Goal: Use online tool/utility: Utilize a website feature to perform a specific function

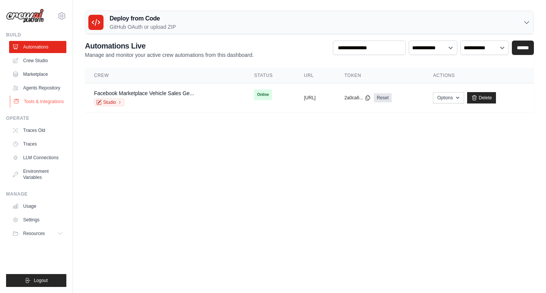
click at [39, 101] on link "Tools & Integrations" at bounding box center [38, 102] width 57 height 12
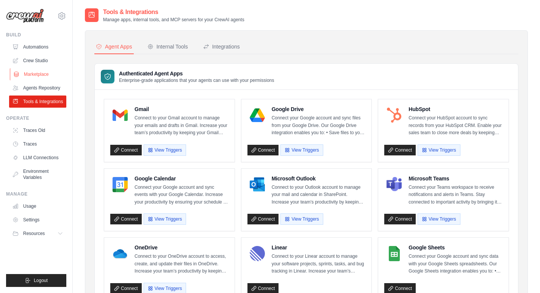
click at [47, 72] on link "Marketplace" at bounding box center [38, 74] width 57 height 12
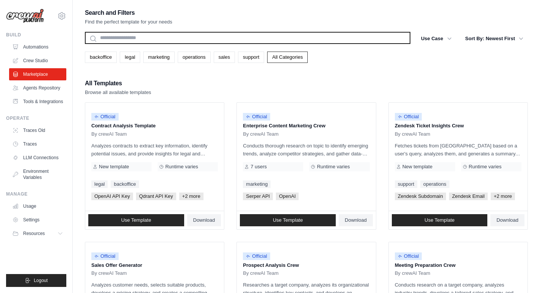
click at [215, 35] on input "text" at bounding box center [248, 38] width 326 height 12
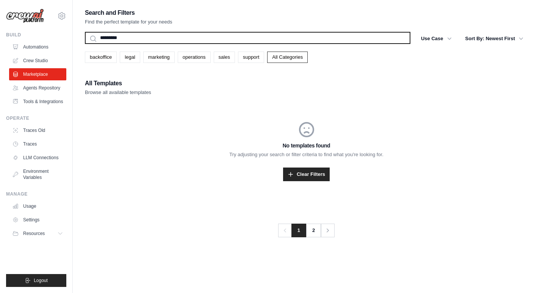
type input "*********"
click at [85, 44] on button "Search" at bounding box center [85, 44] width 0 height 0
click at [215, 36] on input "*********" at bounding box center [248, 38] width 326 height 12
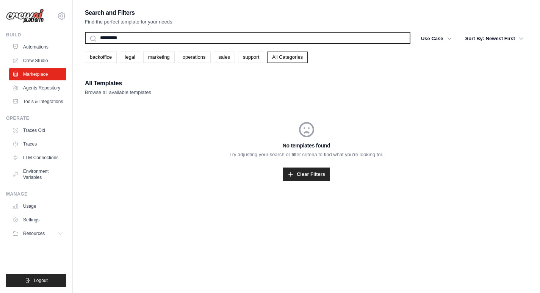
click at [215, 36] on input "*********" at bounding box center [248, 38] width 326 height 12
type input "*****"
click at [85, 44] on button "Search" at bounding box center [85, 44] width 0 height 0
click at [215, 36] on input "*****" at bounding box center [248, 38] width 326 height 12
click at [93, 41] on input "*****" at bounding box center [248, 38] width 326 height 12
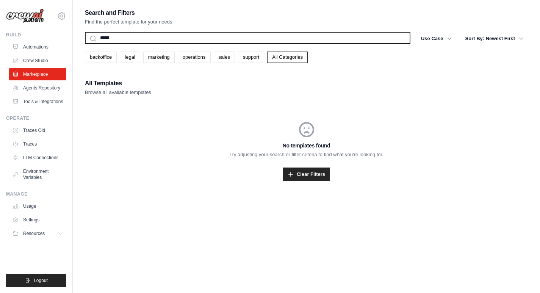
click at [93, 40] on input "*****" at bounding box center [248, 38] width 326 height 12
click at [140, 39] on input "*****" at bounding box center [248, 38] width 326 height 12
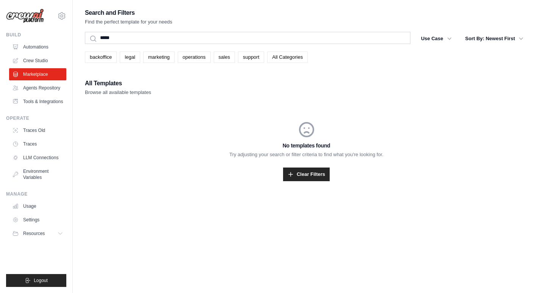
click at [279, 57] on link "All Categories" at bounding box center [287, 57] width 41 height 11
click at [281, 60] on link "All Categories" at bounding box center [287, 57] width 41 height 11
click at [209, 44] on div "***** Search" at bounding box center [248, 39] width 326 height 14
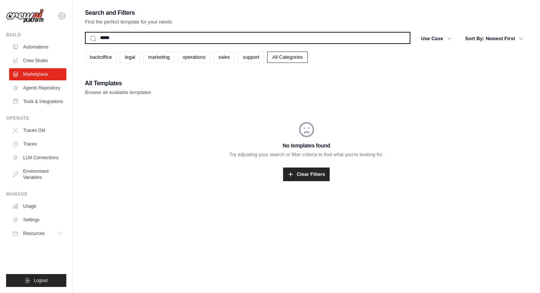
click at [209, 44] on input "*****" at bounding box center [248, 38] width 326 height 12
click at [209, 42] on input "*****" at bounding box center [248, 38] width 326 height 12
type input "*"
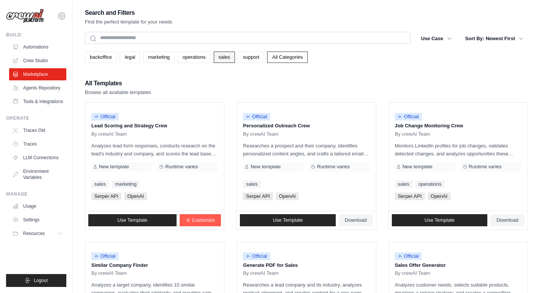
click at [220, 55] on link "sales" at bounding box center [224, 57] width 21 height 11
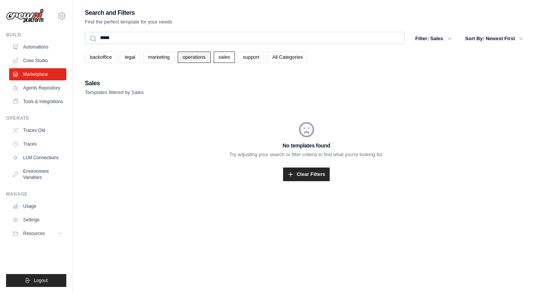
click at [198, 60] on link "operations" at bounding box center [194, 57] width 33 height 11
click at [156, 60] on link "marketing" at bounding box center [158, 57] width 31 height 11
click at [120, 60] on link "legal" at bounding box center [130, 57] width 20 height 11
click at [102, 60] on link "backoffice" at bounding box center [101, 57] width 32 height 11
click at [279, 61] on link "All Categories" at bounding box center [287, 57] width 41 height 11
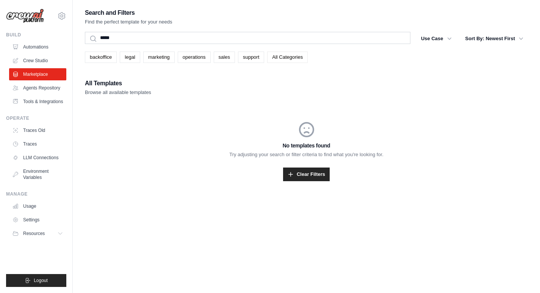
click at [286, 52] on link "All Categories" at bounding box center [287, 57] width 41 height 11
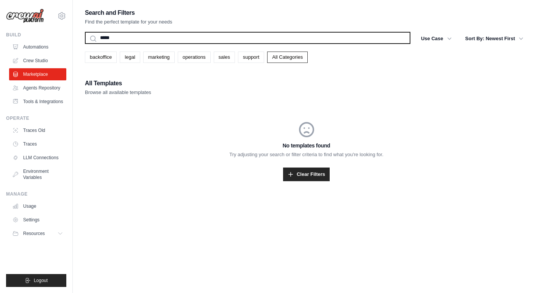
click at [282, 35] on input "*****" at bounding box center [248, 38] width 326 height 12
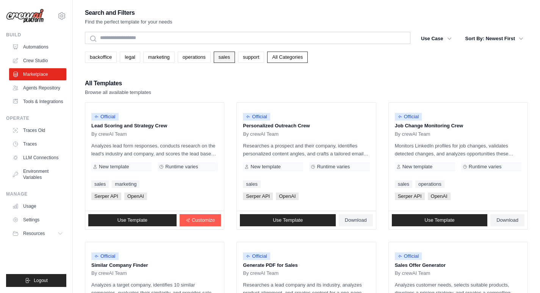
click at [231, 57] on link "sales" at bounding box center [224, 57] width 21 height 11
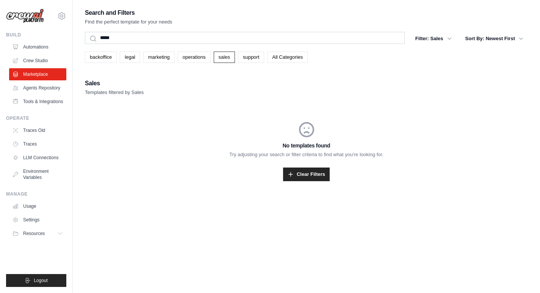
click at [304, 51] on div "backoffice legal marketing operations sales support All Categories" at bounding box center [306, 54] width 443 height 17
click at [293, 58] on link "All Categories" at bounding box center [287, 57] width 41 height 11
click at [292, 58] on link "All Categories" at bounding box center [287, 57] width 41 height 11
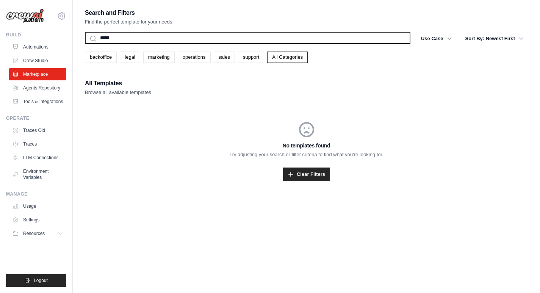
click at [248, 42] on input "*****" at bounding box center [248, 38] width 326 height 12
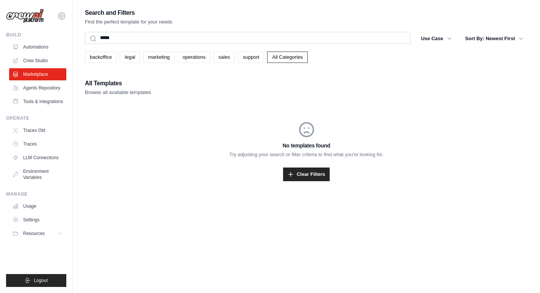
click at [284, 185] on div "No templates found Try adjusting your search or filter criteria to find what yo…" at bounding box center [306, 150] width 443 height 97
click at [297, 174] on link "Clear Filters" at bounding box center [306, 175] width 47 height 14
click at [312, 175] on link "Clear Filters" at bounding box center [306, 175] width 47 height 14
click at [313, 174] on link "Clear Filters" at bounding box center [306, 175] width 47 height 14
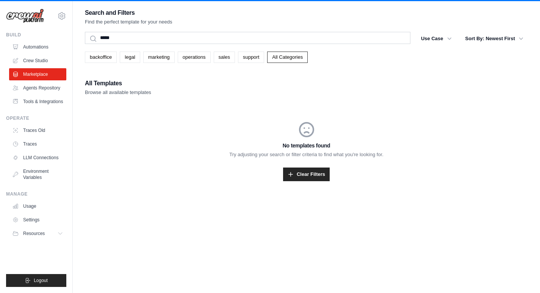
click at [298, 59] on link "All Categories" at bounding box center [287, 57] width 41 height 11
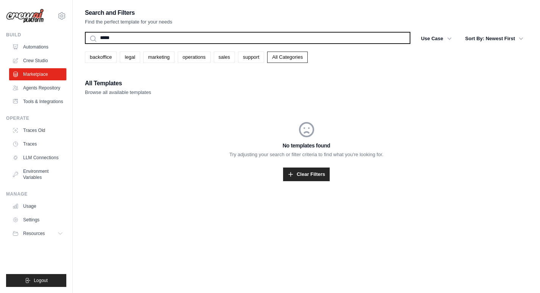
click at [270, 42] on input "*****" at bounding box center [248, 38] width 326 height 12
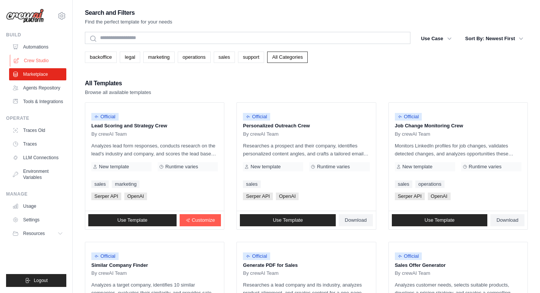
click at [28, 64] on link "Crew Studio" at bounding box center [38, 61] width 57 height 12
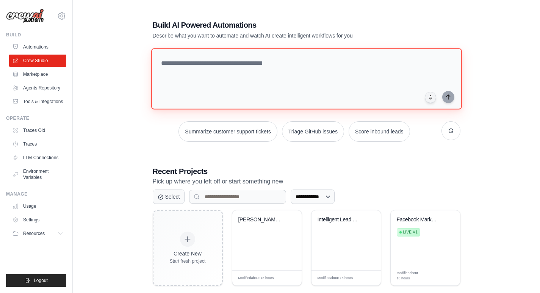
click at [262, 52] on textarea at bounding box center [306, 78] width 311 height 61
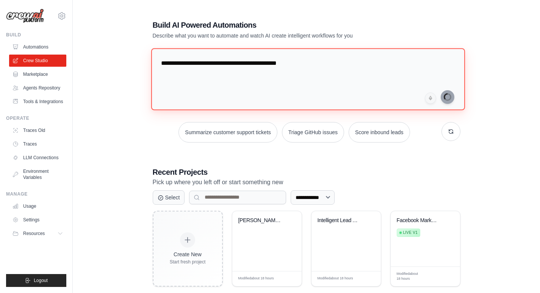
type textarea "**********"
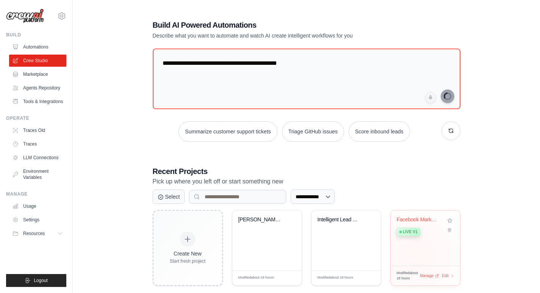
click at [417, 254] on div "Facebook Marketplace Vehicle Sales ... Live v1" at bounding box center [425, 237] width 69 height 55
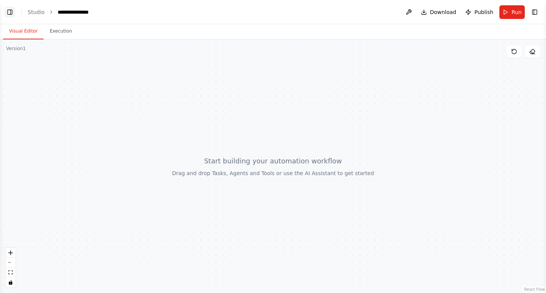
click at [6, 10] on button "Toggle Left Sidebar" at bounding box center [10, 12] width 11 height 11
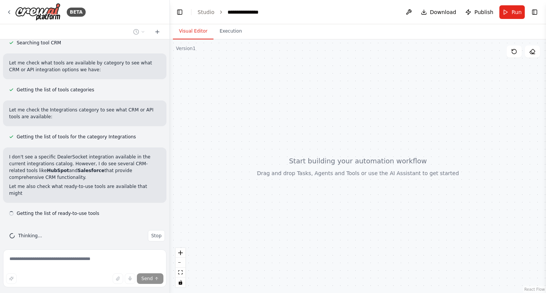
scroll to position [135, 0]
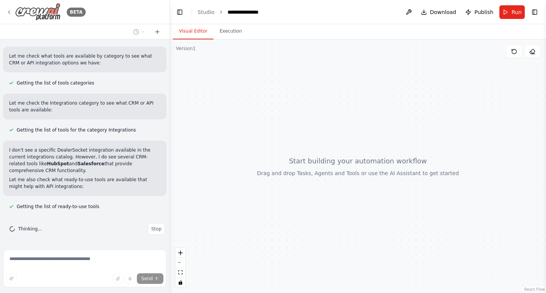
click at [10, 10] on icon at bounding box center [9, 12] width 6 height 6
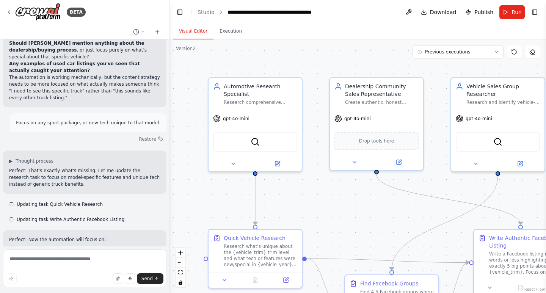
scroll to position [10728, 0]
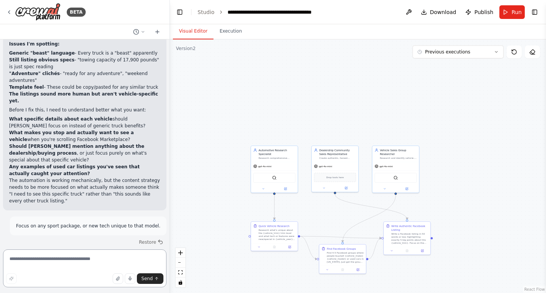
click at [86, 269] on textarea at bounding box center [84, 269] width 163 height 38
click at [519, 12] on span "Run" at bounding box center [517, 12] width 10 height 8
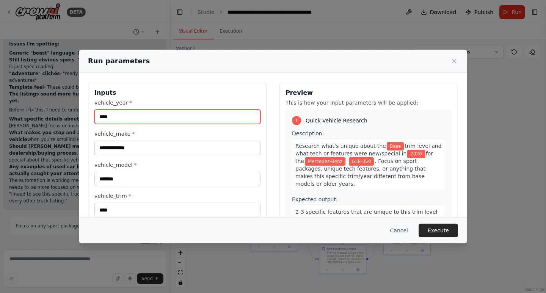
click at [155, 118] on input "****" at bounding box center [177, 117] width 166 height 14
type input "****"
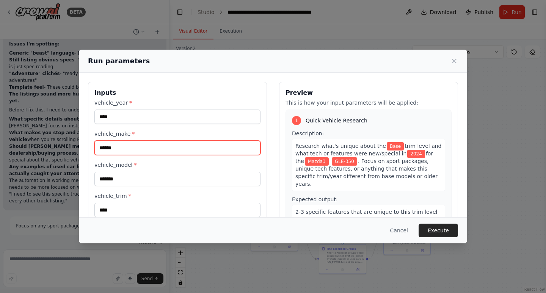
type input "******"
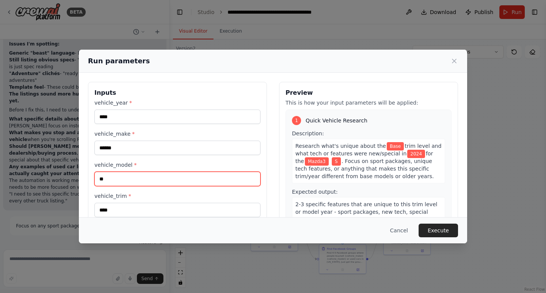
type input "*"
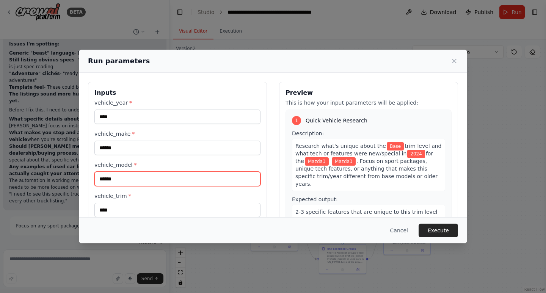
type input "******"
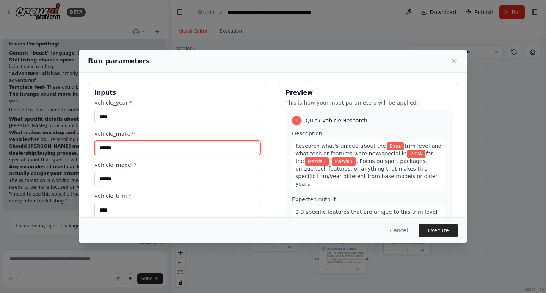
click at [163, 149] on input "******" at bounding box center [177, 148] width 166 height 14
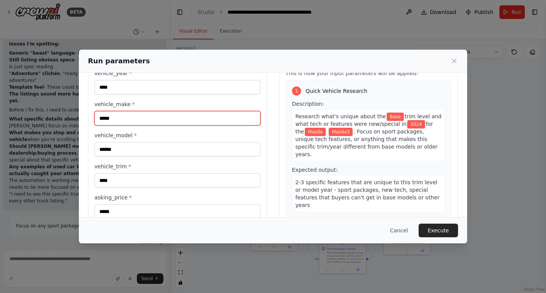
scroll to position [53, 0]
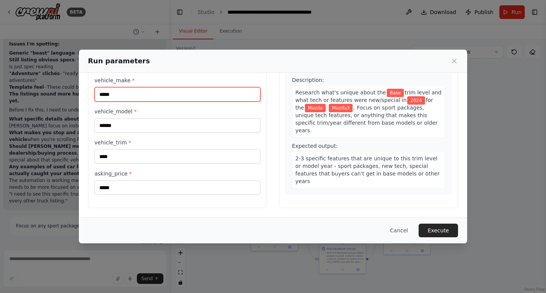
type input "*****"
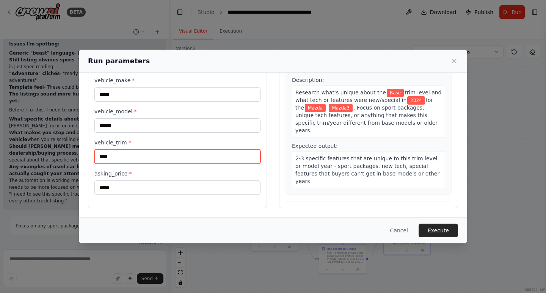
click at [126, 157] on input "****" at bounding box center [177, 156] width 166 height 14
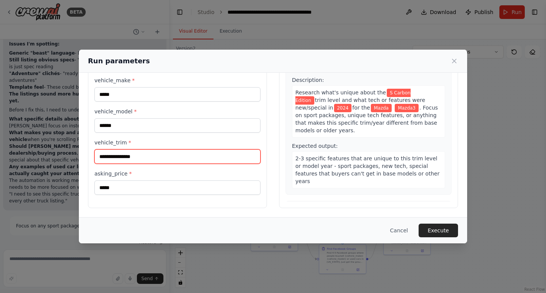
type input "**********"
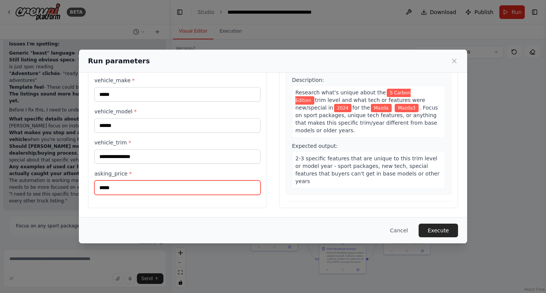
click at [145, 186] on input "*****" at bounding box center [177, 188] width 166 height 14
type input "*****"
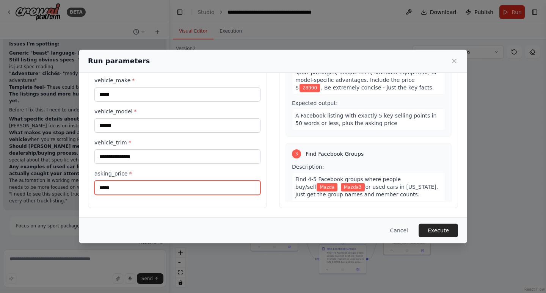
scroll to position [222, 0]
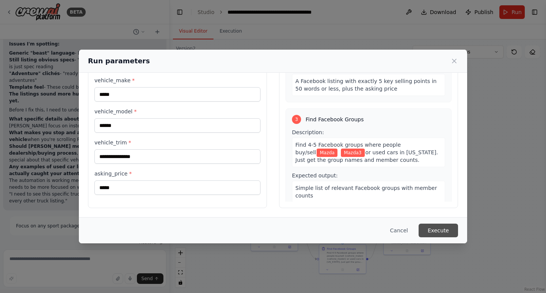
click at [440, 227] on button "Execute" at bounding box center [438, 231] width 39 height 14
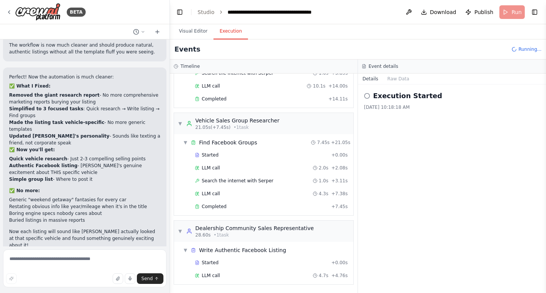
scroll to position [85, 0]
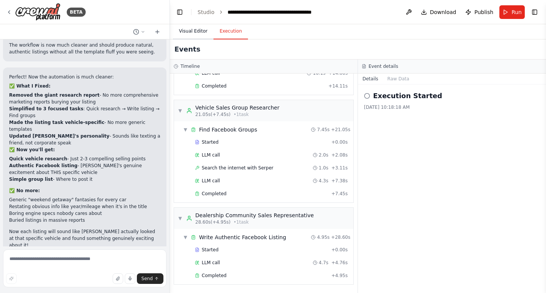
click at [198, 30] on button "Visual Editor" at bounding box center [193, 32] width 41 height 16
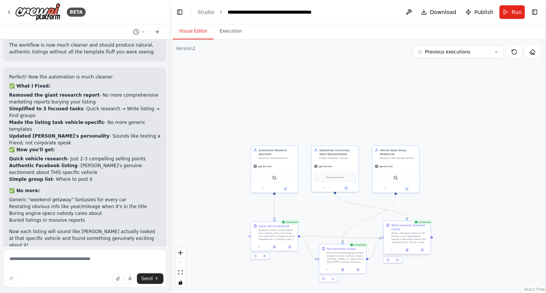
click at [406, 247] on div at bounding box center [407, 250] width 47 height 8
click at [406, 250] on icon at bounding box center [407, 250] width 2 height 3
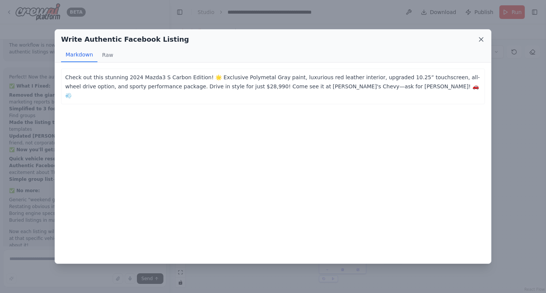
click at [482, 39] on icon at bounding box center [481, 40] width 4 height 4
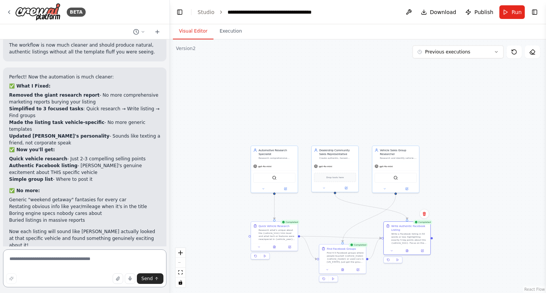
click at [84, 266] on textarea at bounding box center [84, 269] width 163 height 38
type textarea "**********"
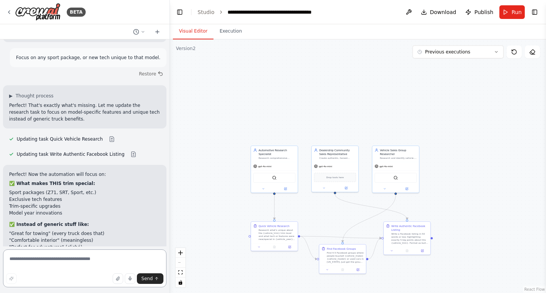
scroll to position [10905, 0]
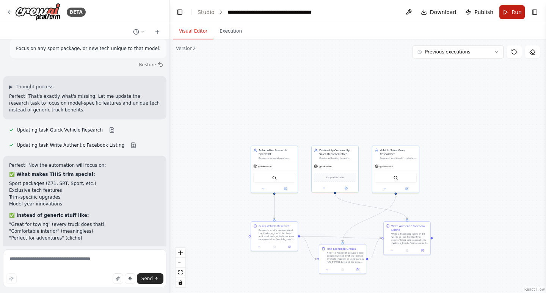
click at [512, 11] on span "Run" at bounding box center [517, 12] width 10 height 8
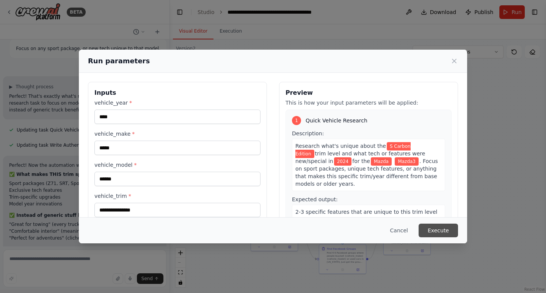
click at [451, 229] on button "Execute" at bounding box center [438, 231] width 39 height 14
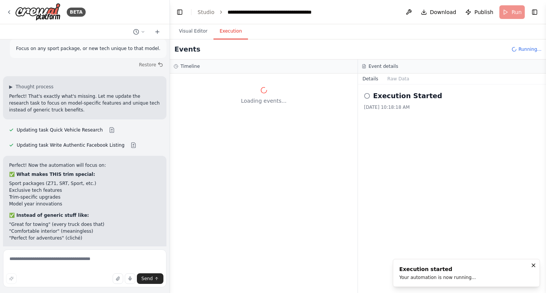
scroll to position [0, 0]
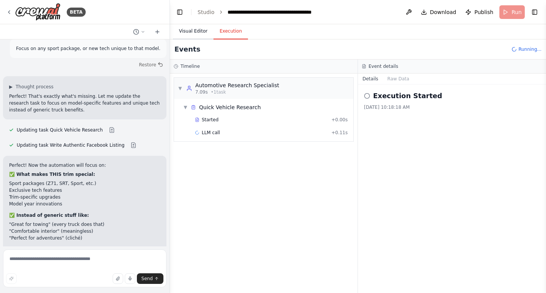
click at [196, 35] on button "Visual Editor" at bounding box center [193, 32] width 41 height 16
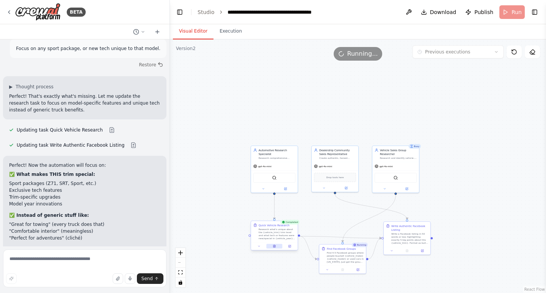
click at [276, 244] on button at bounding box center [274, 246] width 16 height 5
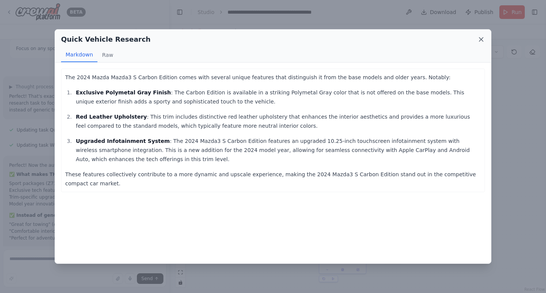
click at [479, 39] on icon at bounding box center [481, 40] width 8 height 8
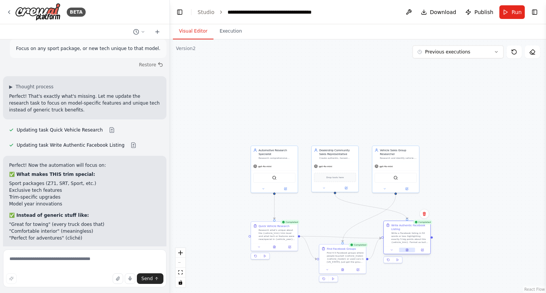
click at [409, 249] on button at bounding box center [407, 250] width 16 height 5
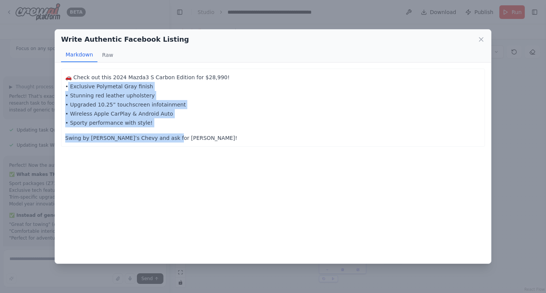
drag, startPoint x: 171, startPoint y: 138, endPoint x: 57, endPoint y: 89, distance: 124.2
click at [57, 89] on div "🚗 Check out this 2024 Mazda3 S Carbon Edition for $28,990! • Exclusive Polymeta…" at bounding box center [273, 163] width 436 height 201
copy div "• Exclusive Polymetal Gray finish • Stunning red leather upholstery • Upgraded …"
click at [479, 42] on icon at bounding box center [481, 40] width 8 height 8
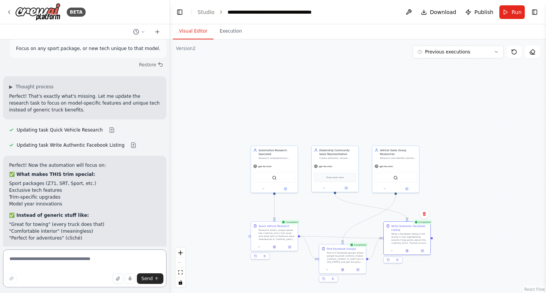
click at [79, 257] on textarea at bounding box center [84, 269] width 163 height 38
type textarea "*"
type textarea "**********"
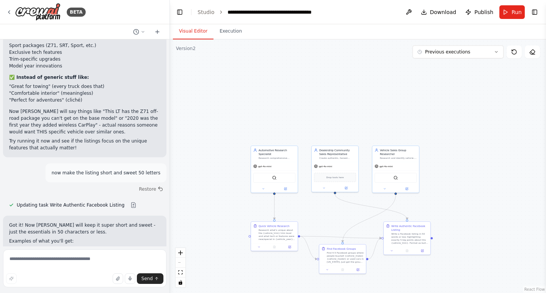
scroll to position [11050, 0]
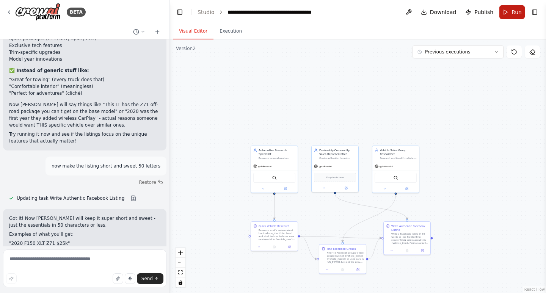
click at [510, 9] on button "Run" at bounding box center [511, 12] width 25 height 14
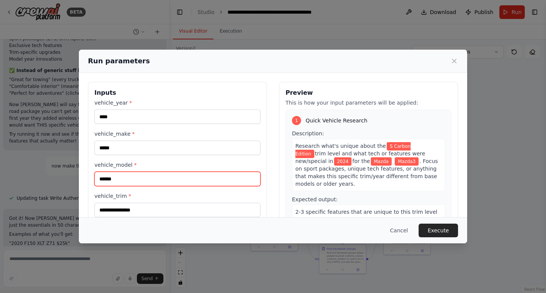
click at [177, 179] on input "******" at bounding box center [177, 179] width 166 height 14
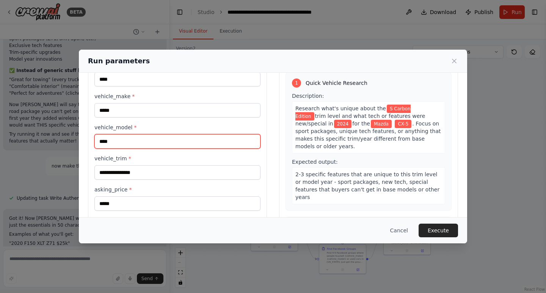
scroll to position [53, 0]
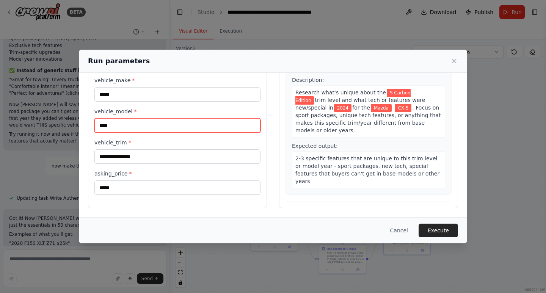
type input "****"
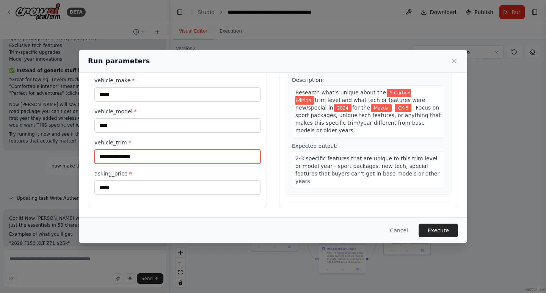
click at [151, 153] on input "**********" at bounding box center [177, 156] width 166 height 14
type input "**********"
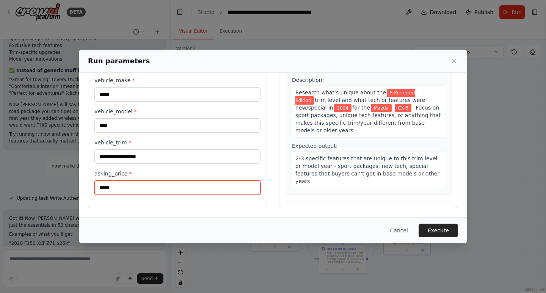
drag, startPoint x: 122, startPoint y: 182, endPoint x: 0, endPoint y: 196, distance: 122.5
click at [0, 196] on div "**********" at bounding box center [273, 146] width 546 height 293
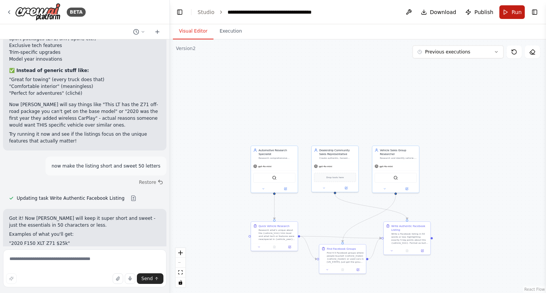
click at [517, 8] on button "Run" at bounding box center [511, 12] width 25 height 14
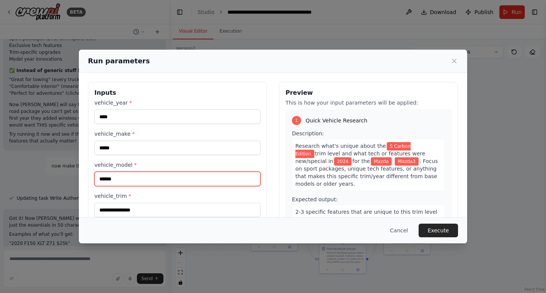
click at [134, 185] on input "******" at bounding box center [177, 179] width 166 height 14
type input "****"
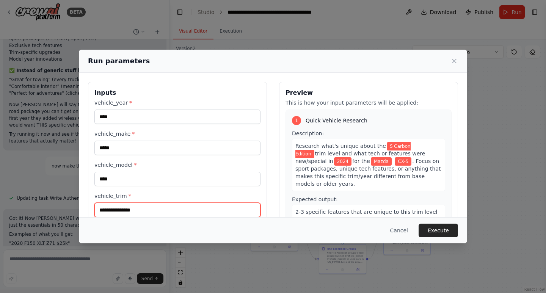
scroll to position [0, 0]
type input "**********"
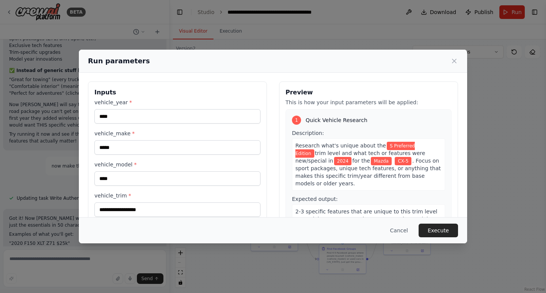
scroll to position [54, 0]
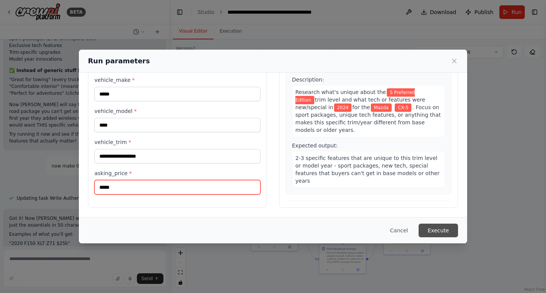
type input "*****"
click at [443, 227] on button "Execute" at bounding box center [438, 231] width 39 height 14
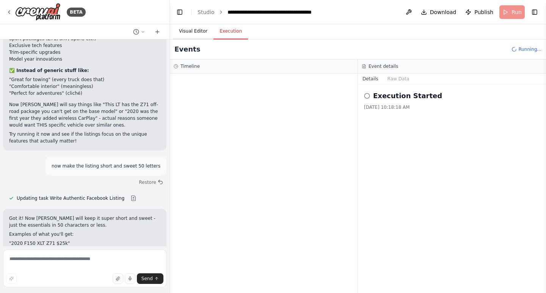
click at [200, 35] on button "Visual Editor" at bounding box center [193, 32] width 41 height 16
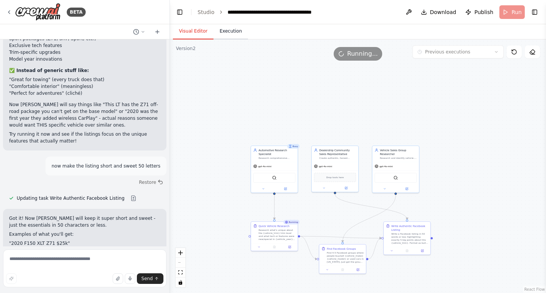
click at [236, 33] on button "Execution" at bounding box center [231, 32] width 35 height 16
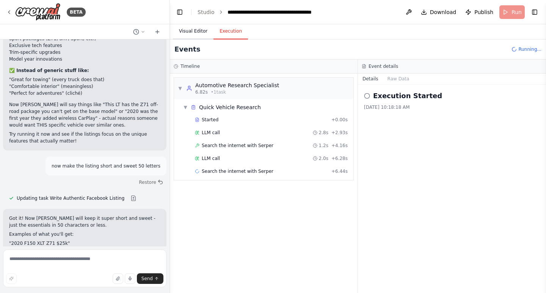
click at [200, 33] on button "Visual Editor" at bounding box center [193, 32] width 41 height 16
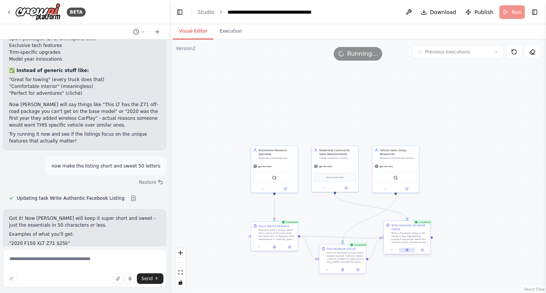
click at [407, 251] on icon at bounding box center [407, 250] width 2 height 3
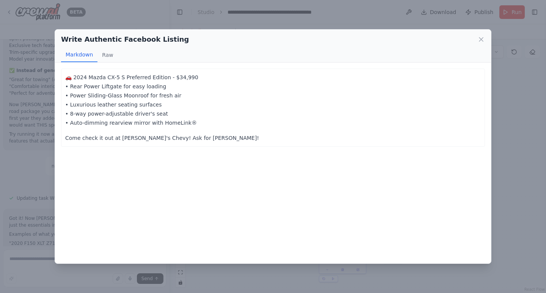
drag, startPoint x: 195, startPoint y: 122, endPoint x: 53, endPoint y: 60, distance: 155.4
click at [53, 60] on div "Write Authentic Facebook Listing Markdown Raw 🚗 2024 Mazda CX-5 S Preferred Edi…" at bounding box center [273, 146] width 546 height 293
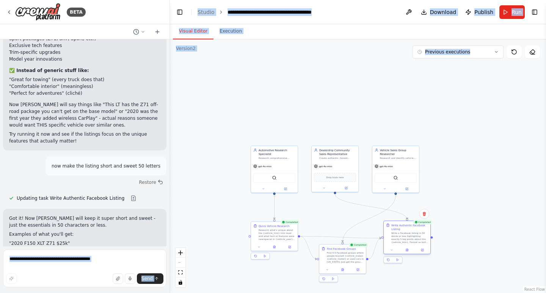
drag, startPoint x: 53, startPoint y: 60, endPoint x: 408, endPoint y: 220, distance: 389.4
click at [379, 209] on div "BETA Create an agent that searches the local area of [GEOGRAPHIC_DATA] and in a…" at bounding box center [273, 146] width 546 height 293
click at [407, 249] on icon at bounding box center [407, 250] width 3 height 3
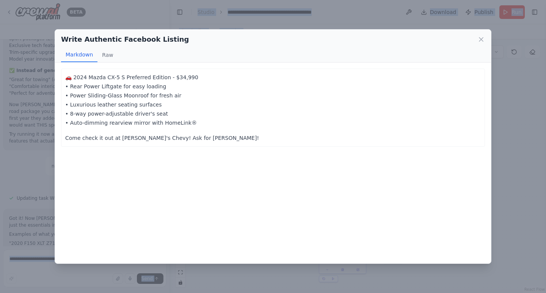
drag, startPoint x: 195, startPoint y: 127, endPoint x: 64, endPoint y: 83, distance: 137.8
click at [64, 83] on div "🚗 2024 Mazda CX-5 S Preferred Edition - $34,990 • Rear Power Liftgate for easy …" at bounding box center [273, 108] width 424 height 78
copy p "• Rear Power Liftgate for easy loading • Power Sliding-Glass Moonroof for fresh…"
drag, startPoint x: 478, startPoint y: 38, endPoint x: 473, endPoint y: 42, distance: 5.9
click at [478, 39] on icon at bounding box center [481, 40] width 8 height 8
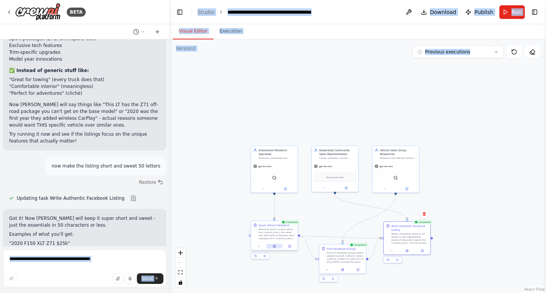
click at [275, 248] on icon at bounding box center [274, 246] width 2 height 3
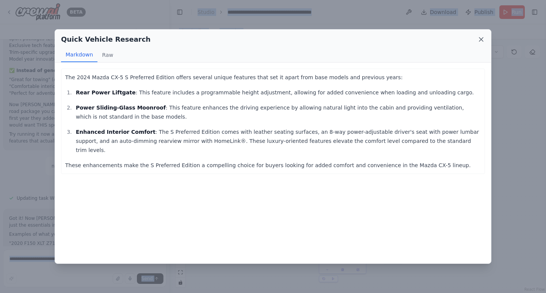
click at [484, 39] on icon at bounding box center [481, 40] width 8 height 8
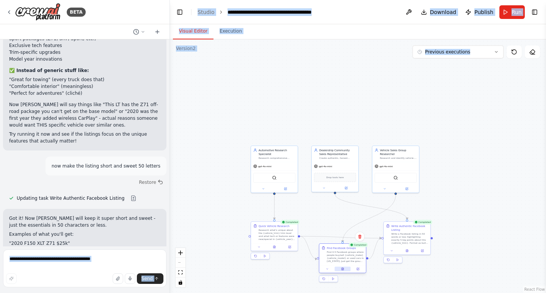
click at [342, 270] on icon at bounding box center [342, 270] width 1 height 0
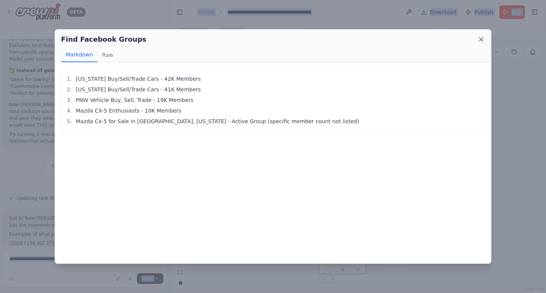
click at [479, 39] on icon at bounding box center [481, 40] width 8 height 8
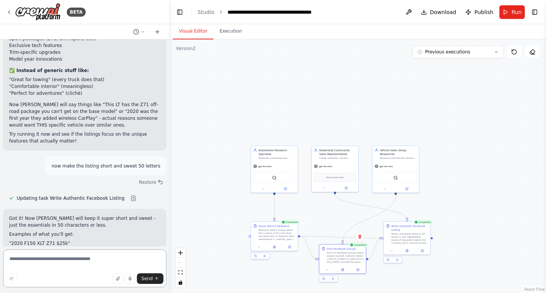
click at [98, 264] on textarea at bounding box center [84, 269] width 163 height 38
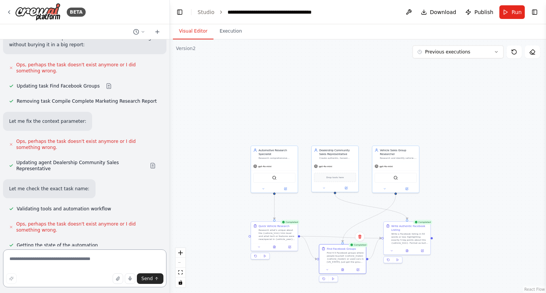
scroll to position [10229, 0]
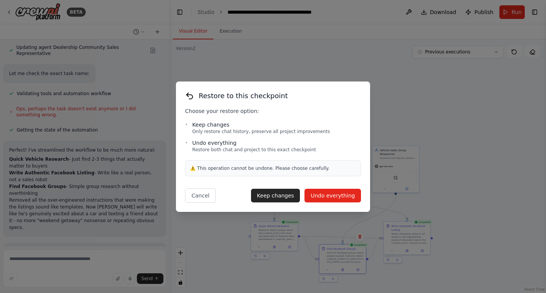
click at [345, 198] on button "Undo everything" at bounding box center [333, 196] width 57 height 14
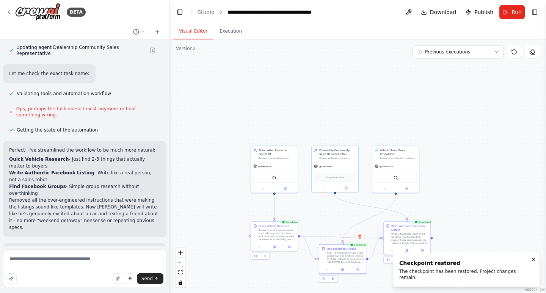
scroll to position [10035, 0]
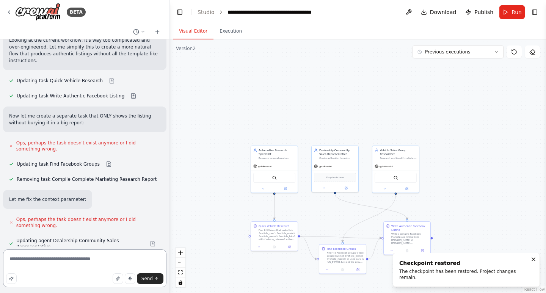
click at [72, 267] on textarea "**********" at bounding box center [84, 269] width 163 height 38
click at [144, 258] on textarea "**********" at bounding box center [84, 269] width 163 height 38
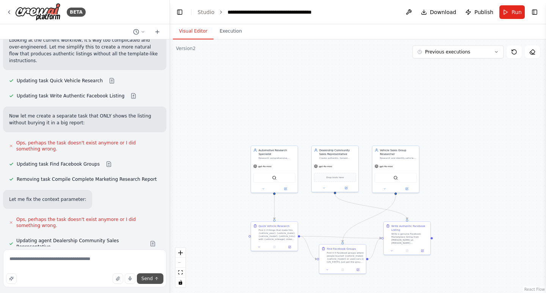
click at [151, 279] on span "Send" at bounding box center [146, 279] width 11 height 6
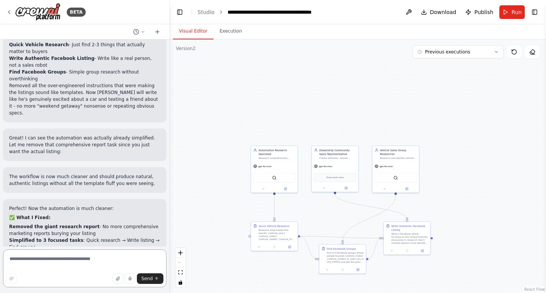
scroll to position [10352, 0]
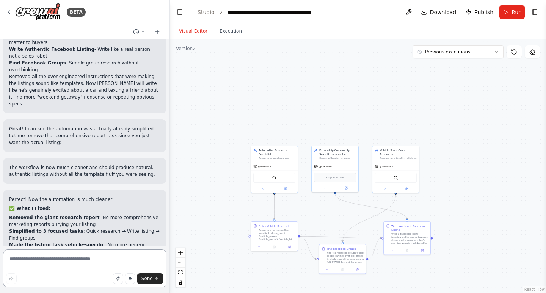
click at [68, 257] on textarea at bounding box center [84, 269] width 163 height 38
click at [515, 11] on span "Run" at bounding box center [517, 12] width 10 height 8
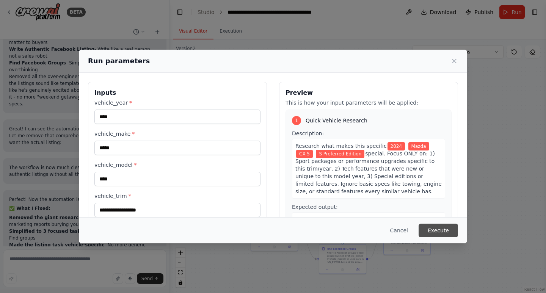
click at [447, 229] on button "Execute" at bounding box center [438, 231] width 39 height 14
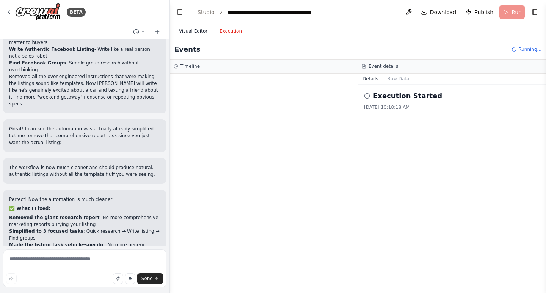
click at [190, 24] on button "Visual Editor" at bounding box center [193, 32] width 41 height 16
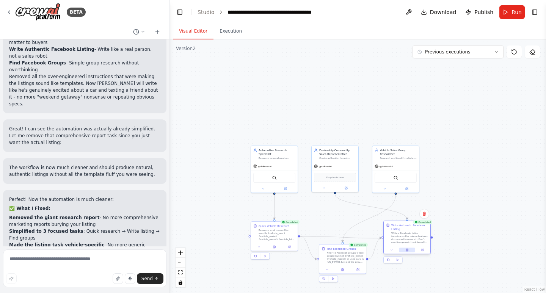
click at [407, 251] on icon at bounding box center [407, 251] width 1 height 0
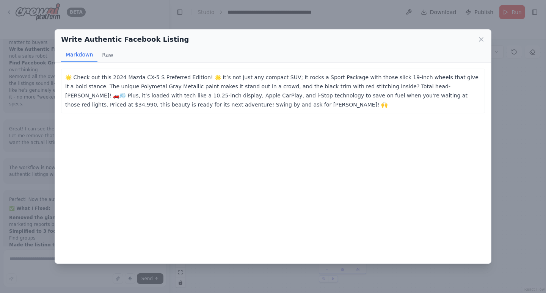
click at [476, 36] on div "Write Authentic Facebook Listing" at bounding box center [273, 39] width 424 height 11
click at [480, 36] on icon at bounding box center [481, 40] width 8 height 8
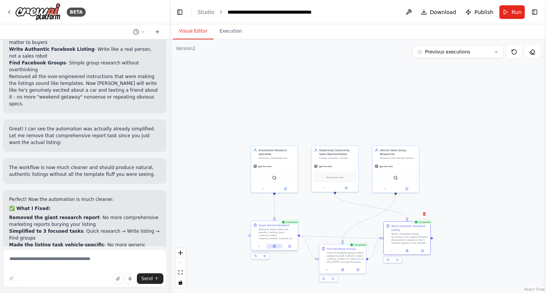
click at [273, 248] on button at bounding box center [274, 246] width 16 height 5
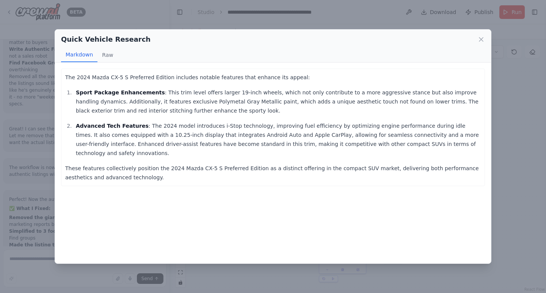
click at [476, 42] on div "Quick Vehicle Research" at bounding box center [273, 39] width 424 height 11
click at [479, 38] on icon at bounding box center [481, 40] width 4 height 4
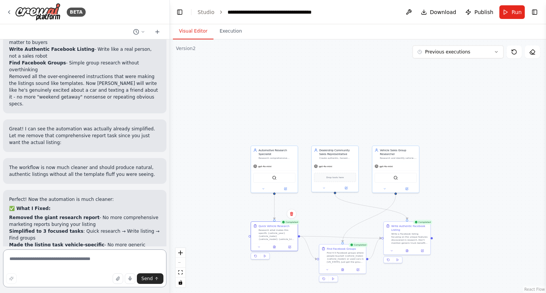
click at [81, 259] on textarea at bounding box center [84, 269] width 163 height 38
type textarea "**********"
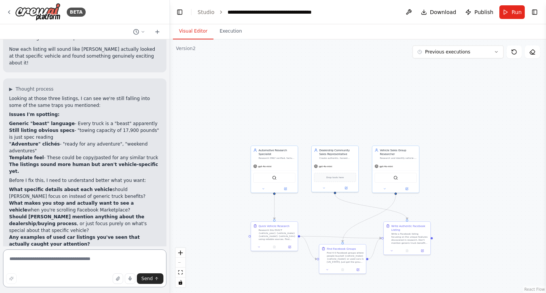
scroll to position [10664, 0]
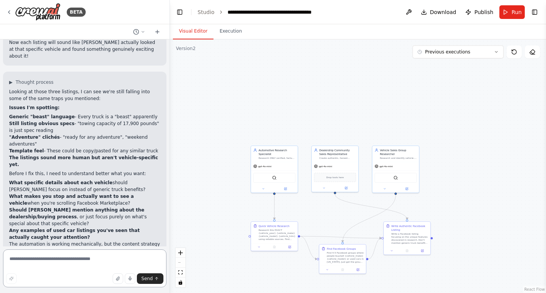
click at [82, 261] on textarea at bounding box center [84, 269] width 163 height 38
type textarea "**********"
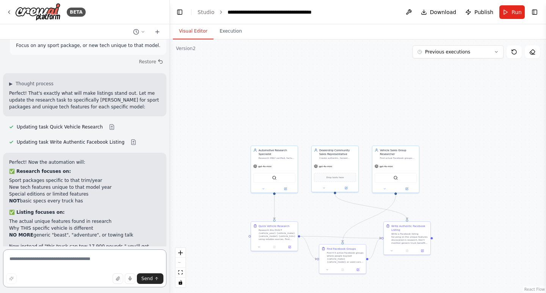
scroll to position [10915, 0]
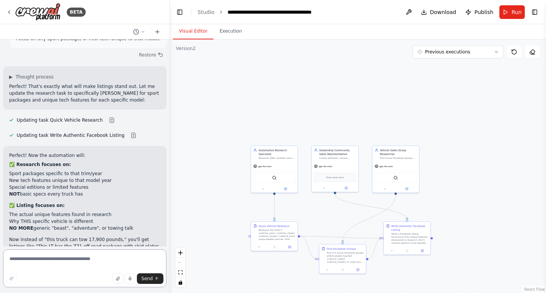
click at [77, 263] on textarea at bounding box center [84, 269] width 163 height 38
click at [508, 11] on button "Run" at bounding box center [511, 12] width 25 height 14
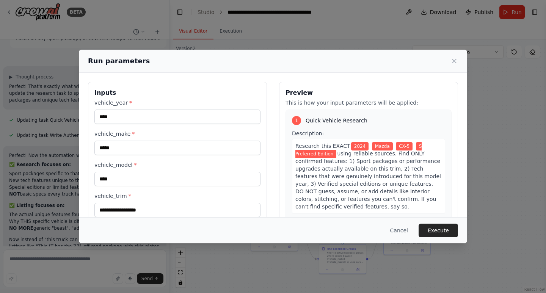
click at [446, 223] on div "Cancel Execute" at bounding box center [273, 230] width 388 height 26
click at [447, 226] on button "Execute" at bounding box center [438, 231] width 39 height 14
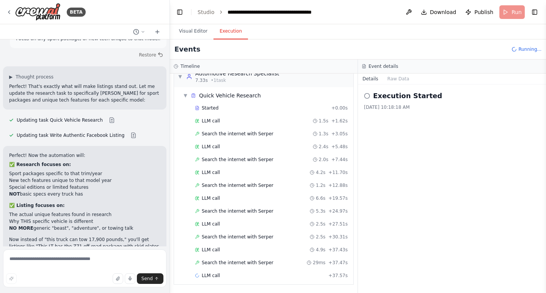
scroll to position [25, 0]
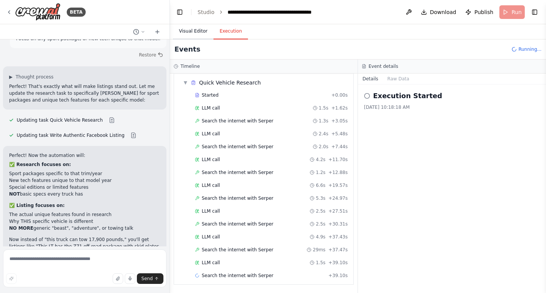
click at [182, 29] on button "Visual Editor" at bounding box center [193, 32] width 41 height 16
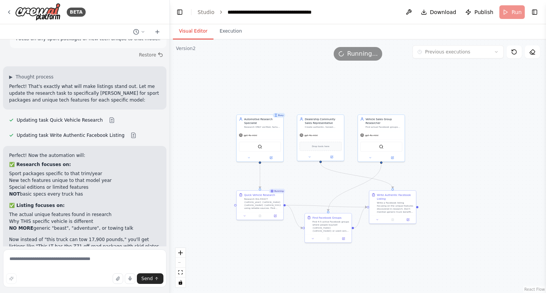
drag, startPoint x: 464, startPoint y: 177, endPoint x: 449, endPoint y: 146, distance: 34.3
click at [449, 146] on div ".deletable-edge-delete-btn { width: 20px; height: 20px; border: 0px solid #ffff…" at bounding box center [358, 166] width 376 height 254
click at [262, 213] on div at bounding box center [260, 215] width 47 height 8
click at [261, 214] on icon at bounding box center [260, 215] width 3 height 3
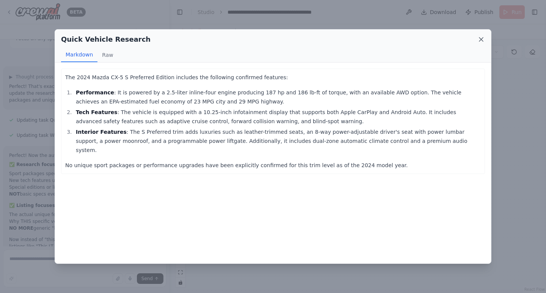
click at [482, 36] on icon at bounding box center [481, 40] width 8 height 8
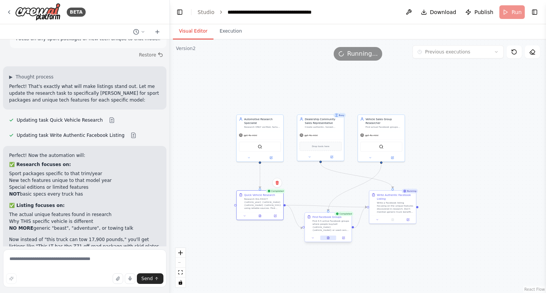
click at [331, 239] on button at bounding box center [328, 238] width 16 height 5
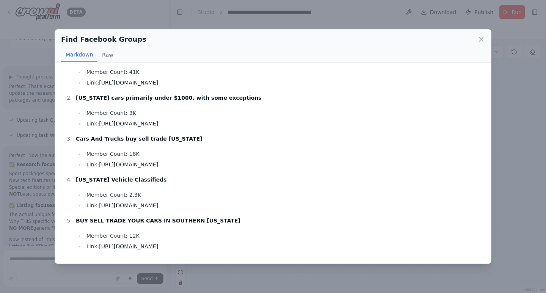
scroll to position [27, 0]
click at [481, 36] on icon at bounding box center [481, 40] width 8 height 8
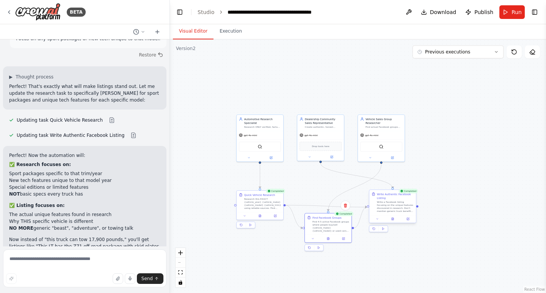
click at [393, 222] on div at bounding box center [392, 219] width 47 height 8
click at [393, 220] on icon at bounding box center [392, 220] width 1 height 0
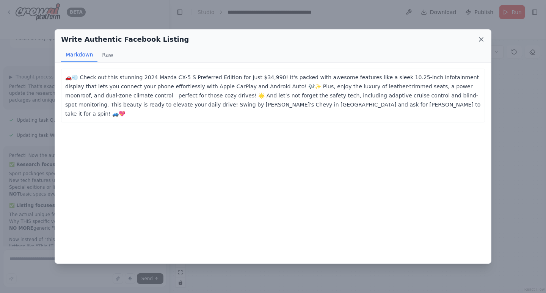
click at [484, 38] on icon at bounding box center [481, 40] width 8 height 8
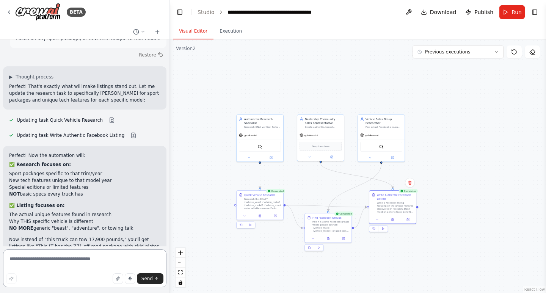
click at [91, 263] on textarea at bounding box center [84, 269] width 163 height 38
type textarea "**********"
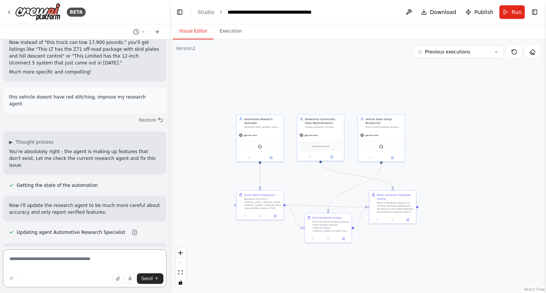
scroll to position [11122, 0]
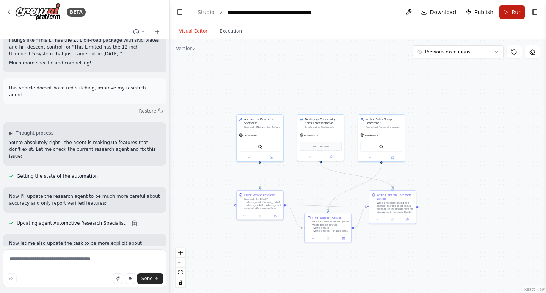
click at [515, 13] on span "Run" at bounding box center [517, 12] width 10 height 8
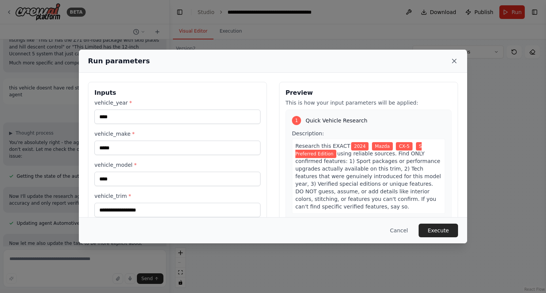
click at [455, 60] on icon at bounding box center [454, 61] width 4 height 4
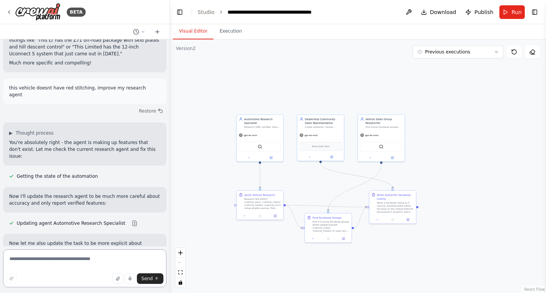
click at [102, 252] on textarea at bounding box center [84, 269] width 163 height 38
type textarea "**********"
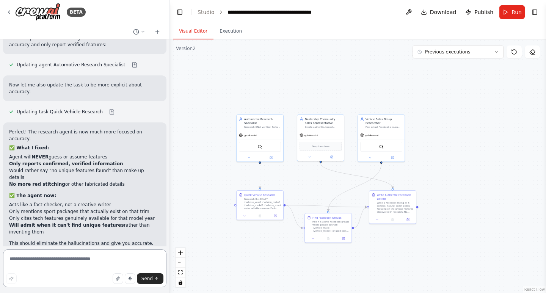
scroll to position [11287, 0]
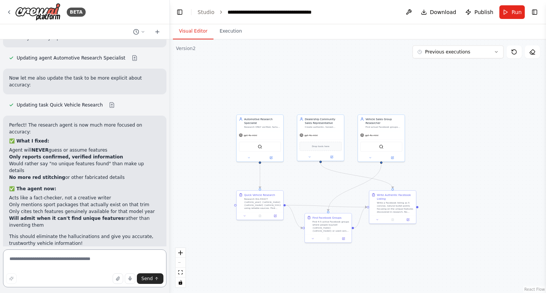
click at [89, 265] on textarea at bounding box center [84, 269] width 163 height 38
type textarea "**********"
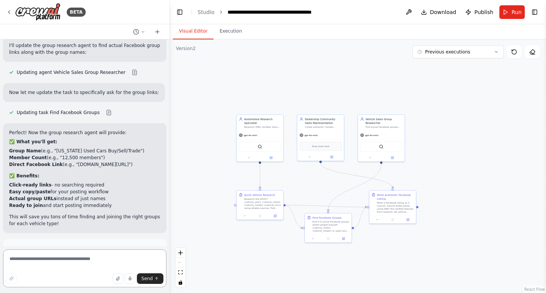
scroll to position [11571, 0]
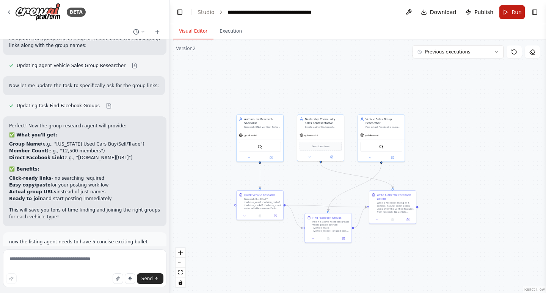
click at [509, 12] on button "Run" at bounding box center [511, 12] width 25 height 14
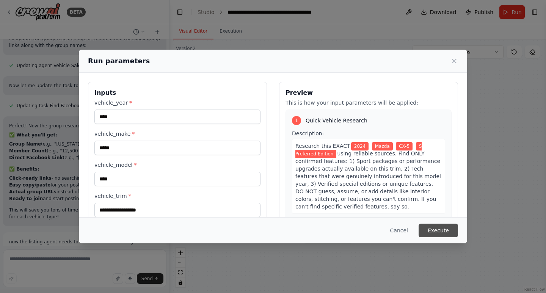
click at [430, 230] on button "Execute" at bounding box center [438, 231] width 39 height 14
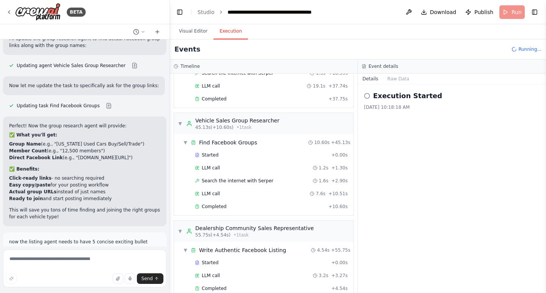
scroll to position [188, 0]
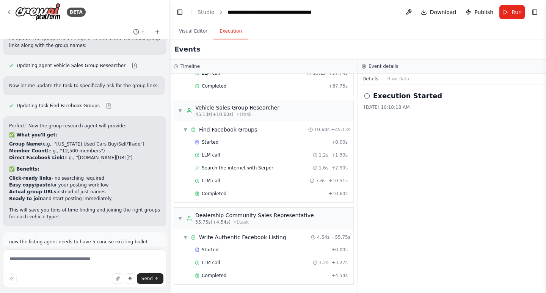
click at [188, 33] on button "Visual Editor" at bounding box center [193, 32] width 41 height 16
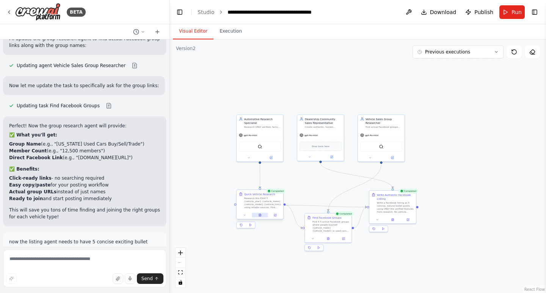
click at [259, 217] on button at bounding box center [260, 215] width 16 height 5
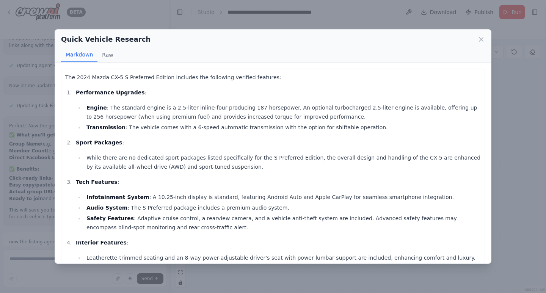
scroll to position [74, 0]
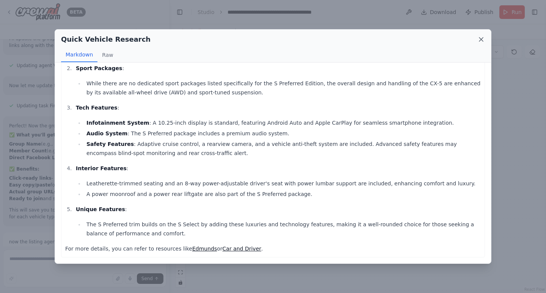
click at [478, 38] on icon at bounding box center [481, 40] width 8 height 8
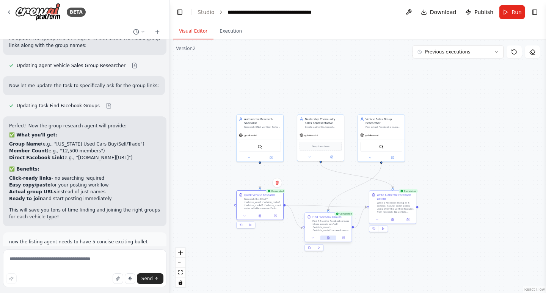
click at [328, 240] on button at bounding box center [328, 238] width 16 height 5
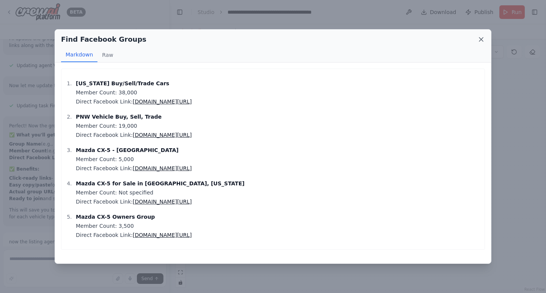
click at [478, 38] on icon at bounding box center [481, 40] width 8 height 8
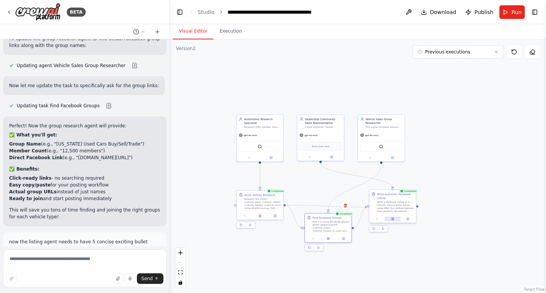
click at [394, 218] on icon at bounding box center [392, 219] width 3 height 3
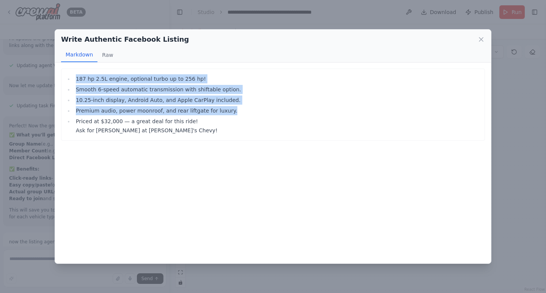
drag, startPoint x: 213, startPoint y: 107, endPoint x: 71, endPoint y: 74, distance: 145.2
click at [71, 74] on ul "187 hp 2.5L engine, optional turbo up to 256 hp! Smooth 6-speed automatic trans…" at bounding box center [273, 104] width 416 height 61
copy ul "187 hp 2.5L engine, optional turbo up to 256 hp! Smooth 6-speed automatic trans…"
click at [546, 86] on div "Write Authentic Facebook Listing Markdown Raw 187 hp 2.5L engine, optional turb…" at bounding box center [273, 146] width 546 height 293
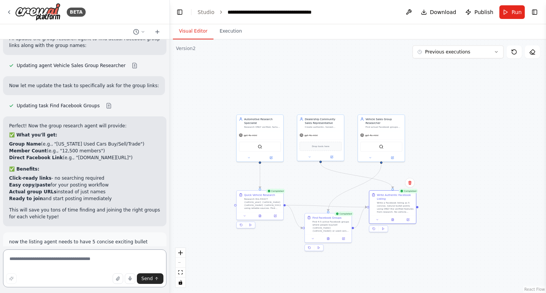
click at [79, 260] on textarea at bounding box center [84, 269] width 163 height 38
paste textarea "**********"
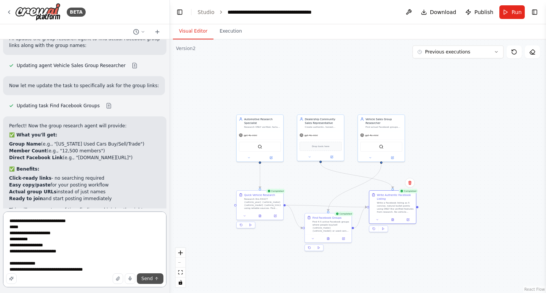
type textarea "**********"
click at [151, 278] on span "Send" at bounding box center [146, 279] width 11 height 6
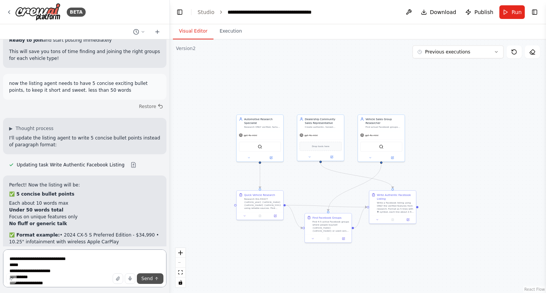
scroll to position [11739, 0]
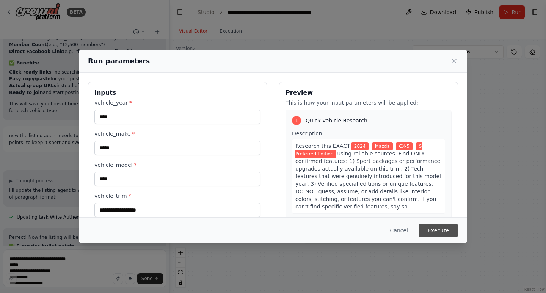
click at [432, 229] on button "Execute" at bounding box center [438, 231] width 39 height 14
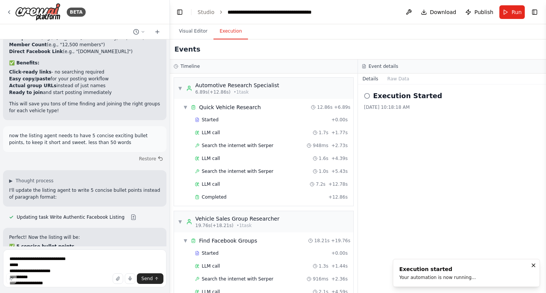
scroll to position [11739, 0]
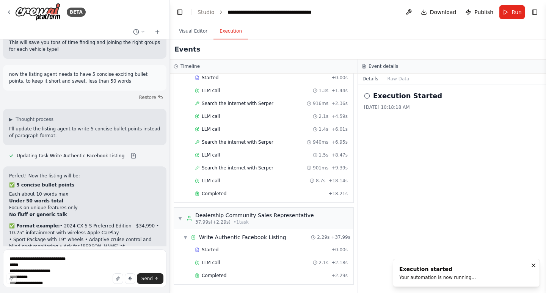
drag, startPoint x: 187, startPoint y: 30, endPoint x: 233, endPoint y: 64, distance: 56.9
click at [187, 30] on button "Visual Editor" at bounding box center [193, 32] width 41 height 16
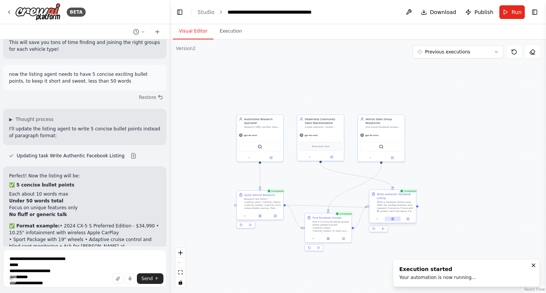
click at [394, 220] on icon at bounding box center [392, 219] width 3 height 3
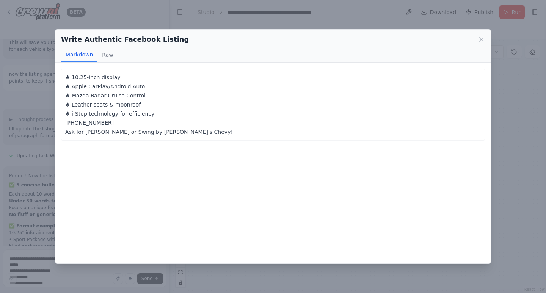
click at [138, 132] on p "♣ 10.25-inch display ♣ Apple CarPlay/Android Auto ♣ Mazda Radar Cruise Control …" at bounding box center [273, 105] width 416 height 64
click at [474, 37] on div "Write Authentic Facebook Listing" at bounding box center [273, 39] width 424 height 11
click at [476, 39] on div "Write Authentic Facebook Listing" at bounding box center [273, 39] width 424 height 11
click at [479, 39] on icon at bounding box center [481, 40] width 8 height 8
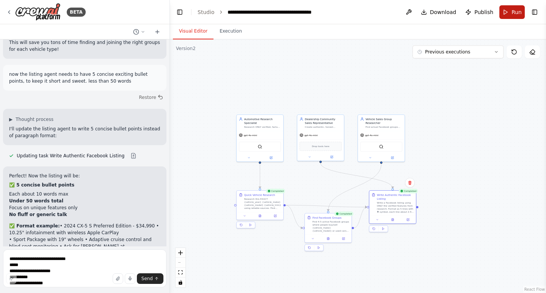
click at [506, 14] on button "Run" at bounding box center [511, 12] width 25 height 14
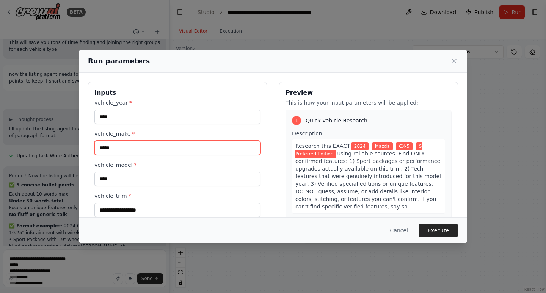
click at [132, 147] on input "*****" at bounding box center [177, 148] width 166 height 14
type input "*********"
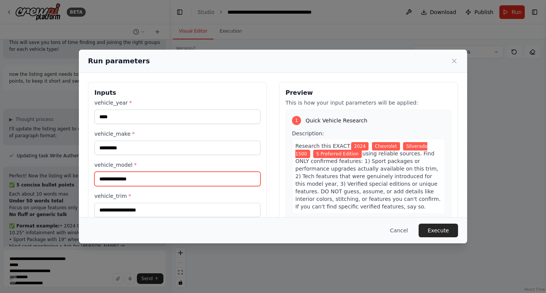
type input "**********"
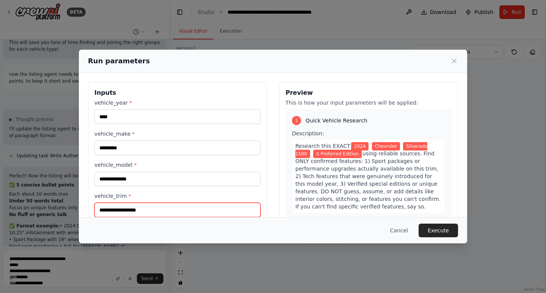
scroll to position [0, 0]
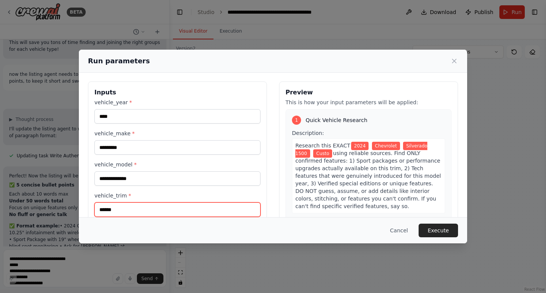
type input "******"
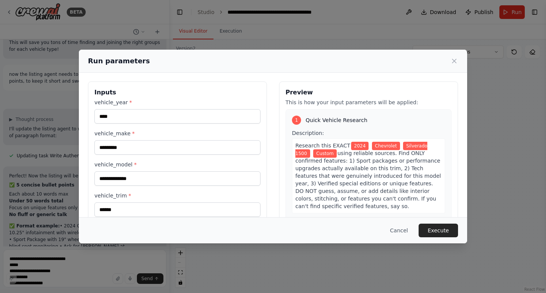
scroll to position [37, 0]
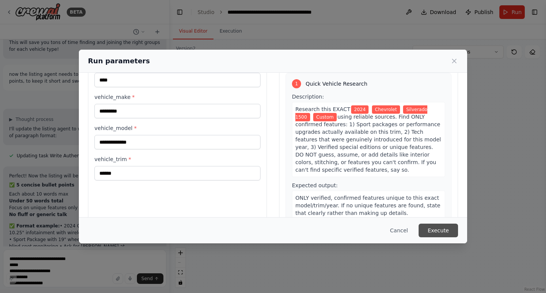
click at [445, 227] on button "Execute" at bounding box center [438, 231] width 39 height 14
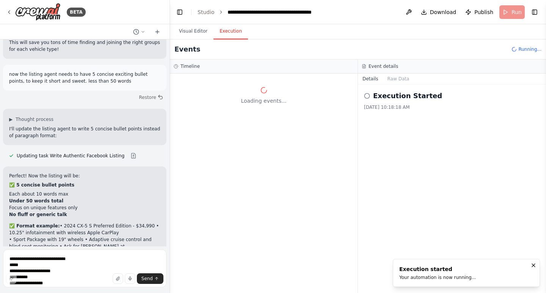
scroll to position [0, 0]
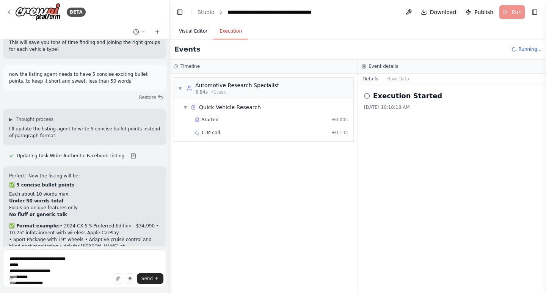
click at [200, 33] on button "Visual Editor" at bounding box center [193, 32] width 41 height 16
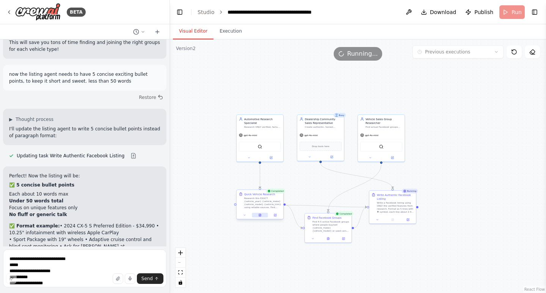
click at [259, 216] on icon at bounding box center [260, 215] width 2 height 3
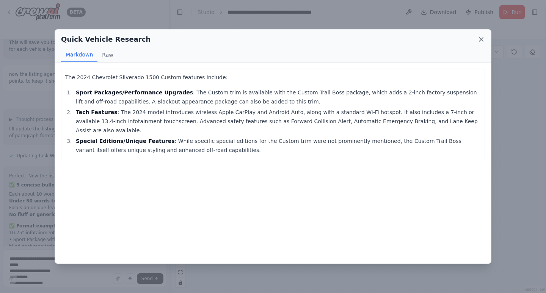
click at [479, 39] on icon at bounding box center [481, 40] width 8 height 8
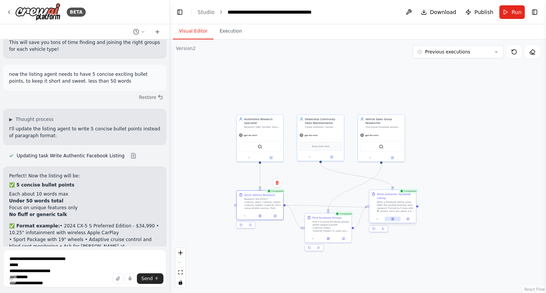
click at [392, 218] on icon at bounding box center [393, 219] width 2 height 3
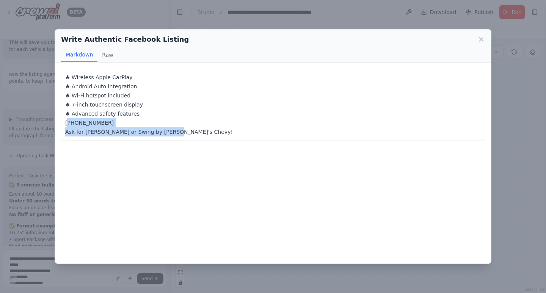
drag, startPoint x: 139, startPoint y: 133, endPoint x: 64, endPoint y: 124, distance: 75.7
click at [64, 124] on div "♣ Wireless Apple CarPlay ♣ Android Auto integration ♣ Wi-Fi hotspot included ♣ …" at bounding box center [273, 105] width 424 height 72
copy p "(541)-674-3995 Ask for Ethan or Swing by Brad's Chevy!"
drag, startPoint x: 481, startPoint y: 41, endPoint x: 477, endPoint y: 41, distance: 3.9
click at [480, 41] on icon at bounding box center [481, 40] width 8 height 8
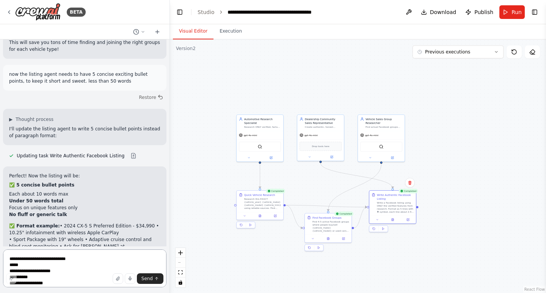
click at [78, 257] on textarea "**********" at bounding box center [84, 269] width 163 height 38
type textarea "*"
click at [520, 15] on span "Run" at bounding box center [517, 12] width 10 height 8
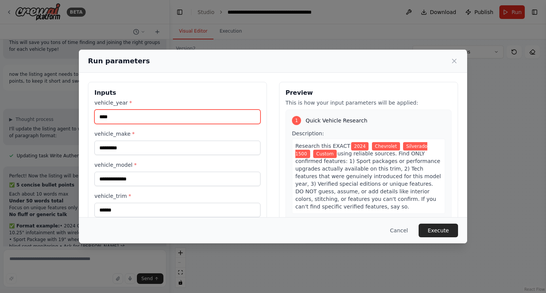
click at [184, 113] on input "****" at bounding box center [177, 117] width 166 height 14
type input "****"
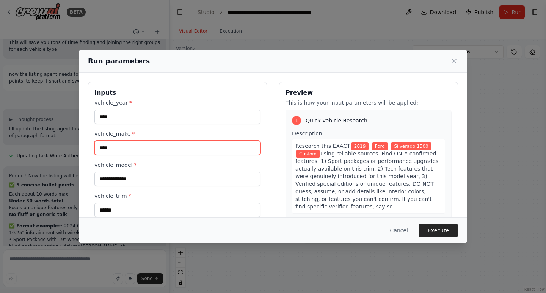
type input "****"
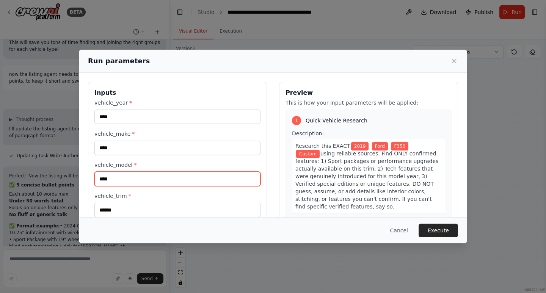
type input "****"
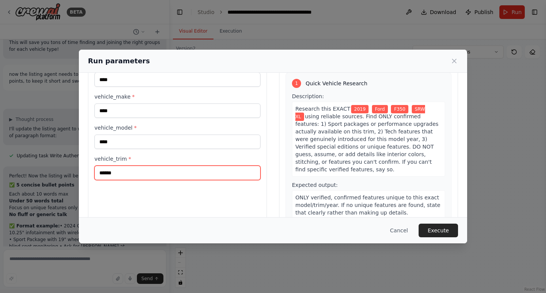
scroll to position [53, 0]
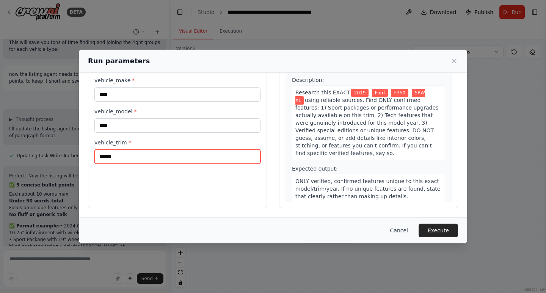
type input "******"
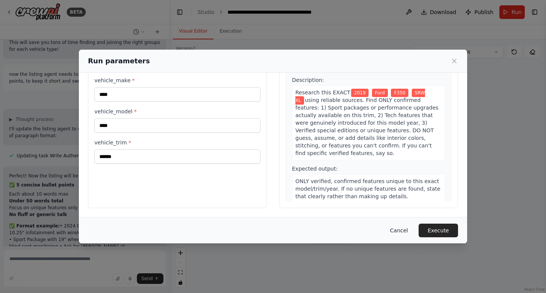
click at [408, 230] on button "Cancel" at bounding box center [399, 231] width 30 height 14
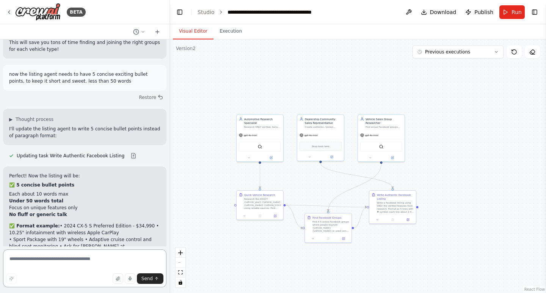
click at [87, 255] on textarea at bounding box center [84, 269] width 163 height 38
type textarea "**********"
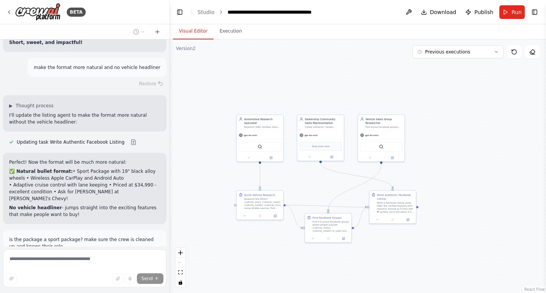
scroll to position [11966, 0]
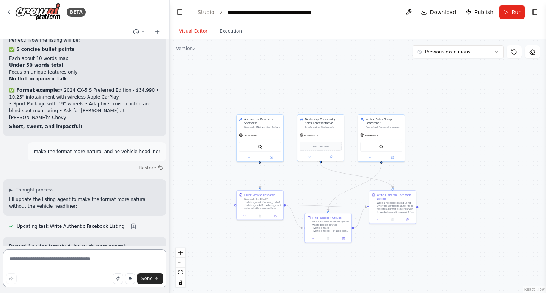
click at [59, 263] on textarea at bounding box center [84, 269] width 163 height 38
type textarea "**********"
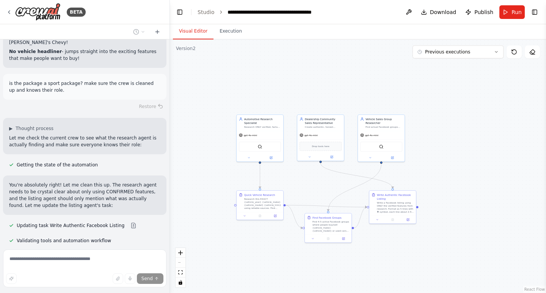
scroll to position [12122, 0]
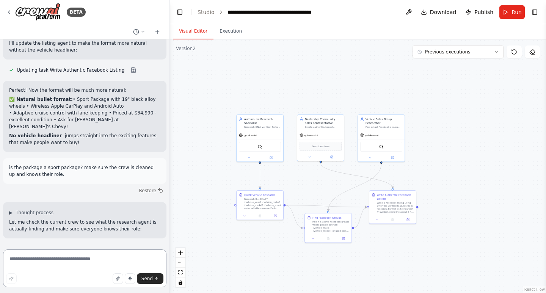
click at [74, 257] on textarea at bounding box center [84, 269] width 163 height 38
type textarea "**********"
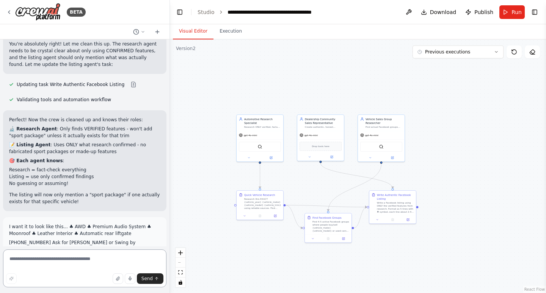
scroll to position [12263, 0]
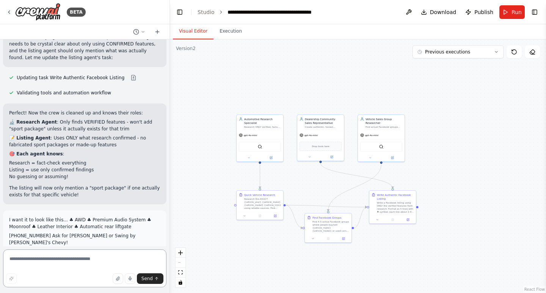
click at [97, 256] on textarea at bounding box center [84, 269] width 163 height 38
type textarea "***"
click at [143, 278] on span "Send" at bounding box center [146, 279] width 11 height 6
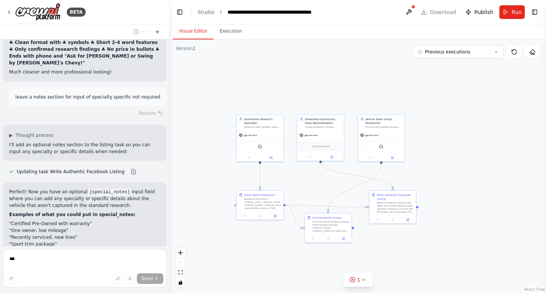
scroll to position [12574, 0]
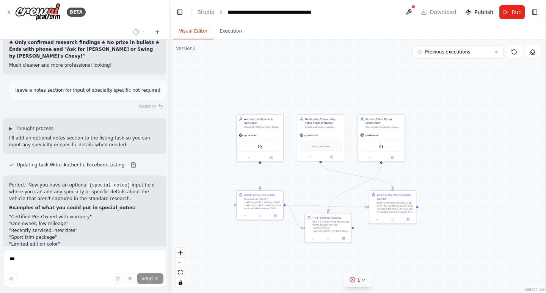
click at [356, 278] on icon at bounding box center [353, 280] width 6 height 6
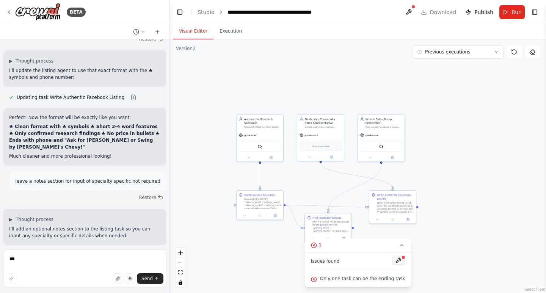
click at [392, 259] on button at bounding box center [398, 260] width 13 height 9
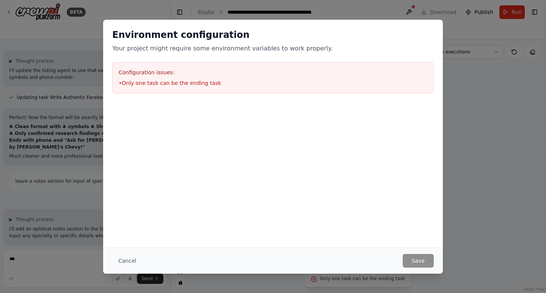
click at [482, 121] on div "Environment configuration Your project might require some environment variables…" at bounding box center [273, 146] width 546 height 293
click at [130, 262] on button "Cancel" at bounding box center [127, 261] width 30 height 14
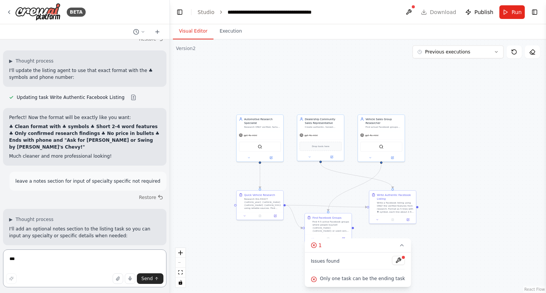
click at [82, 261] on textarea "***" at bounding box center [84, 269] width 163 height 38
type textarea "***"
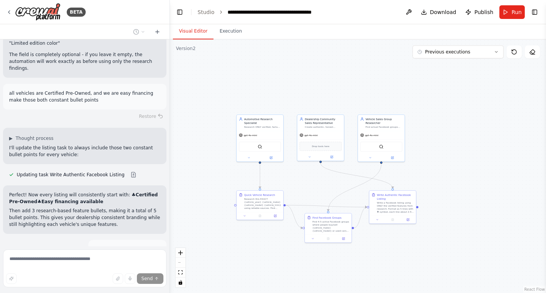
scroll to position [12782, 0]
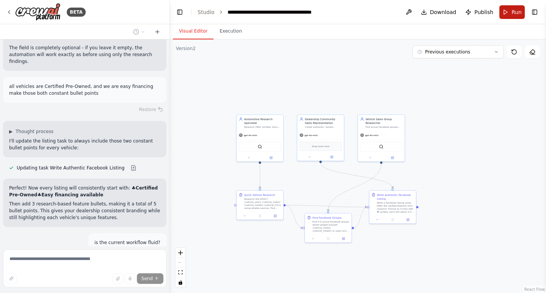
click at [505, 14] on button "Run" at bounding box center [511, 12] width 25 height 14
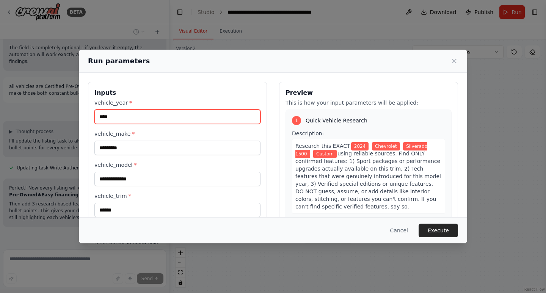
click at [166, 115] on input "****" at bounding box center [177, 117] width 166 height 14
type input "****"
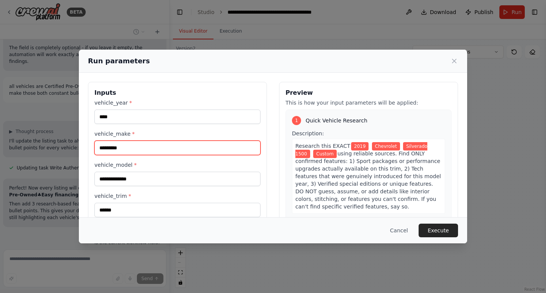
drag, startPoint x: 165, startPoint y: 148, endPoint x: 18, endPoint y: 119, distance: 149.5
click at [0, 130] on div "**********" at bounding box center [273, 146] width 546 height 293
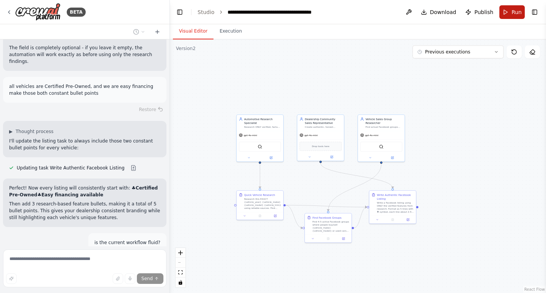
click at [507, 8] on button "Run" at bounding box center [511, 12] width 25 height 14
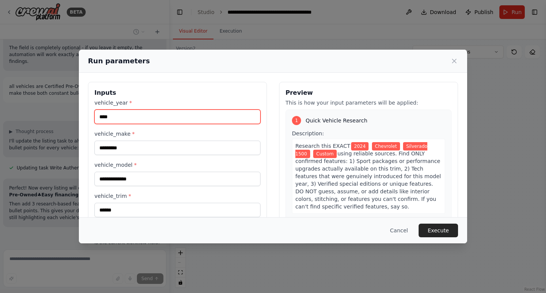
click at [216, 118] on input "****" at bounding box center [177, 117] width 166 height 14
type input "****"
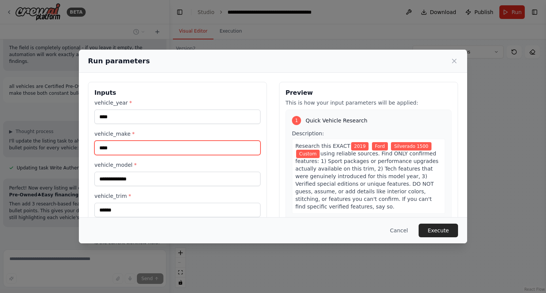
type input "****"
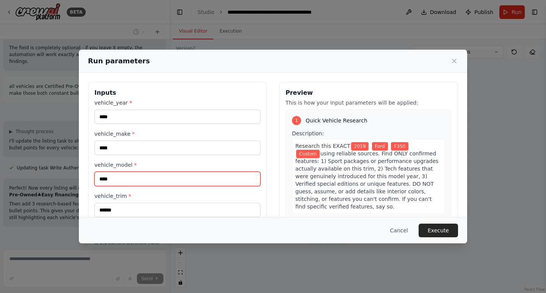
type input "****"
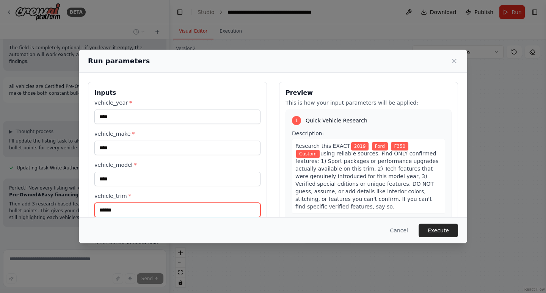
scroll to position [0, 0]
type input "******"
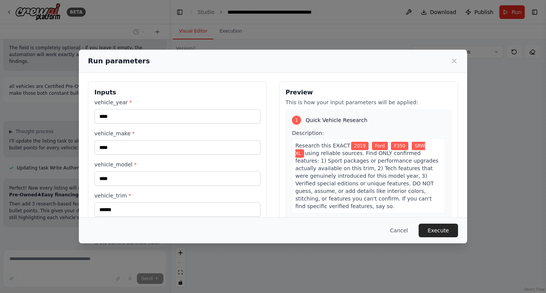
scroll to position [54, 0]
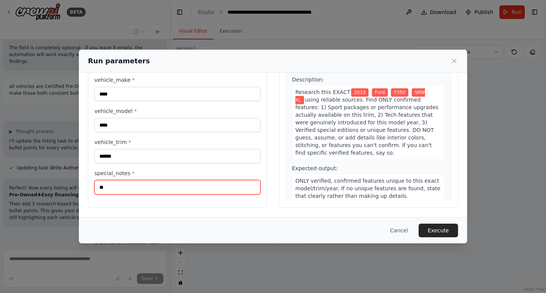
type input "*"
click at [102, 185] on input "**********" at bounding box center [177, 187] width 166 height 14
click at [100, 187] on input "**********" at bounding box center [177, 187] width 166 height 14
type input "**********"
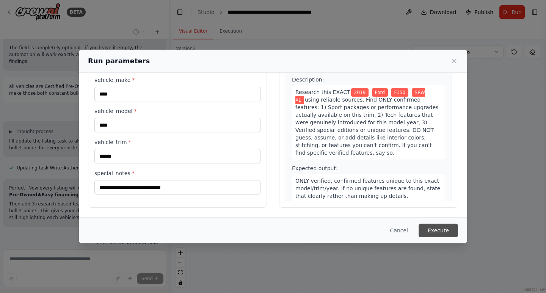
click at [435, 227] on button "Execute" at bounding box center [438, 231] width 39 height 14
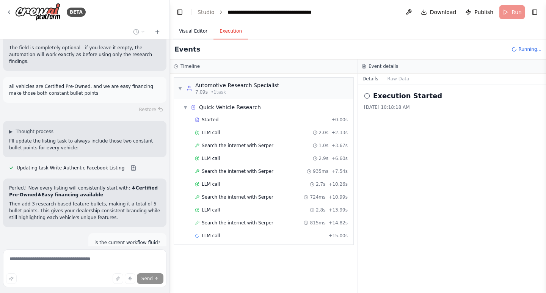
click at [198, 31] on button "Visual Editor" at bounding box center [193, 32] width 41 height 16
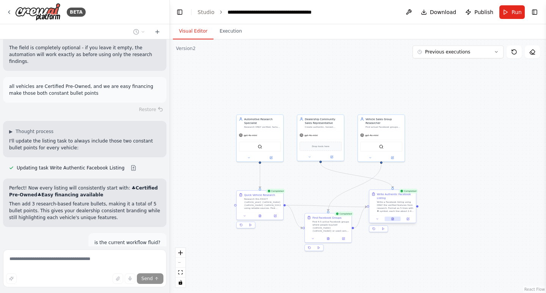
click at [393, 220] on icon at bounding box center [392, 220] width 1 height 0
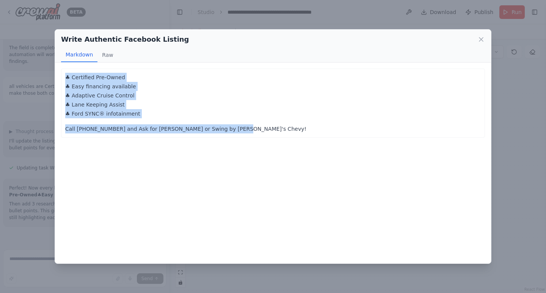
drag, startPoint x: 228, startPoint y: 130, endPoint x: 60, endPoint y: 75, distance: 176.8
click at [60, 75] on div "♣ Certified Pre-Owned ♣ Easy financing available ♣ Adaptive Cruise Control ♣ La…" at bounding box center [273, 163] width 436 height 201
copy div "♣ Certified Pre-Owned ♣ Easy financing available ♣ Adaptive Cruise Control ♣ La…"
click at [481, 39] on icon at bounding box center [481, 40] width 4 height 4
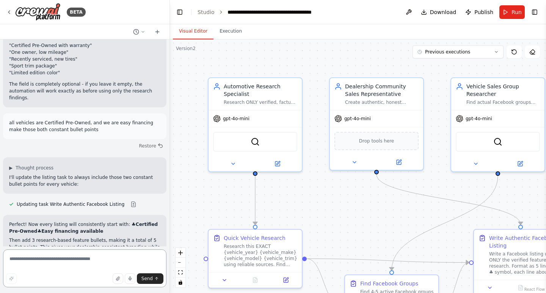
scroll to position [12752, 0]
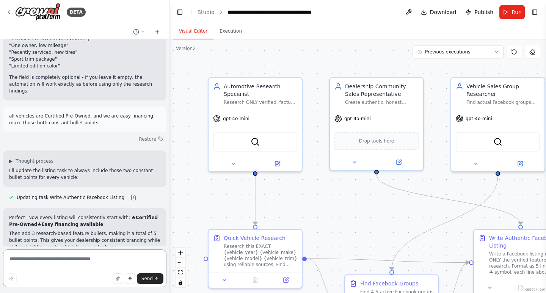
click at [89, 260] on textarea at bounding box center [84, 269] width 163 height 38
type textarea "**********"
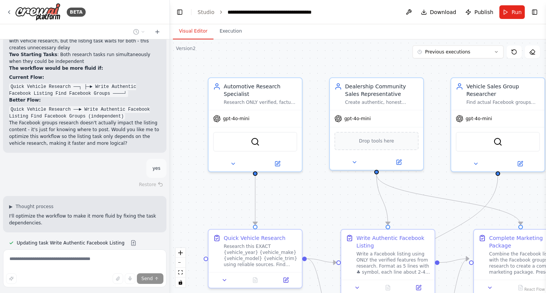
scroll to position [13102, 0]
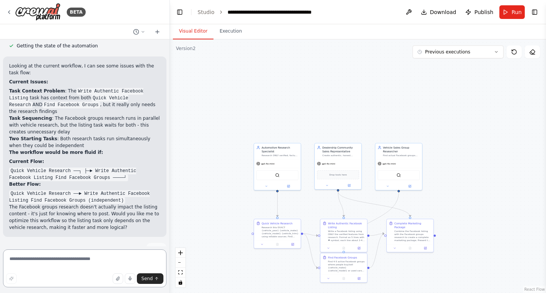
click at [80, 259] on textarea at bounding box center [84, 269] width 163 height 38
click at [16, 278] on button "button" at bounding box center [11, 278] width 11 height 11
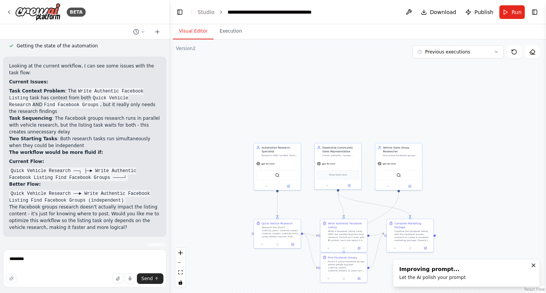
type textarea "**********"
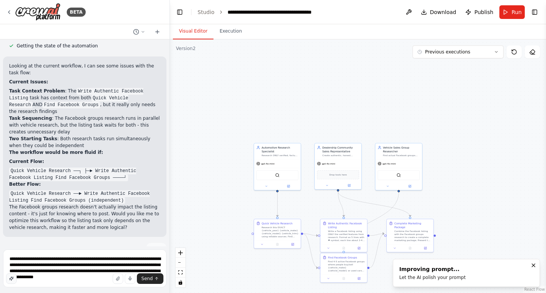
scroll to position [13021, 0]
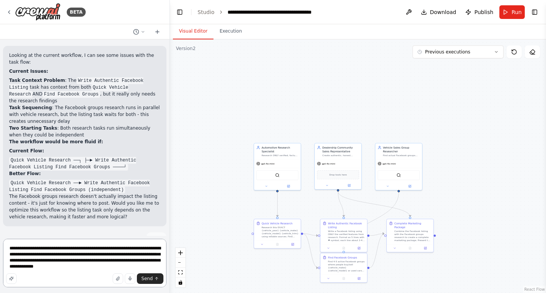
drag, startPoint x: 110, startPoint y: 267, endPoint x: 6, endPoint y: 242, distance: 106.5
click at [6, 242] on textarea "**********" at bounding box center [84, 263] width 163 height 49
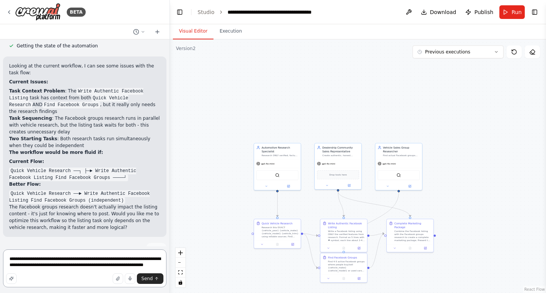
scroll to position [13015, 0]
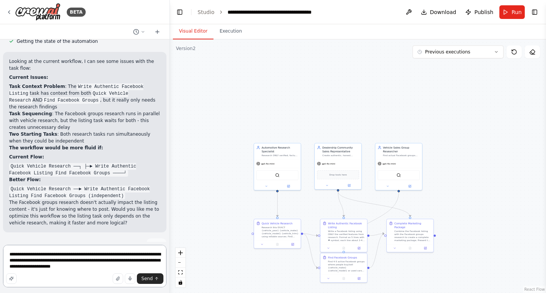
type textarea "**********"
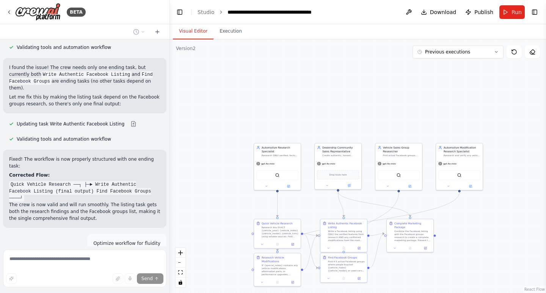
scroll to position [13493, 0]
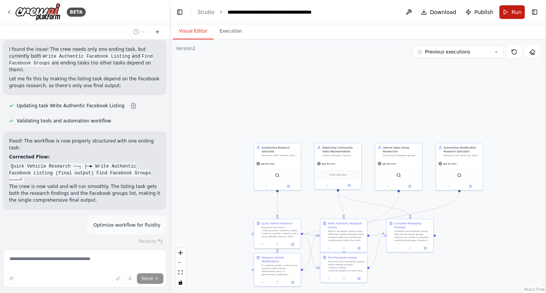
click at [509, 15] on button "Run" at bounding box center [511, 12] width 25 height 14
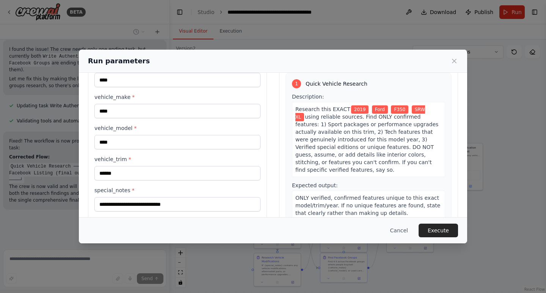
scroll to position [53, 0]
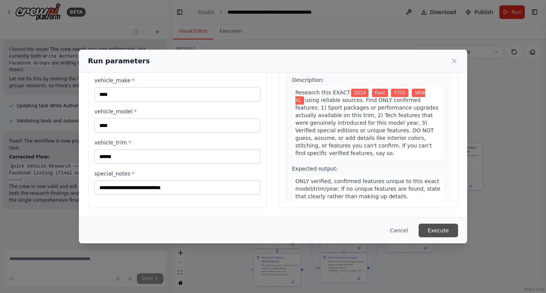
click at [437, 232] on button "Execute" at bounding box center [438, 231] width 39 height 14
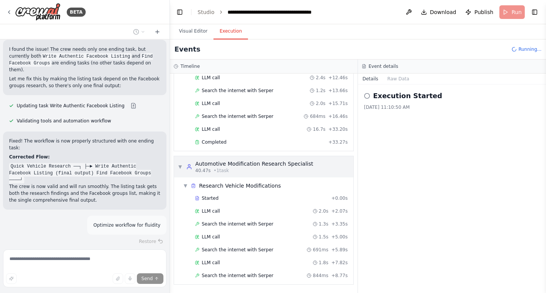
scroll to position [145, 0]
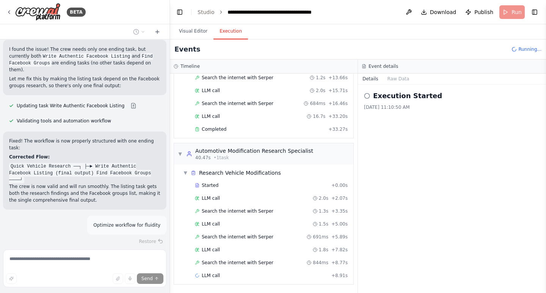
click at [192, 29] on button "Visual Editor" at bounding box center [193, 32] width 41 height 16
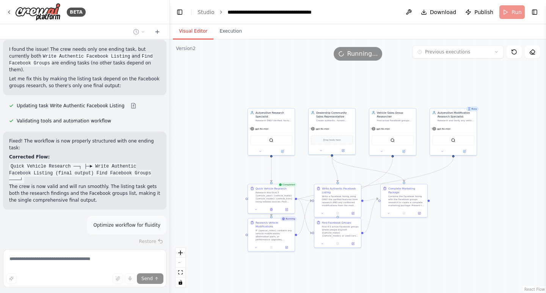
drag, startPoint x: 488, startPoint y: 221, endPoint x: 481, endPoint y: 197, distance: 25.0
click at [481, 197] on div ".deletable-edge-delete-btn { width: 20px; height: 20px; border: 0px solid #ffff…" at bounding box center [358, 166] width 376 height 254
click at [269, 246] on button at bounding box center [271, 247] width 16 height 5
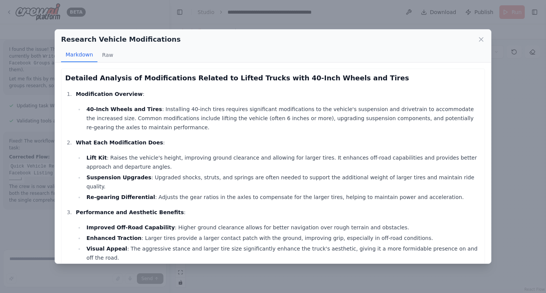
click at [478, 48] on div "Markdown Raw" at bounding box center [273, 55] width 424 height 14
click at [480, 42] on icon at bounding box center [481, 40] width 8 height 8
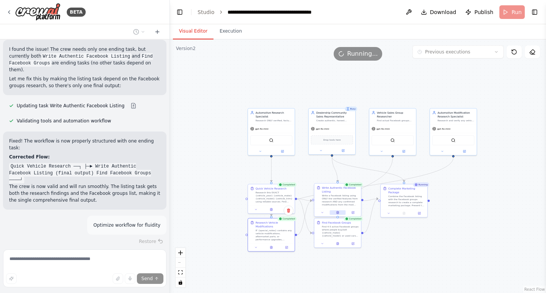
click at [339, 210] on button at bounding box center [338, 212] width 16 height 5
click at [339, 210] on button at bounding box center [339, 212] width 16 height 5
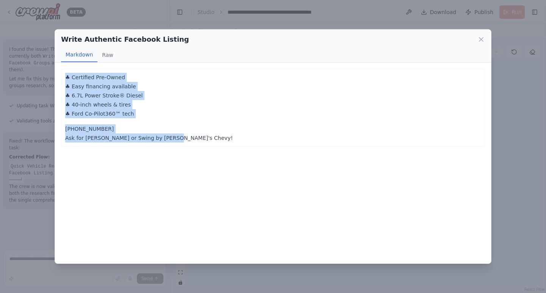
drag, startPoint x: 181, startPoint y: 137, endPoint x: 64, endPoint y: 74, distance: 133.0
click at [64, 74] on div "♣ Certified Pre-Owned ♣ Easy financing available ♣ 6.7L Power Stroke® Diesel ♣ …" at bounding box center [273, 108] width 424 height 78
copy div "♣ Certified Pre-Owned ♣ Easy financing available ♣ 6.7L Power Stroke® Diesel ♣ …"
click at [479, 38] on icon at bounding box center [481, 40] width 8 height 8
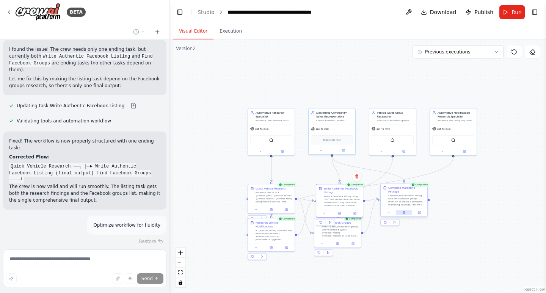
click at [406, 210] on button at bounding box center [404, 212] width 16 height 5
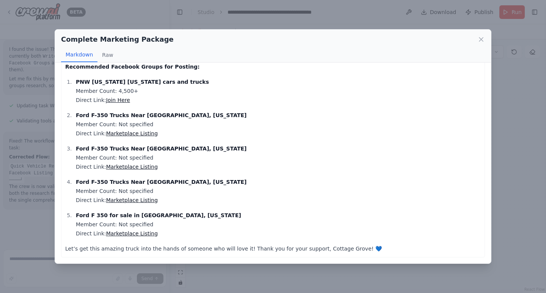
scroll to position [0, 0]
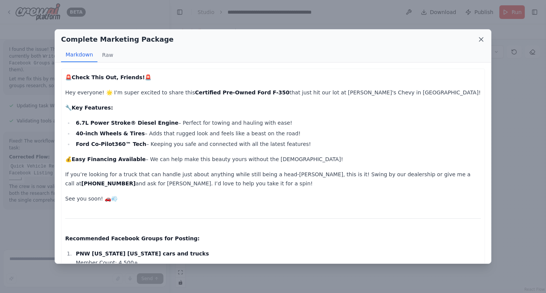
click at [480, 36] on icon at bounding box center [481, 40] width 8 height 8
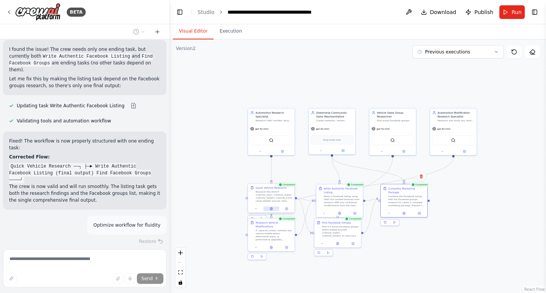
click at [271, 208] on icon at bounding box center [271, 208] width 2 height 3
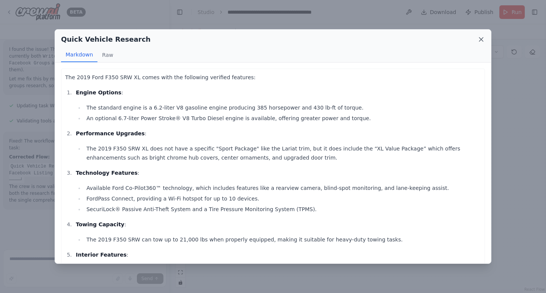
click at [477, 37] on icon at bounding box center [481, 40] width 8 height 8
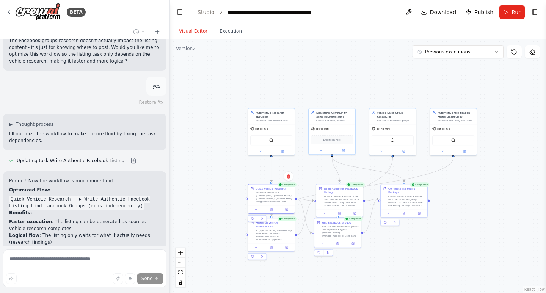
scroll to position [13493, 0]
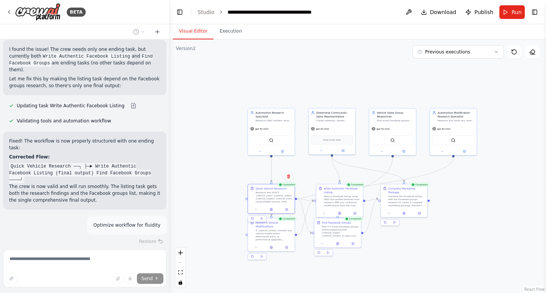
type textarea "**********"
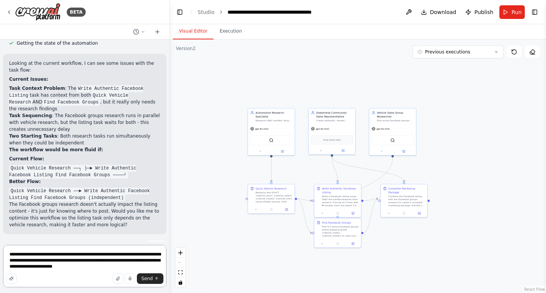
scroll to position [13015, 0]
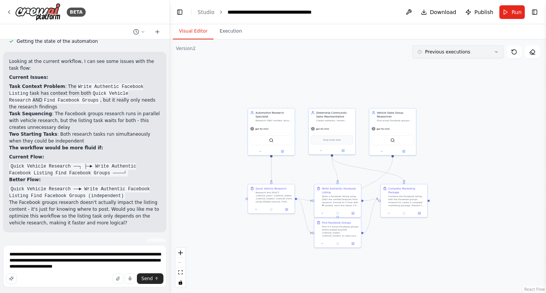
click at [490, 55] on button "Previous executions" at bounding box center [458, 52] width 91 height 13
click at [487, 50] on button "Previous executions" at bounding box center [458, 52] width 91 height 13
click at [515, 50] on icon at bounding box center [514, 52] width 6 height 6
click at [99, 268] on textarea "**********" at bounding box center [84, 266] width 163 height 42
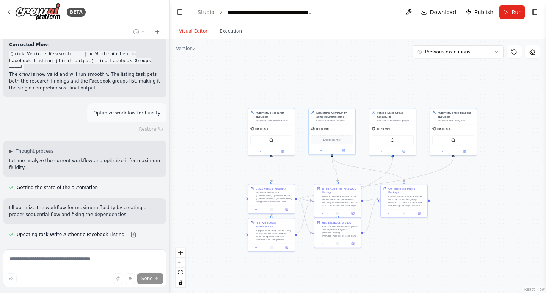
scroll to position [13612, 0]
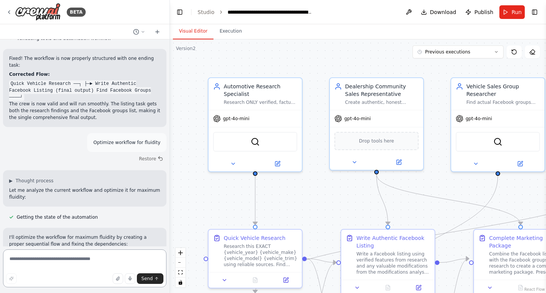
scroll to position [13583, 0]
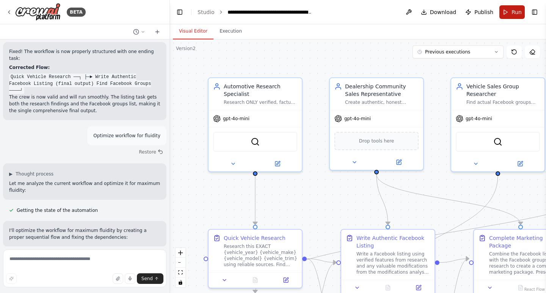
click at [516, 15] on span "Run" at bounding box center [517, 12] width 10 height 8
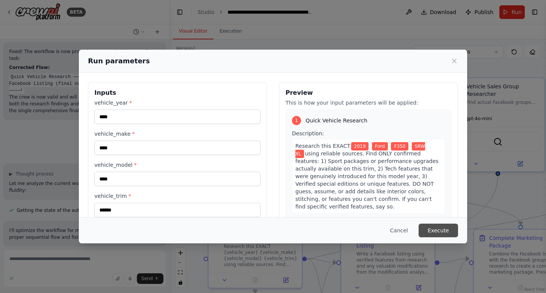
click at [446, 231] on button "Execute" at bounding box center [438, 231] width 39 height 14
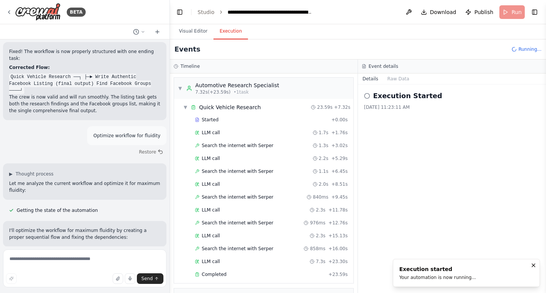
scroll to position [336, 0]
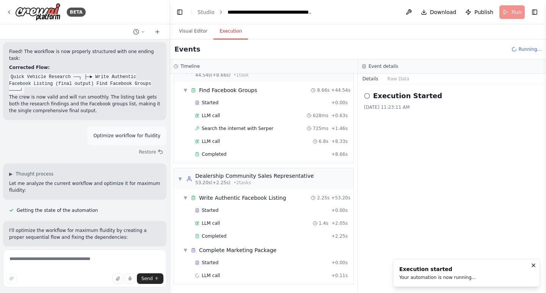
click at [195, 34] on button "Visual Editor" at bounding box center [193, 32] width 41 height 16
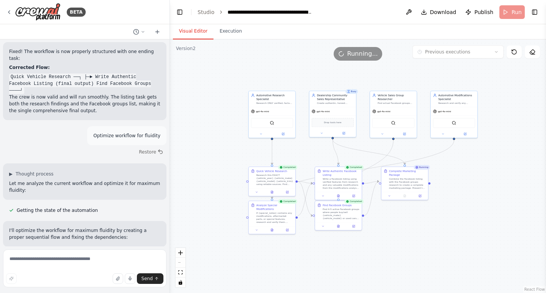
drag, startPoint x: 468, startPoint y: 213, endPoint x: 463, endPoint y: 207, distance: 7.7
click at [463, 207] on div ".deletable-edge-delete-btn { width: 20px; height: 20px; border: 0px solid #ffff…" at bounding box center [358, 166] width 376 height 254
click at [273, 190] on icon at bounding box center [271, 191] width 3 height 3
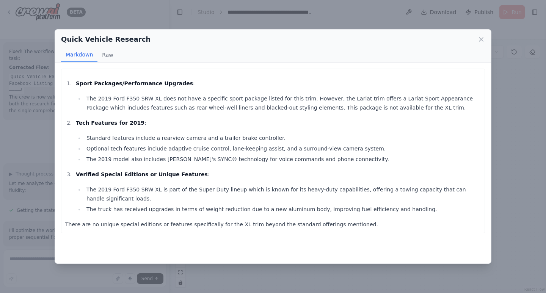
click at [479, 26] on div "Quick Vehicle Research Markdown Raw Sport Packages/Performance Upgrades : The 2…" at bounding box center [273, 146] width 546 height 293
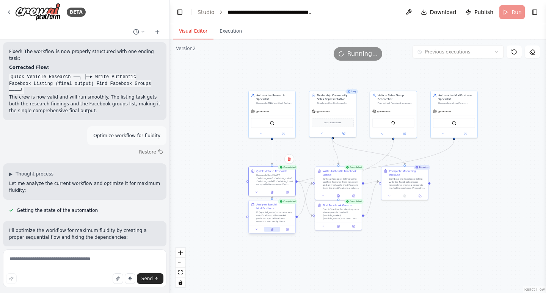
click at [271, 228] on icon at bounding box center [272, 229] width 2 height 3
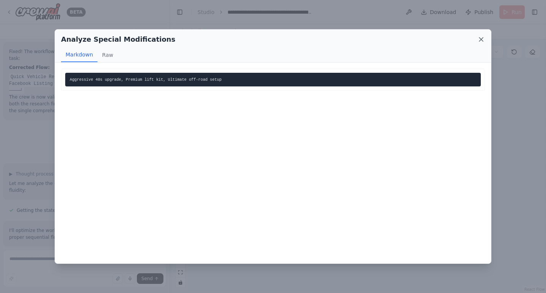
click at [482, 39] on icon at bounding box center [481, 40] width 4 height 4
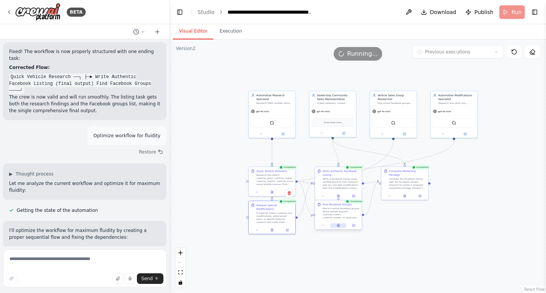
click at [340, 226] on button at bounding box center [338, 225] width 16 height 5
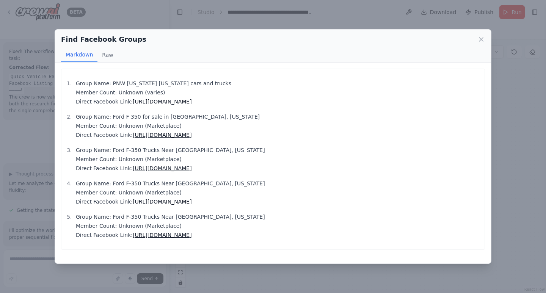
drag, startPoint x: 188, startPoint y: 203, endPoint x: 365, endPoint y: 143, distance: 187.0
click at [365, 143] on ol "Group Name: PNW Oregon Washington cars and trucks Member Count: Unknown (varies…" at bounding box center [273, 159] width 416 height 161
click at [483, 40] on icon at bounding box center [481, 40] width 8 height 8
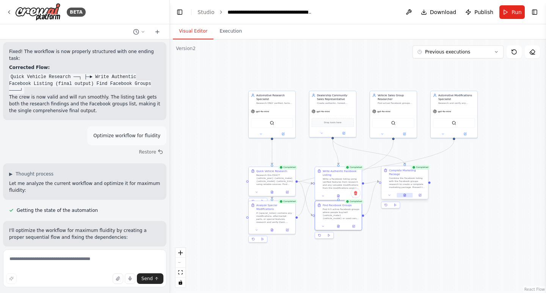
click at [405, 194] on icon at bounding box center [405, 195] width 2 height 3
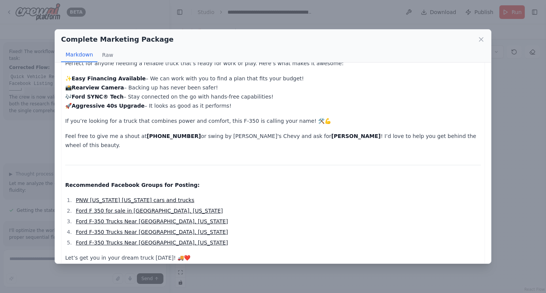
scroll to position [0, 0]
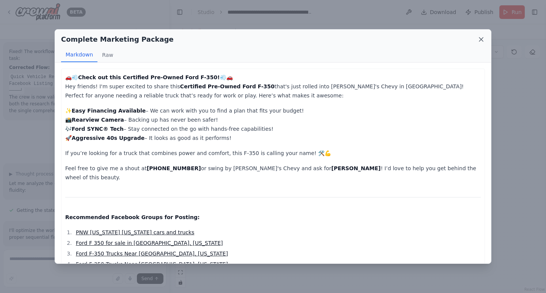
click at [482, 40] on icon at bounding box center [481, 40] width 8 height 8
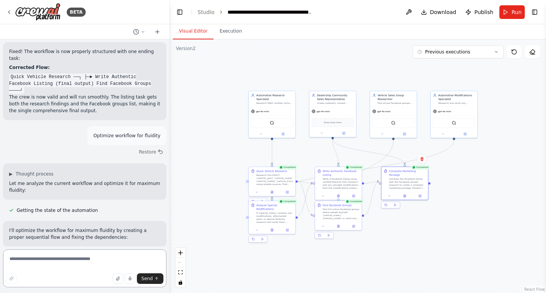
click at [84, 255] on textarea at bounding box center [84, 269] width 163 height 38
click at [339, 195] on icon at bounding box center [339, 195] width 2 height 3
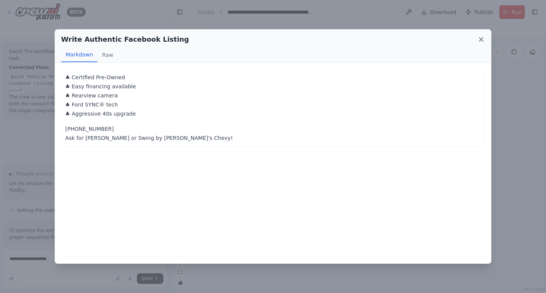
click at [481, 38] on icon at bounding box center [481, 40] width 8 height 8
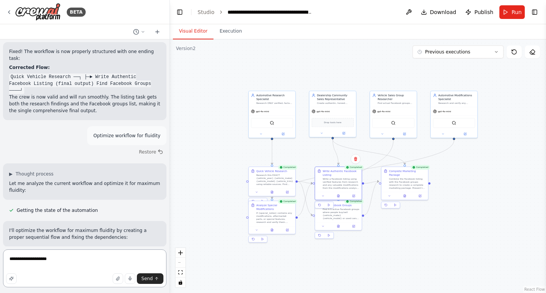
drag, startPoint x: 71, startPoint y: 260, endPoint x: 0, endPoint y: 246, distance: 72.5
click at [0, 246] on div "BETA Create an agent that searches the local area of cottage grove and in a 100…" at bounding box center [85, 146] width 170 height 293
type textarea "**********"
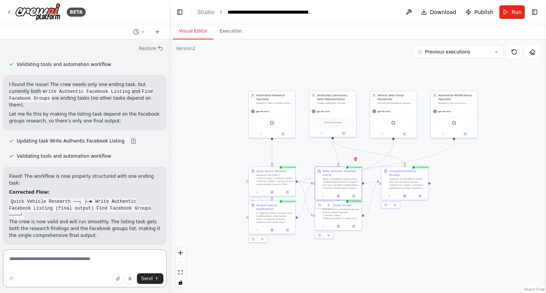
scroll to position [13521, 0]
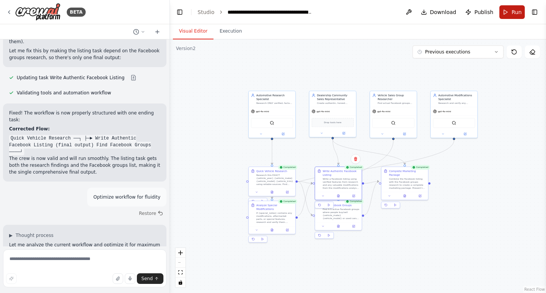
click at [514, 9] on span "Run" at bounding box center [517, 12] width 10 height 8
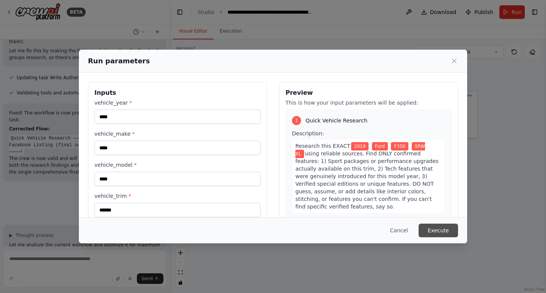
click at [448, 232] on button "Execute" at bounding box center [438, 231] width 39 height 14
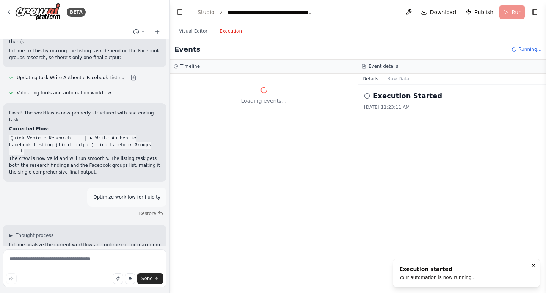
scroll to position [0, 0]
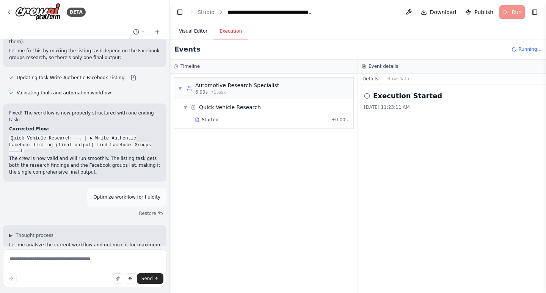
click at [191, 28] on button "Visual Editor" at bounding box center [193, 32] width 41 height 16
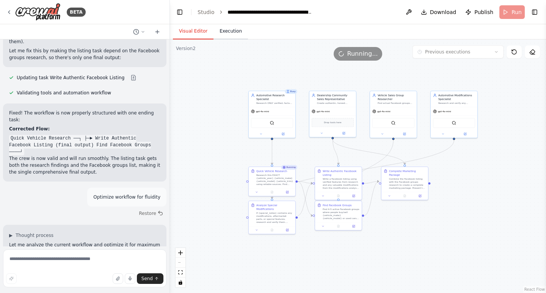
click at [227, 34] on button "Execution" at bounding box center [231, 32] width 35 height 16
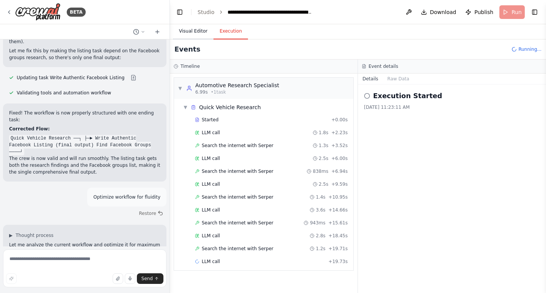
click at [195, 34] on button "Visual Editor" at bounding box center [193, 32] width 41 height 16
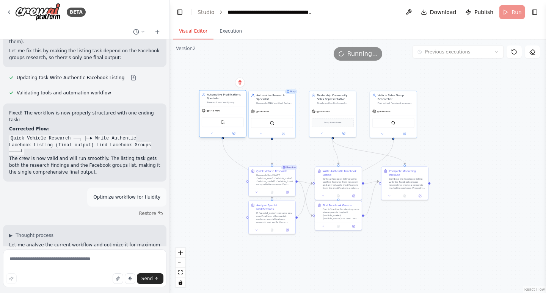
drag, startPoint x: 459, startPoint y: 111, endPoint x: 224, endPoint y: 111, distance: 235.5
click at [224, 111] on div "gpt-4o-mini" at bounding box center [222, 111] width 47 height 8
click at [496, 162] on div ".deletable-edge-delete-btn { width: 20px; height: 20px; border: 0px solid #ffff…" at bounding box center [358, 166] width 376 height 254
click at [274, 188] on div at bounding box center [272, 191] width 47 height 8
click at [274, 190] on button at bounding box center [272, 191] width 16 height 5
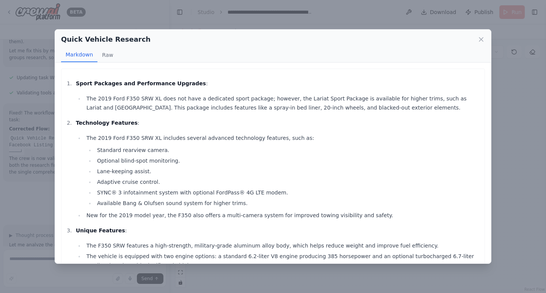
scroll to position [42, 0]
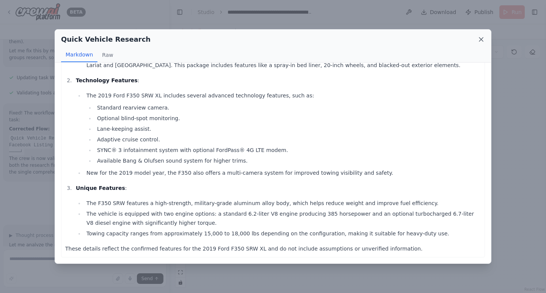
click at [482, 38] on icon at bounding box center [481, 40] width 8 height 8
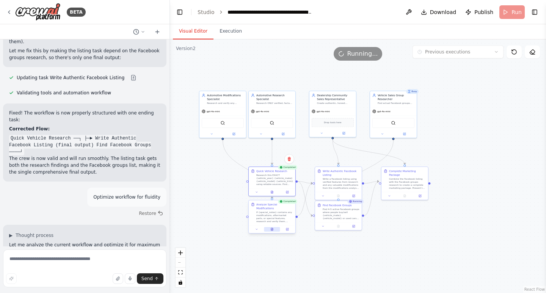
click at [273, 228] on icon at bounding box center [272, 229] width 2 height 3
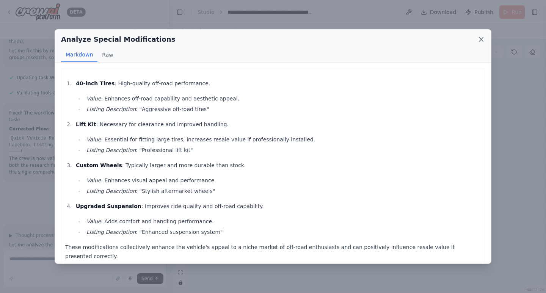
click at [481, 38] on icon at bounding box center [481, 40] width 8 height 8
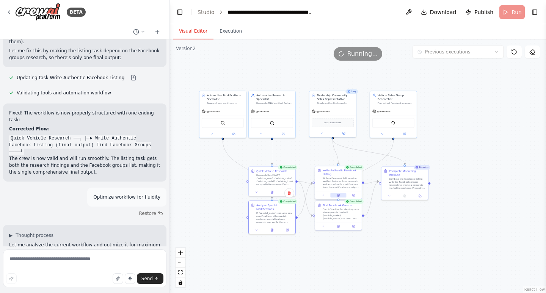
click at [340, 195] on icon at bounding box center [338, 195] width 3 height 3
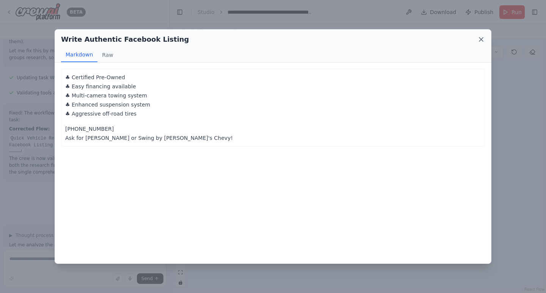
click at [480, 38] on icon at bounding box center [481, 40] width 4 height 4
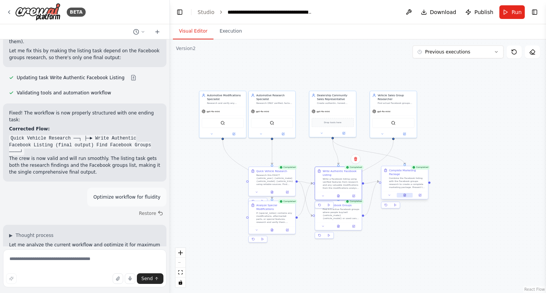
click at [406, 194] on icon at bounding box center [405, 195] width 2 height 3
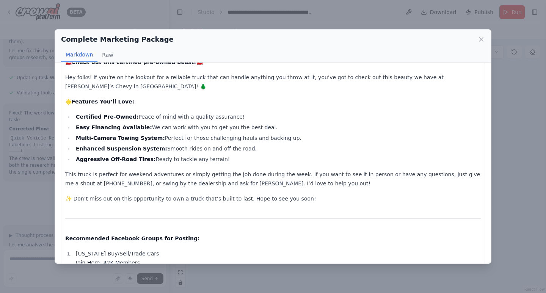
scroll to position [0, 0]
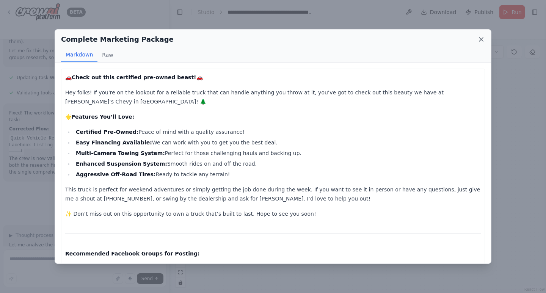
click at [479, 41] on icon at bounding box center [481, 40] width 4 height 4
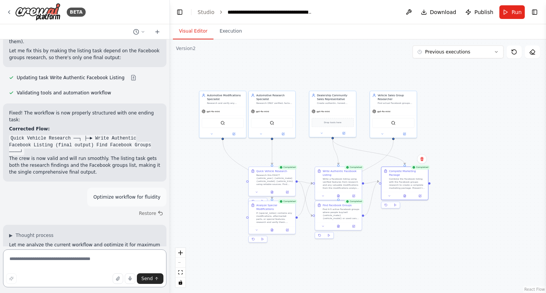
click at [96, 266] on textarea at bounding box center [84, 269] width 163 height 38
type textarea "**********"
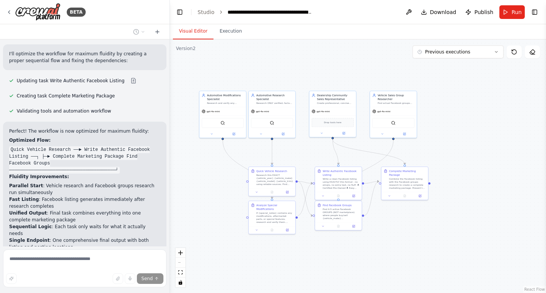
scroll to position [13775, 0]
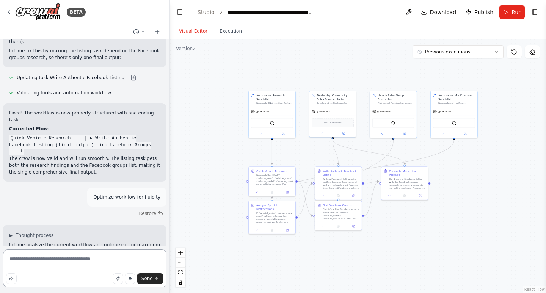
drag, startPoint x: 85, startPoint y: 259, endPoint x: 0, endPoint y: 257, distance: 85.0
click at [0, 257] on div "BETA Create an agent that searches the local area of [GEOGRAPHIC_DATA] and in a…" at bounding box center [85, 146] width 170 height 293
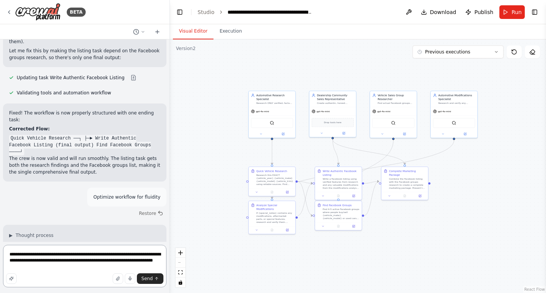
click at [109, 261] on textarea "**********" at bounding box center [84, 266] width 163 height 42
drag, startPoint x: 108, startPoint y: 261, endPoint x: 64, endPoint y: 261, distance: 44.0
click at [64, 261] on textarea "**********" at bounding box center [84, 266] width 163 height 42
type textarea "**********"
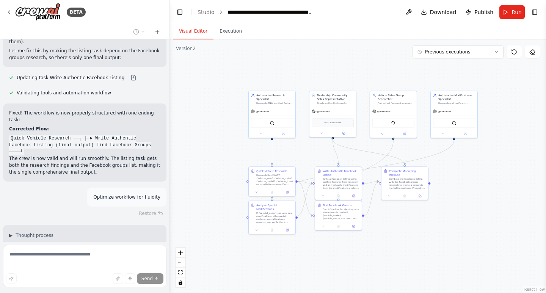
scroll to position [13602, 0]
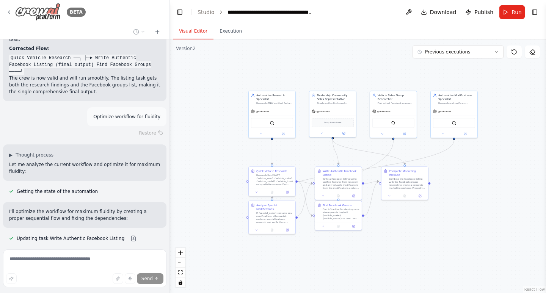
click at [47, 10] on img at bounding box center [38, 12] width 46 height 18
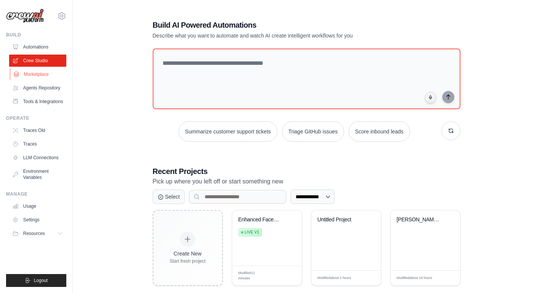
click at [29, 74] on link "Marketplace" at bounding box center [38, 74] width 57 height 12
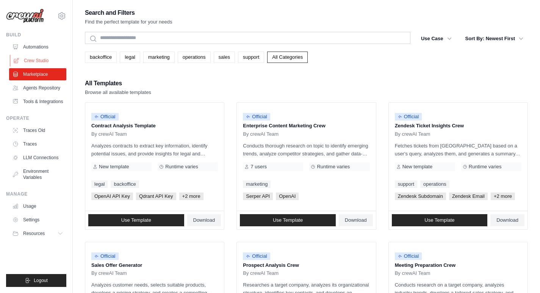
click at [36, 59] on link "Crew Studio" at bounding box center [38, 61] width 57 height 12
click at [36, 61] on link "Crew Studio" at bounding box center [38, 61] width 57 height 12
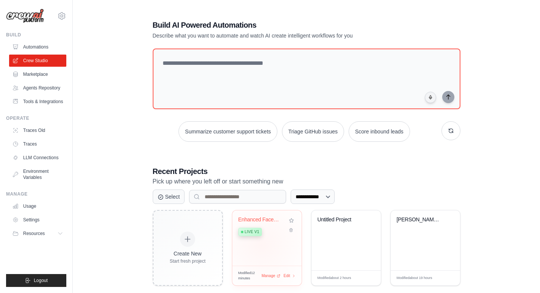
click at [262, 245] on div "Enhanced Facebook Vehicle Listing G... Live v1" at bounding box center [266, 237] width 69 height 55
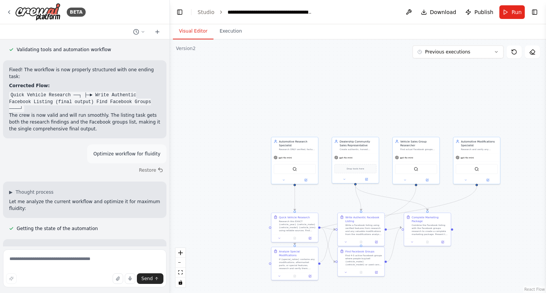
scroll to position [13572, 0]
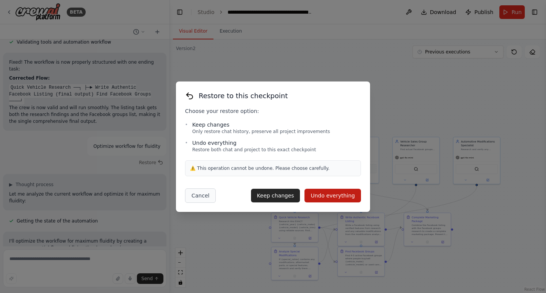
click at [192, 199] on button "Cancel" at bounding box center [200, 195] width 31 height 14
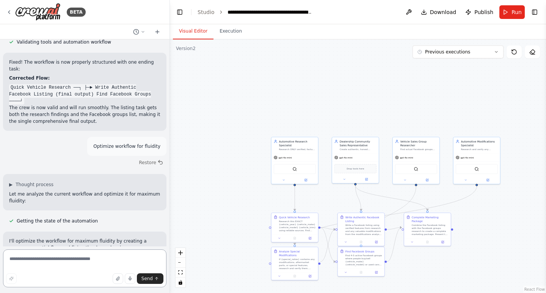
click at [88, 261] on textarea at bounding box center [84, 269] width 163 height 38
type textarea "**********"
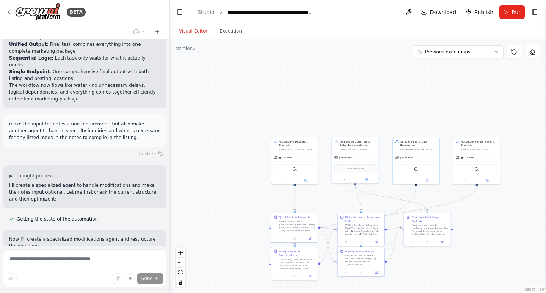
scroll to position [13992, 0]
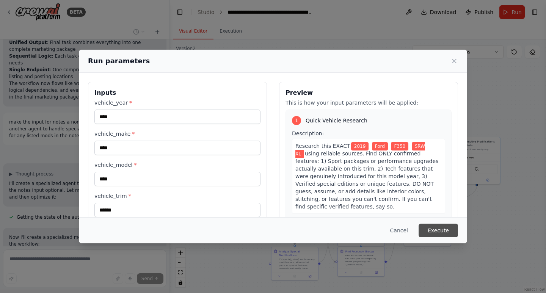
click at [435, 228] on button "Execute" at bounding box center [438, 231] width 39 height 14
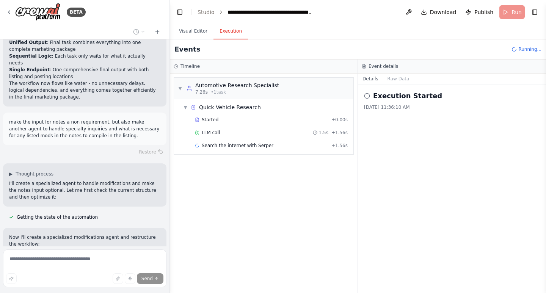
click at [203, 31] on button "Visual Editor" at bounding box center [193, 32] width 41 height 16
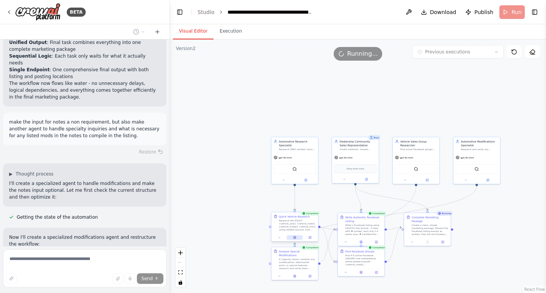
click at [297, 239] on button at bounding box center [295, 237] width 16 height 5
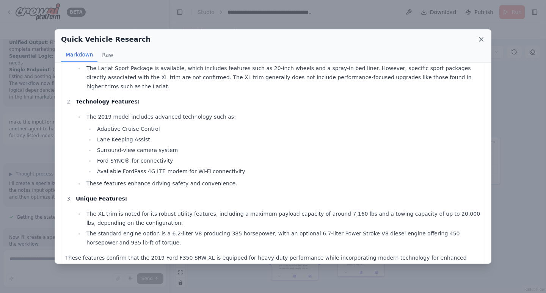
scroll to position [13992, 0]
click at [481, 42] on icon at bounding box center [481, 40] width 8 height 8
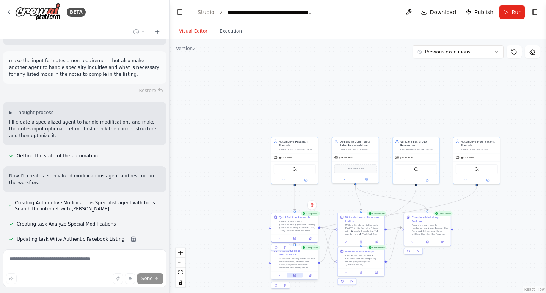
click at [295, 276] on icon at bounding box center [294, 276] width 1 height 0
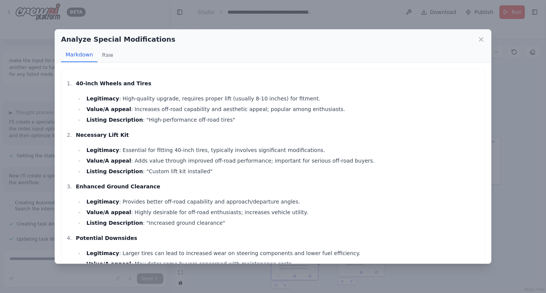
click at [477, 39] on div "Analyze Special Modifications" at bounding box center [273, 39] width 424 height 11
click at [484, 39] on icon at bounding box center [481, 40] width 8 height 8
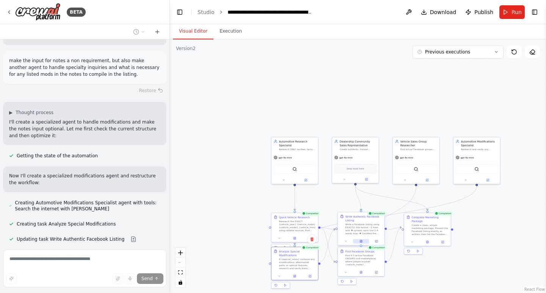
click at [360, 242] on icon at bounding box center [361, 241] width 3 height 3
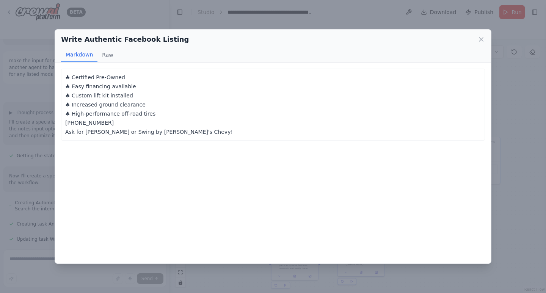
click at [183, 137] on div "♣ Certified Pre-Owned ♣ Easy financing available ♣ Custom lift kit installed ♣ …" at bounding box center [273, 105] width 424 height 72
click at [484, 39] on icon at bounding box center [481, 40] width 8 height 8
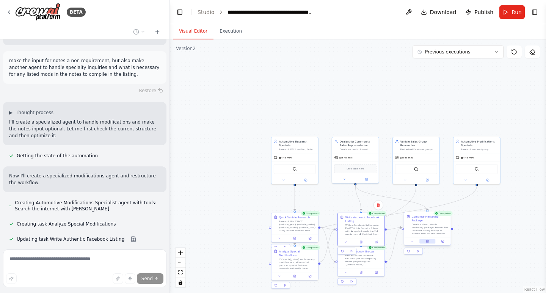
click at [425, 239] on button at bounding box center [427, 241] width 16 height 5
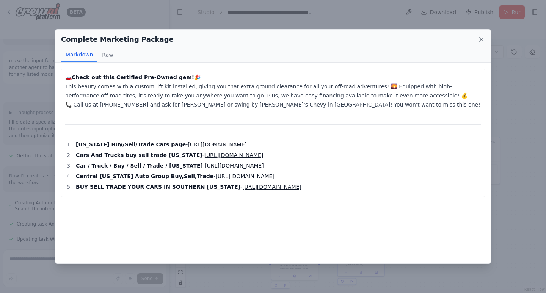
click at [483, 42] on icon at bounding box center [481, 40] width 8 height 8
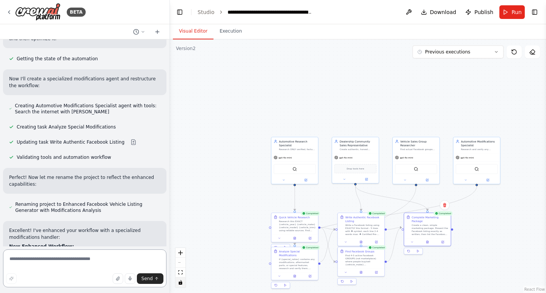
scroll to position [14095, 0]
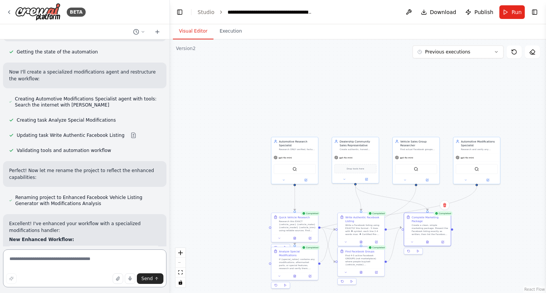
click at [91, 256] on textarea at bounding box center [84, 269] width 163 height 38
type textarea "**********"
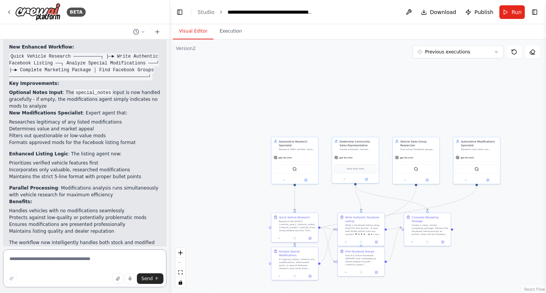
scroll to position [14272, 0]
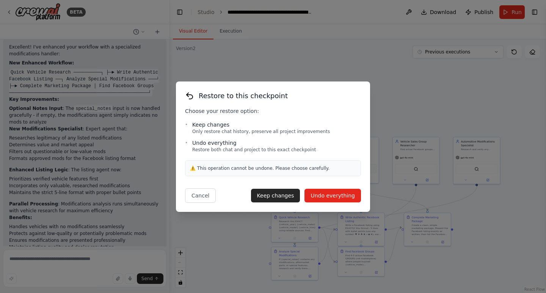
click at [345, 197] on button "Undo everything" at bounding box center [333, 196] width 57 height 14
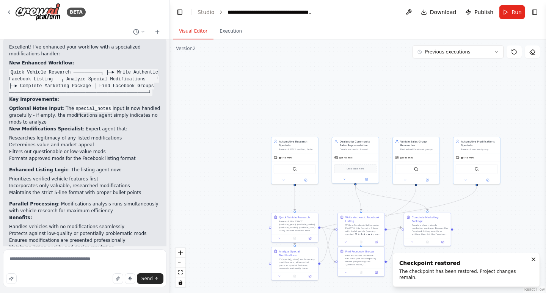
scroll to position [14095, 0]
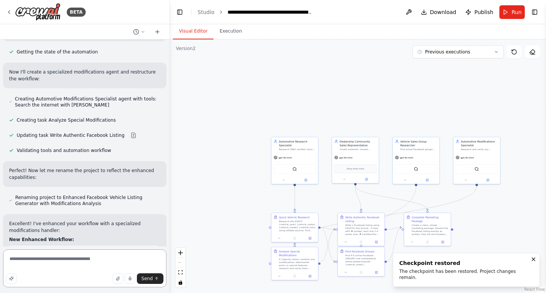
click at [138, 261] on textarea "**********" at bounding box center [84, 269] width 163 height 38
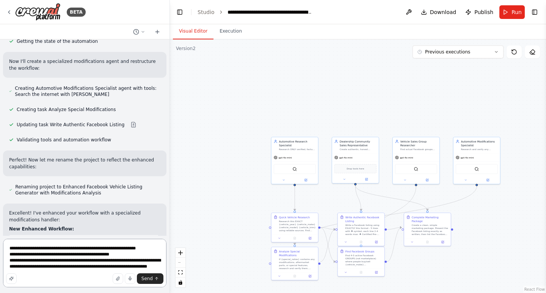
scroll to position [14112, 0]
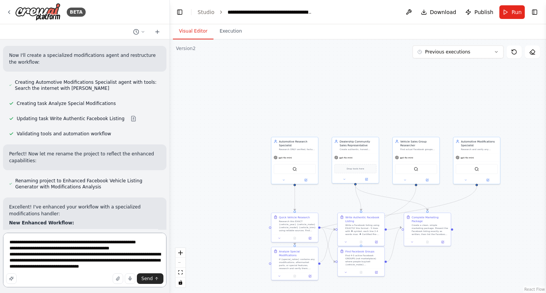
type textarea "**********"
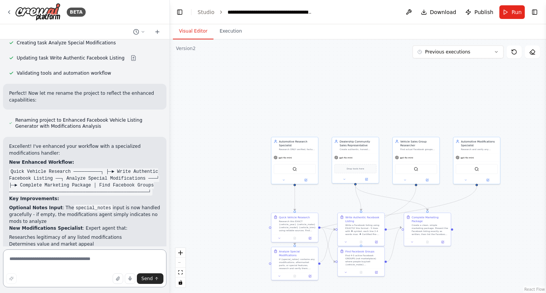
scroll to position [14182, 0]
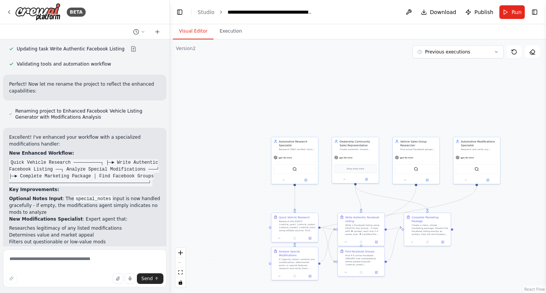
drag, startPoint x: 83, startPoint y: 195, endPoint x: 9, endPoint y: 170, distance: 78.1
copy p "I want 5 Features with any type of bullet point (♥ ♦ ♣ ♠ • ) etc... Start with …"
click at [65, 264] on textarea at bounding box center [84, 269] width 163 height 38
paste textarea "**********"
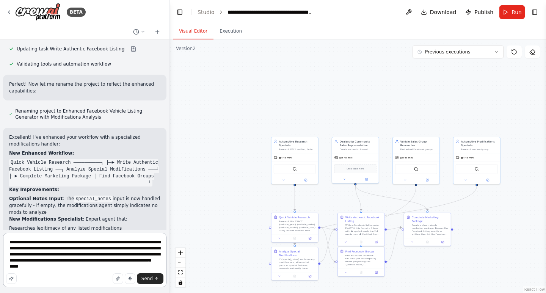
scroll to position [14199, 0]
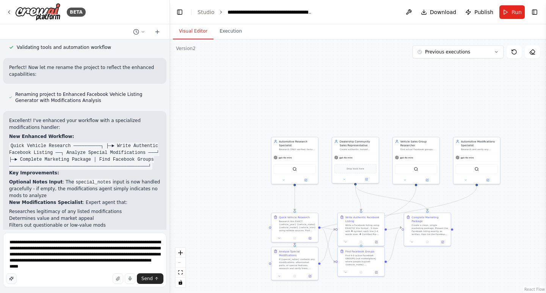
click at [9, 276] on icon "button" at bounding box center [11, 278] width 5 height 5
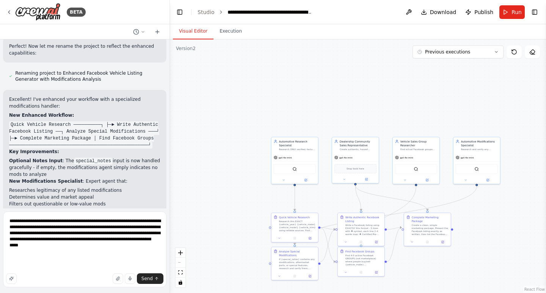
scroll to position [52, 0]
drag, startPoint x: 111, startPoint y: 243, endPoint x: 75, endPoint y: 243, distance: 36.4
click at [75, 243] on textarea "**********" at bounding box center [84, 250] width 163 height 76
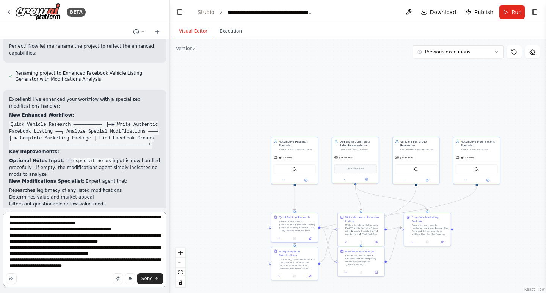
click at [106, 256] on textarea "**********" at bounding box center [84, 250] width 163 height 76
type textarea "**********"
click at [148, 275] on button "Send" at bounding box center [150, 278] width 27 height 11
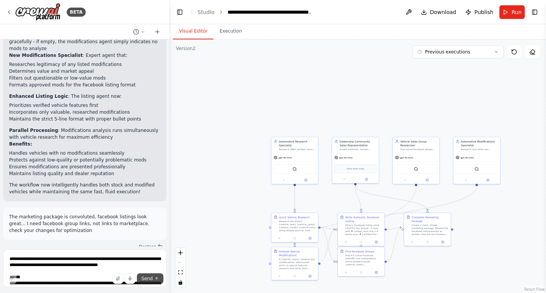
scroll to position [14355, 0]
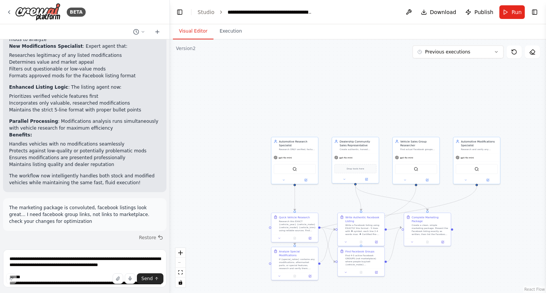
drag, startPoint x: 78, startPoint y: 196, endPoint x: 9, endPoint y: 107, distance: 112.4
copy ol "Begin the list with a bullet point titled "Certified Preowned" using any type o…"
click at [64, 265] on textarea "**********" at bounding box center [84, 269] width 163 height 38
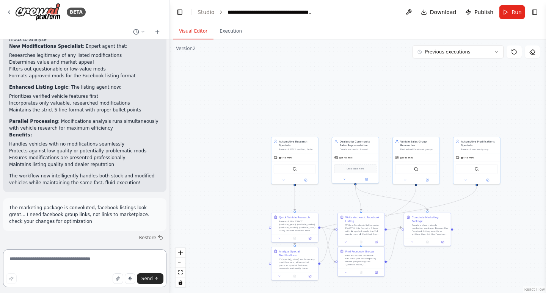
paste textarea "**********"
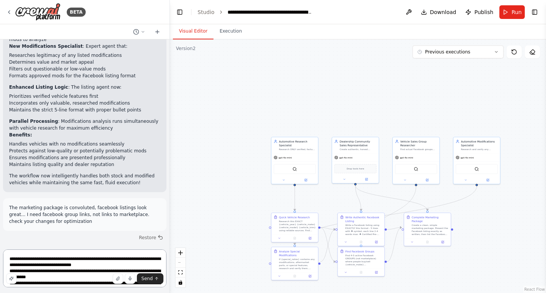
scroll to position [16, 0]
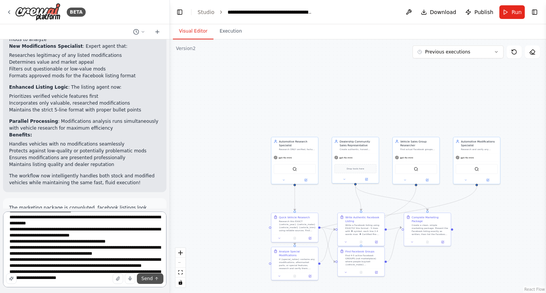
type textarea "**********"
click at [149, 280] on span "Send" at bounding box center [146, 279] width 11 height 6
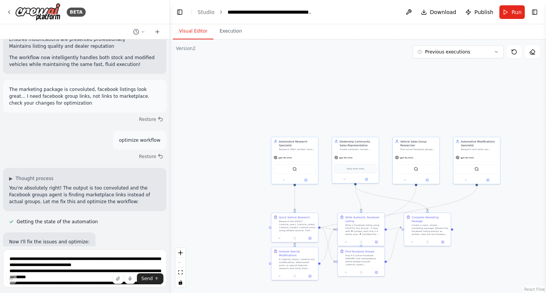
scroll to position [14482, 0]
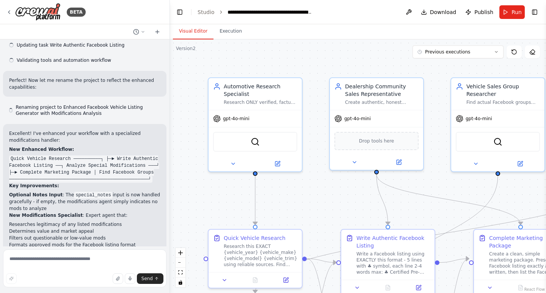
scroll to position [14198, 0]
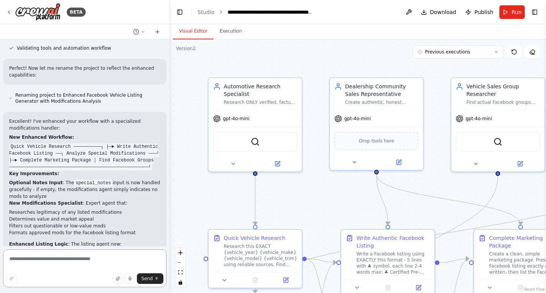
click at [85, 257] on textarea at bounding box center [84, 269] width 163 height 38
paste textarea "**********"
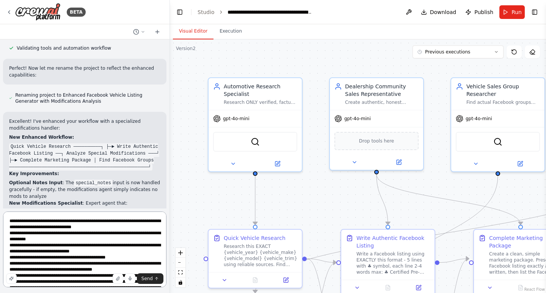
scroll to position [16, 0]
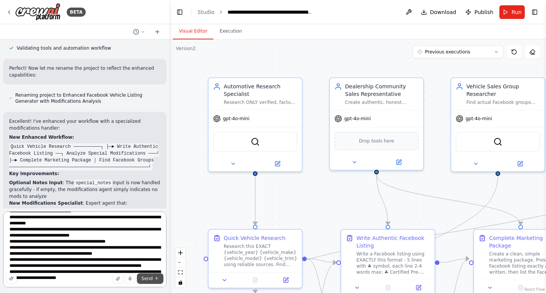
type textarea "**********"
click at [154, 279] on button "Send" at bounding box center [150, 278] width 27 height 11
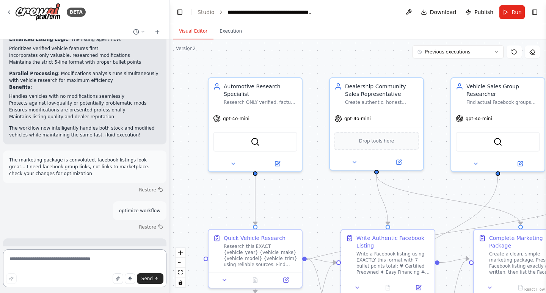
scroll to position [14401, 0]
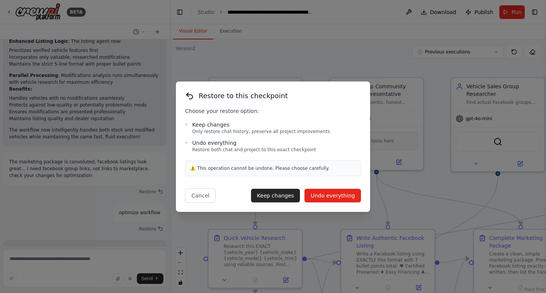
click at [319, 196] on button "Undo everything" at bounding box center [333, 196] width 57 height 14
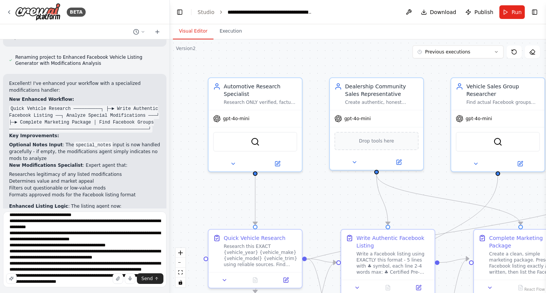
scroll to position [0, 0]
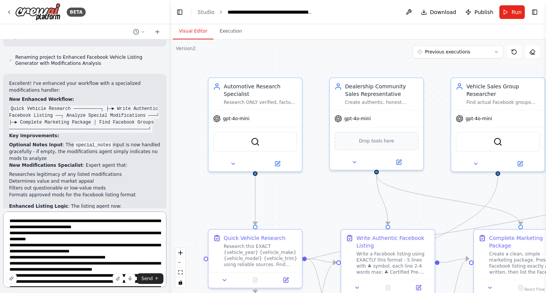
drag, startPoint x: 85, startPoint y: 253, endPoint x: 73, endPoint y: 244, distance: 15.2
click at [73, 244] on textarea "**********" at bounding box center [84, 250] width 163 height 76
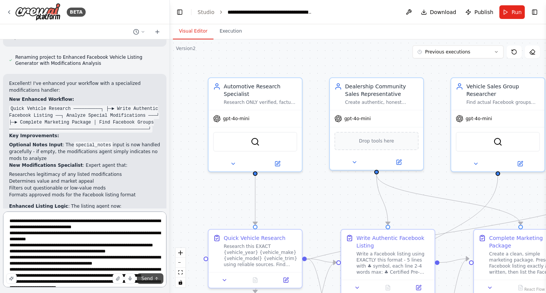
type textarea "**********"
click at [152, 278] on span "Send" at bounding box center [146, 279] width 11 height 6
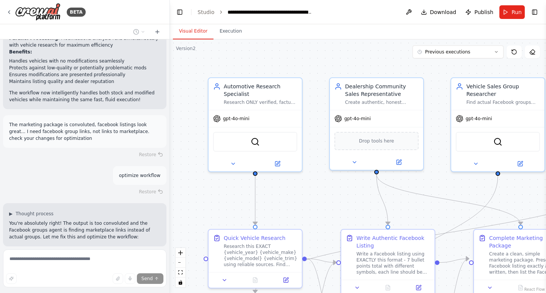
scroll to position [14398, 0]
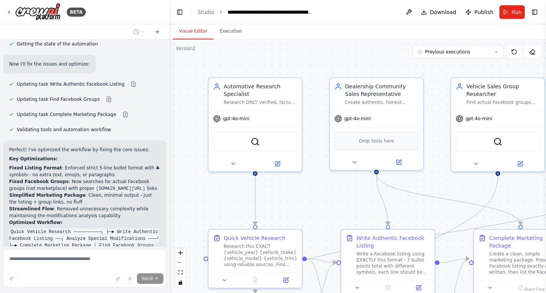
scroll to position [14714, 0]
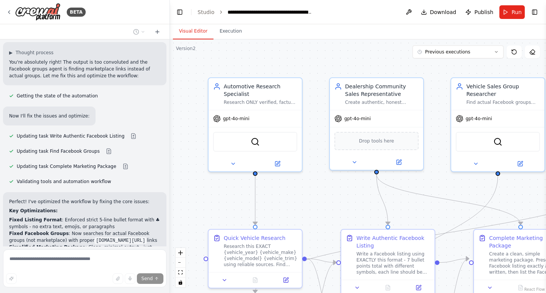
scroll to position [14400, 0]
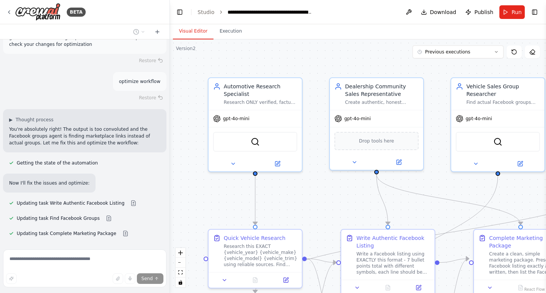
scroll to position [14653, 0]
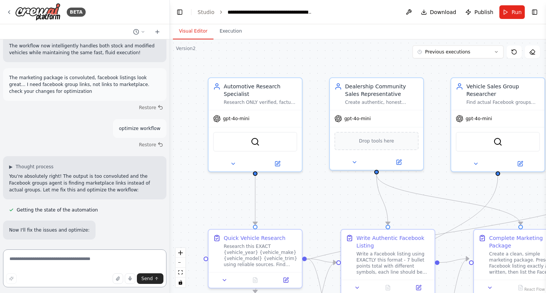
scroll to position [14370, 0]
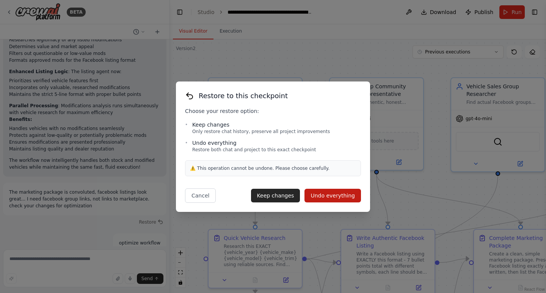
click at [344, 197] on button "Undo everything" at bounding box center [333, 196] width 57 height 14
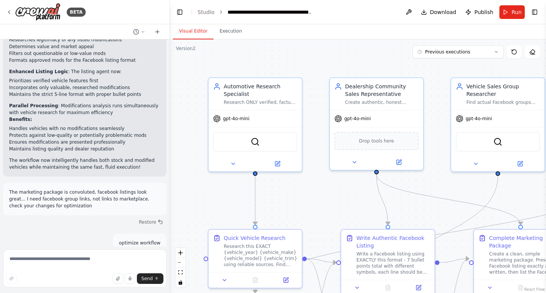
type textarea "**********"
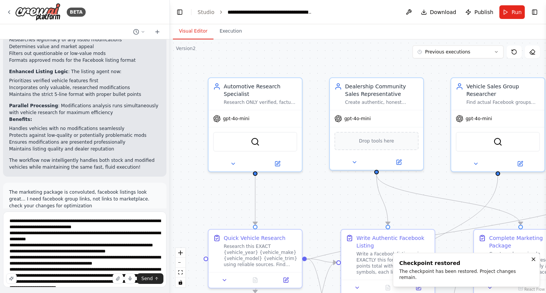
scroll to position [14236, 0]
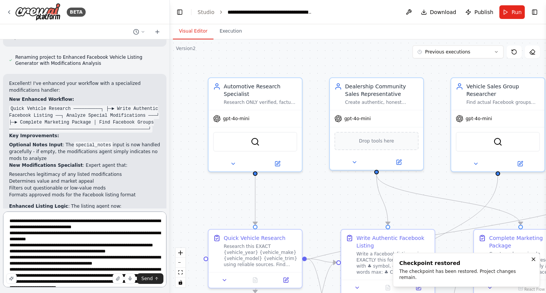
drag, startPoint x: 92, startPoint y: 265, endPoint x: 1, endPoint y: 163, distance: 136.7
click at [1, 163] on div "BETA Create an agent that searches the local area of [GEOGRAPHIC_DATA] and in a…" at bounding box center [85, 146] width 170 height 293
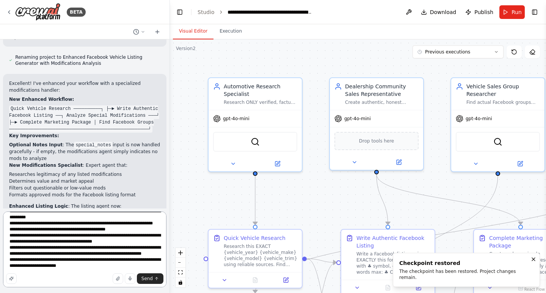
scroll to position [0, 0]
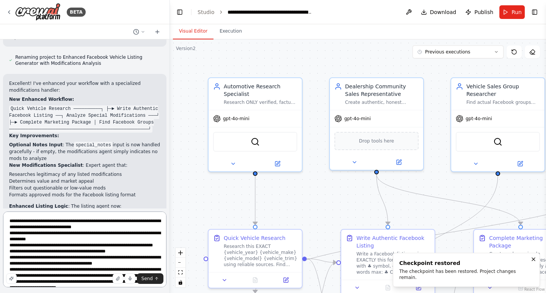
drag, startPoint x: 96, startPoint y: 267, endPoint x: 6, endPoint y: 121, distance: 171.8
click at [6, 121] on div "BETA Create an agent that searches the local area of [GEOGRAPHIC_DATA] and in a…" at bounding box center [85, 146] width 170 height 293
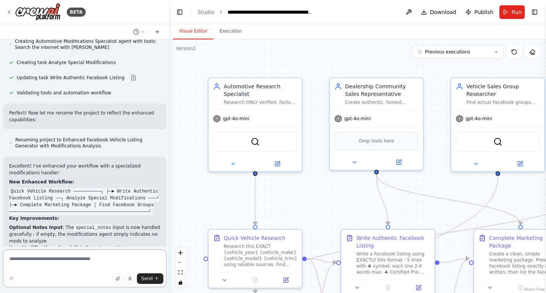
scroll to position [14135, 0]
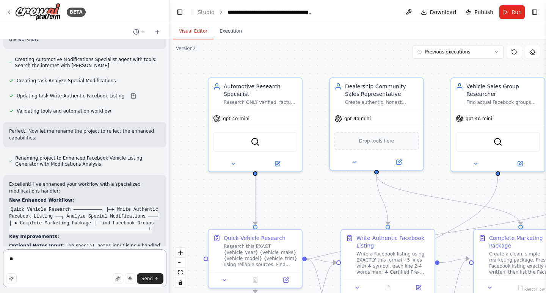
type textarea "*"
click at [82, 266] on textarea at bounding box center [84, 269] width 163 height 38
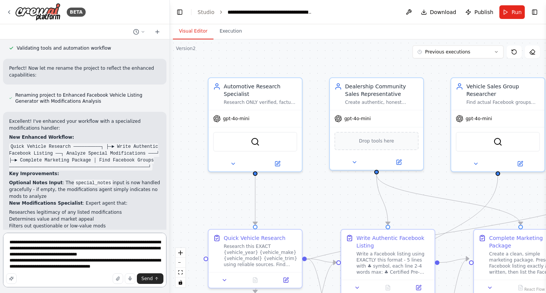
type textarea "**********"
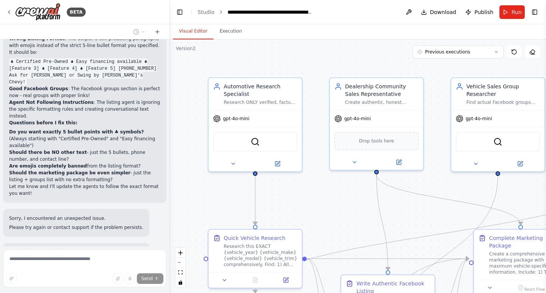
scroll to position [14946, 0]
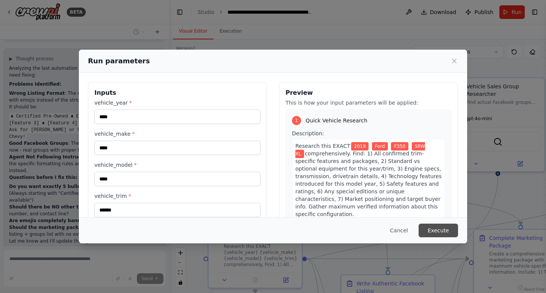
click at [445, 236] on button "Execute" at bounding box center [438, 231] width 39 height 14
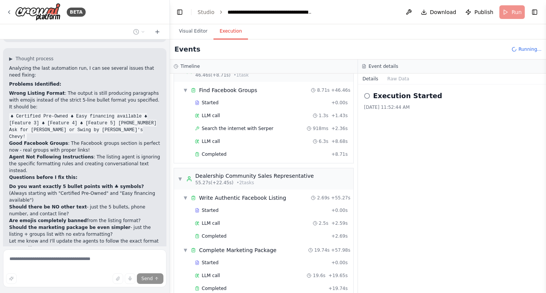
scroll to position [14946, 0]
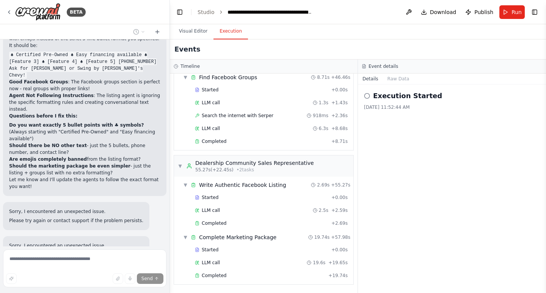
click at [196, 35] on button "Visual Editor" at bounding box center [193, 32] width 41 height 16
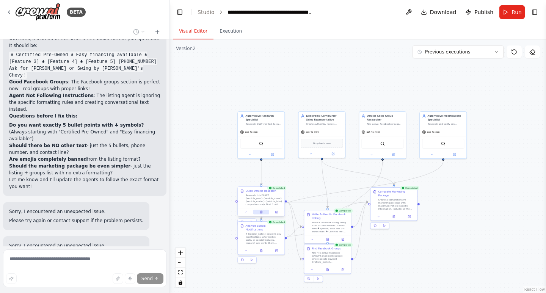
click at [263, 212] on button at bounding box center [261, 212] width 16 height 5
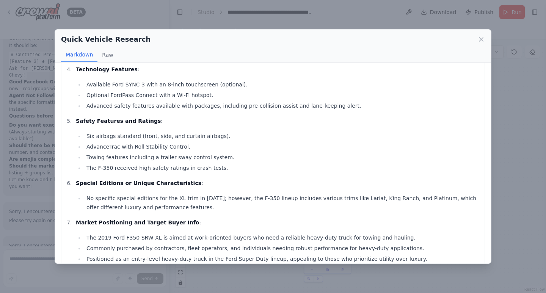
scroll to position [341, 0]
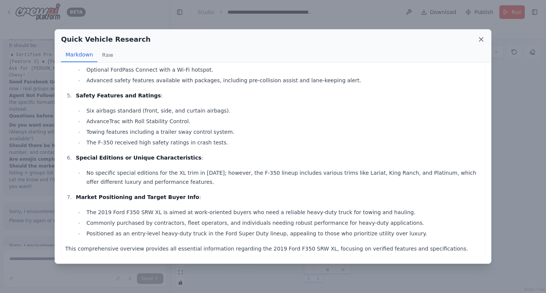
click at [485, 39] on div "Quick Vehicle Research Markdown Raw" at bounding box center [273, 46] width 436 height 33
click at [482, 40] on icon at bounding box center [481, 40] width 8 height 8
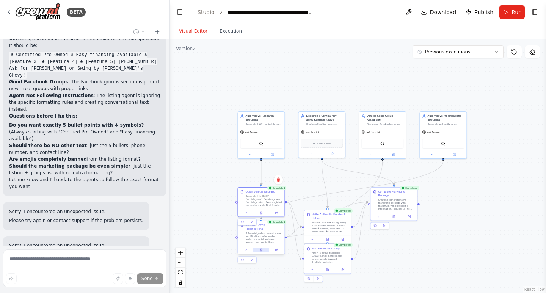
click at [261, 249] on icon at bounding box center [261, 250] width 2 height 3
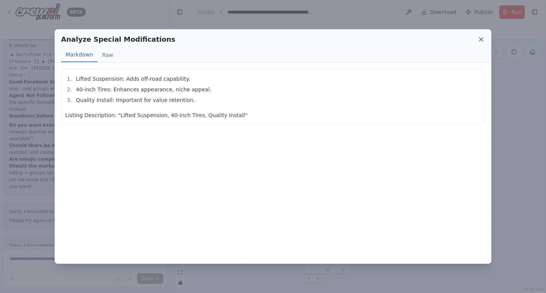
click at [479, 37] on icon at bounding box center [481, 40] width 8 height 8
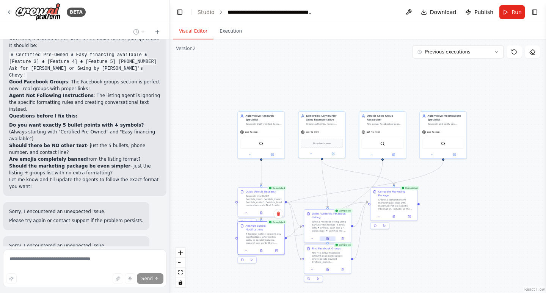
click at [328, 239] on icon at bounding box center [328, 238] width 2 height 3
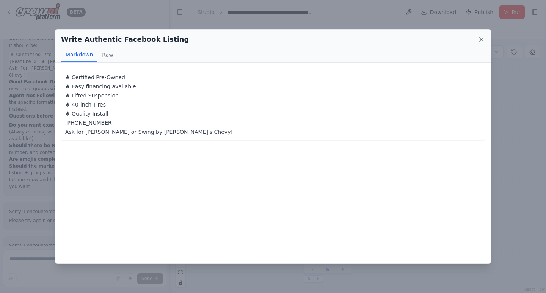
click at [484, 41] on icon at bounding box center [481, 40] width 8 height 8
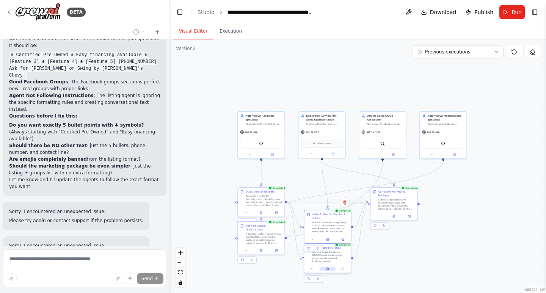
click at [329, 268] on icon at bounding box center [327, 268] width 3 height 3
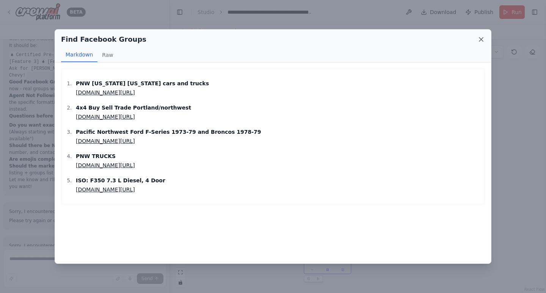
click at [480, 38] on icon at bounding box center [481, 40] width 8 height 8
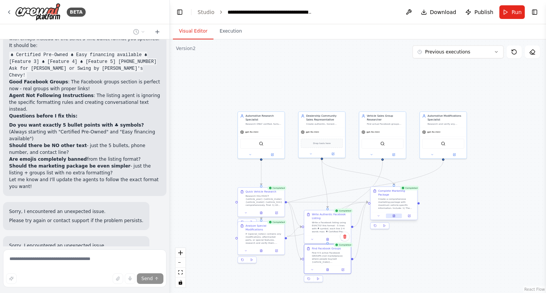
click at [394, 216] on icon at bounding box center [394, 216] width 1 height 0
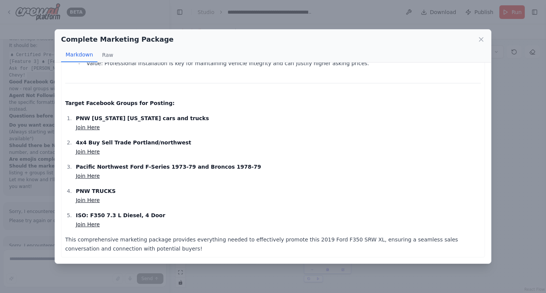
scroll to position [367, 0]
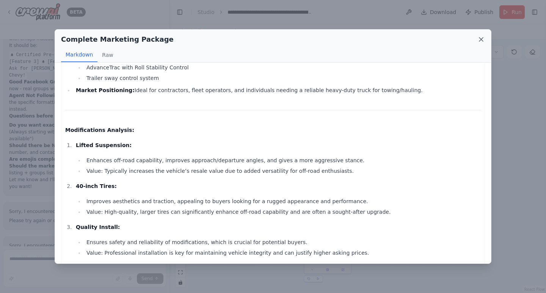
click at [480, 39] on icon at bounding box center [481, 40] width 4 height 4
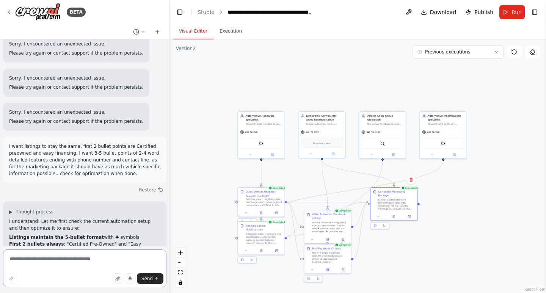
scroll to position [15120, 0]
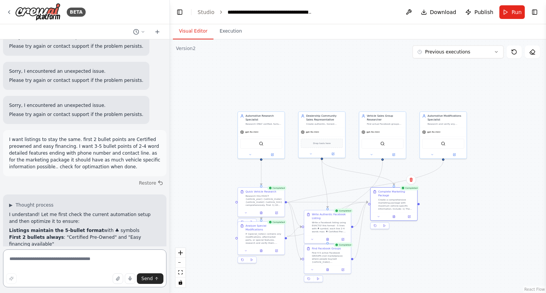
click at [64, 260] on textarea at bounding box center [84, 269] width 163 height 38
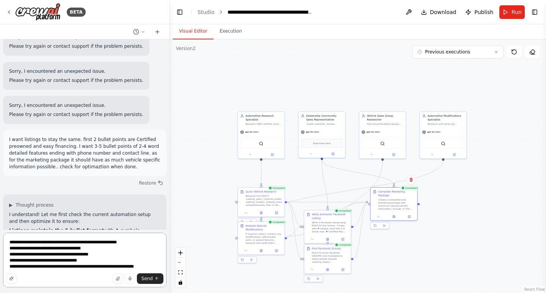
type textarea "**********"
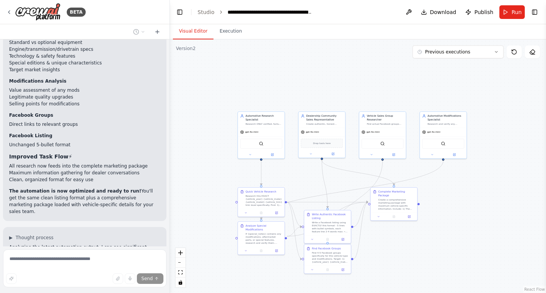
scroll to position [15707, 0]
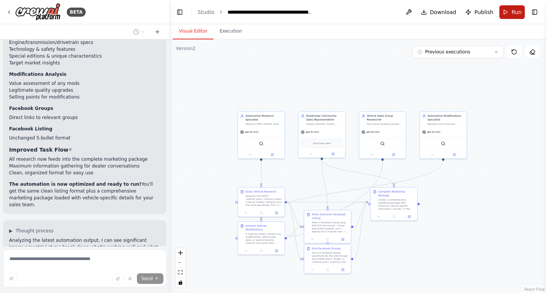
click at [513, 14] on span "Run" at bounding box center [517, 12] width 10 height 8
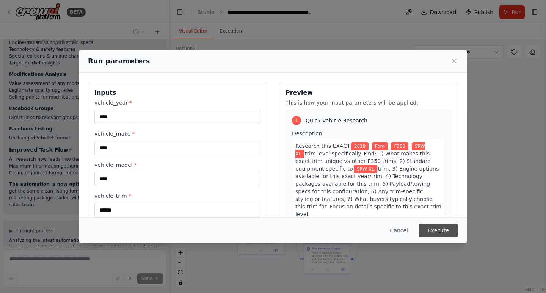
click at [444, 232] on button "Execute" at bounding box center [438, 231] width 39 height 14
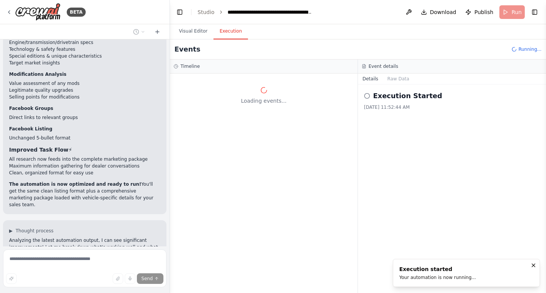
scroll to position [0, 0]
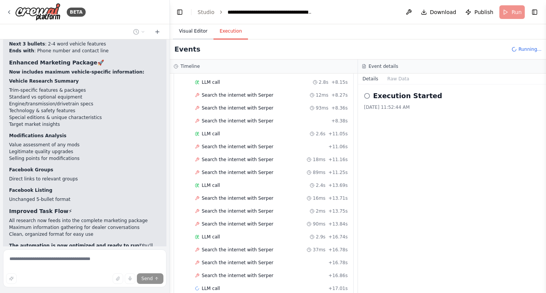
scroll to position [166, 0]
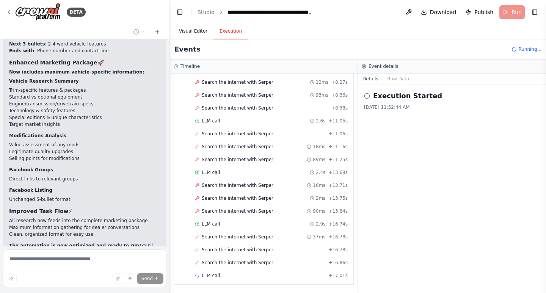
click at [193, 31] on button "Visual Editor" at bounding box center [193, 32] width 41 height 16
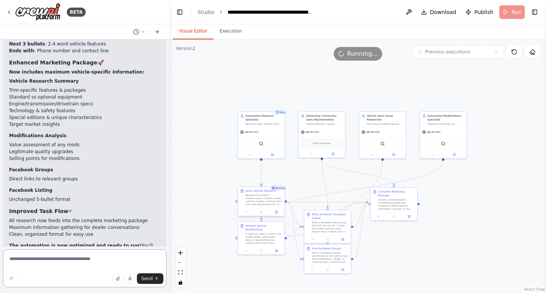
scroll to position [15616, 0]
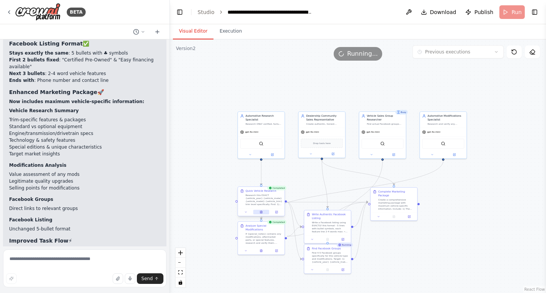
click at [263, 213] on button at bounding box center [261, 212] width 16 height 5
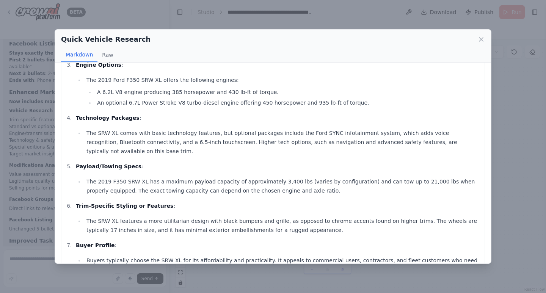
scroll to position [126, 0]
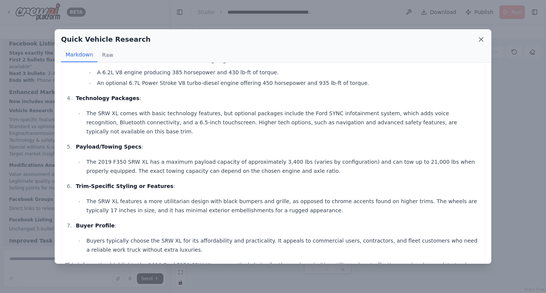
click at [481, 38] on icon at bounding box center [481, 40] width 8 height 8
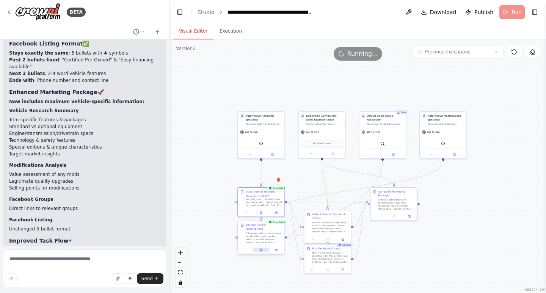
click at [261, 249] on icon at bounding box center [261, 250] width 2 height 3
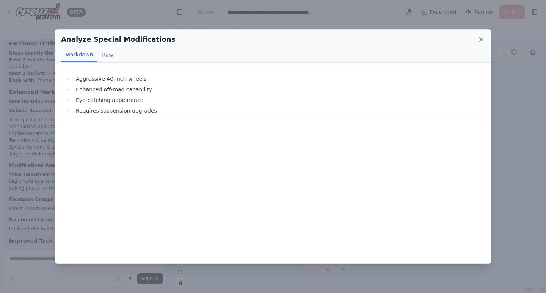
click at [483, 36] on icon at bounding box center [481, 40] width 8 height 8
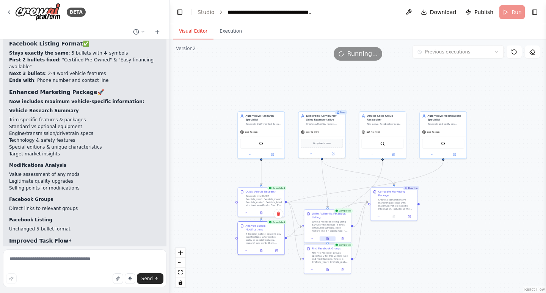
click at [325, 238] on button at bounding box center [328, 238] width 16 height 5
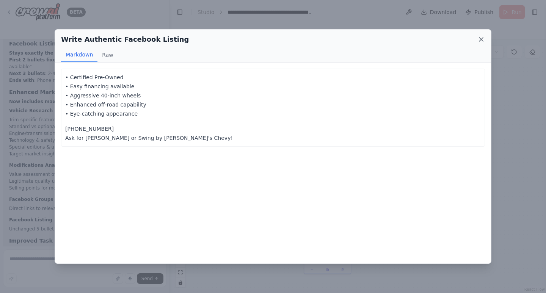
click at [481, 40] on icon at bounding box center [481, 40] width 4 height 4
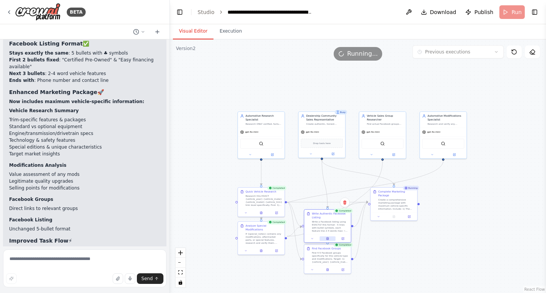
click at [326, 239] on icon at bounding box center [327, 238] width 3 height 3
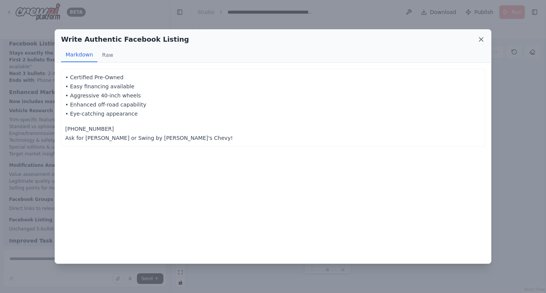
click at [483, 41] on icon at bounding box center [481, 40] width 8 height 8
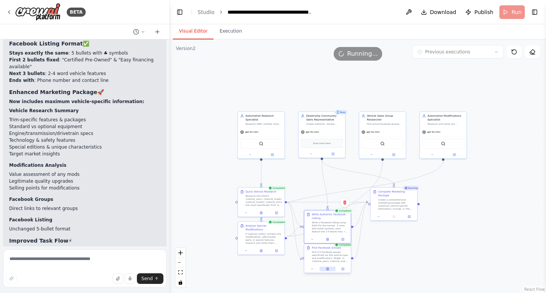
click at [327, 269] on icon at bounding box center [328, 269] width 2 height 3
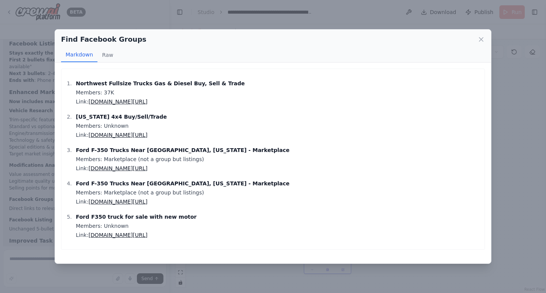
scroll to position [15678, 0]
drag, startPoint x: 166, startPoint y: 103, endPoint x: 146, endPoint y: 99, distance: 20.8
click at [479, 41] on icon at bounding box center [481, 40] width 8 height 8
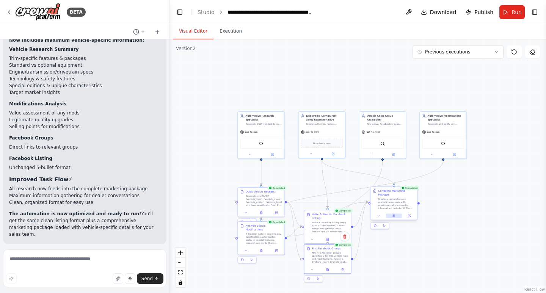
click at [395, 215] on icon at bounding box center [394, 216] width 2 height 3
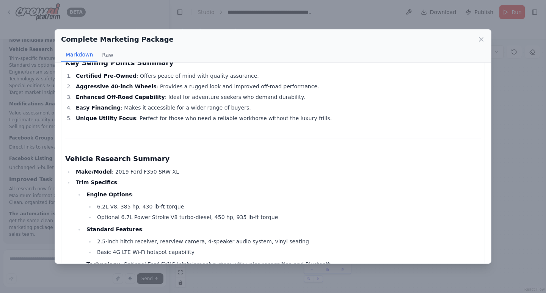
scroll to position [0, 0]
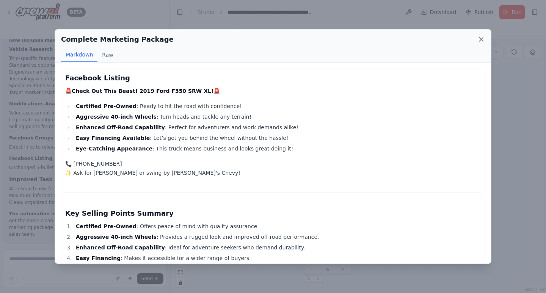
click at [481, 42] on icon at bounding box center [481, 40] width 8 height 8
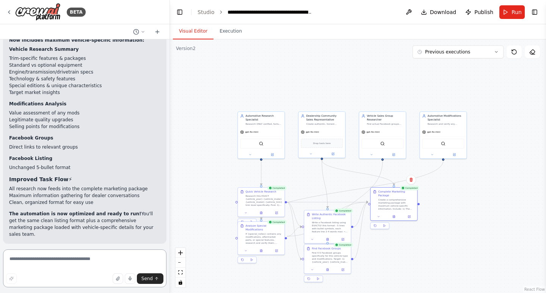
click at [80, 264] on textarea at bounding box center [84, 269] width 163 height 38
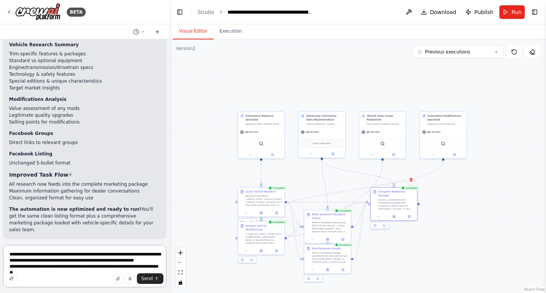
scroll to position [15688, 0]
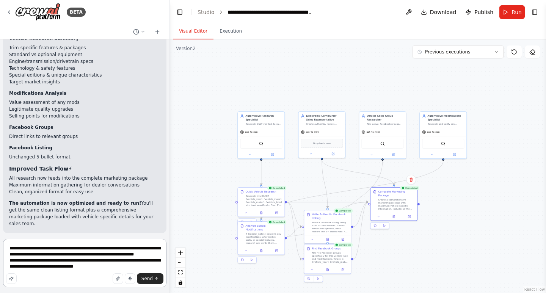
type textarea "**********"
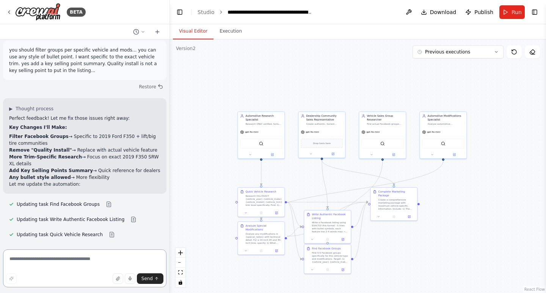
scroll to position [16243, 0]
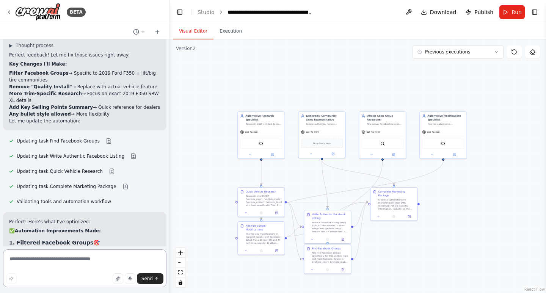
click at [86, 257] on textarea at bounding box center [84, 269] width 163 height 38
type textarea "**********"
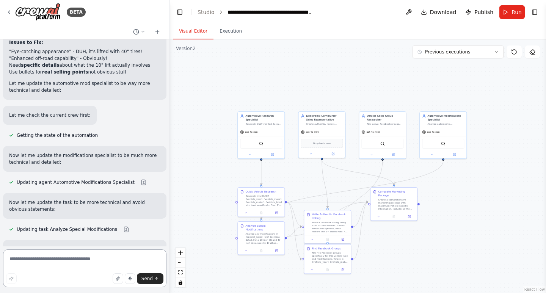
scroll to position [16781, 0]
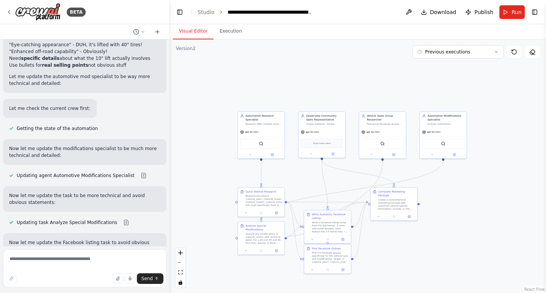
click at [519, 13] on span "Run" at bounding box center [517, 12] width 10 height 8
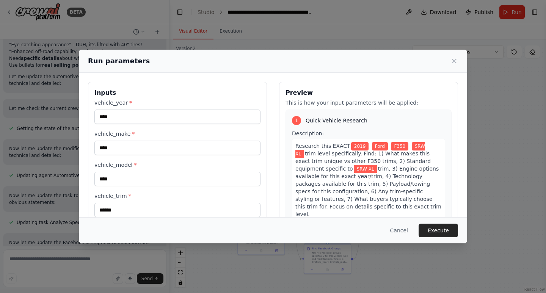
click at [442, 230] on button "Execute" at bounding box center [438, 231] width 39 height 14
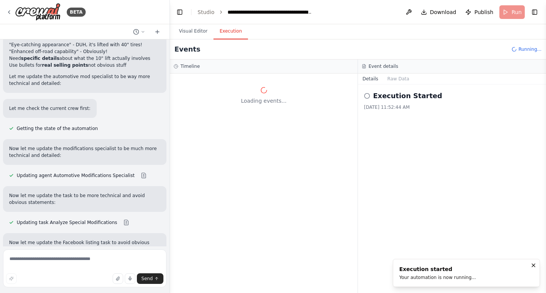
scroll to position [0, 0]
click at [199, 32] on button "Visual Editor" at bounding box center [193, 32] width 41 height 16
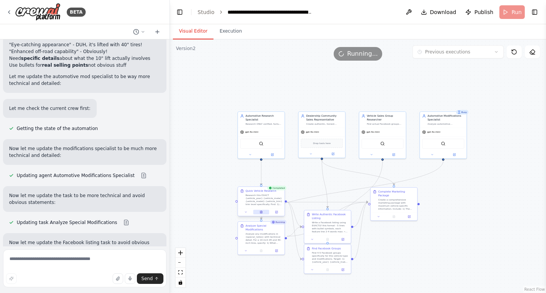
click at [264, 211] on button at bounding box center [261, 212] width 16 height 5
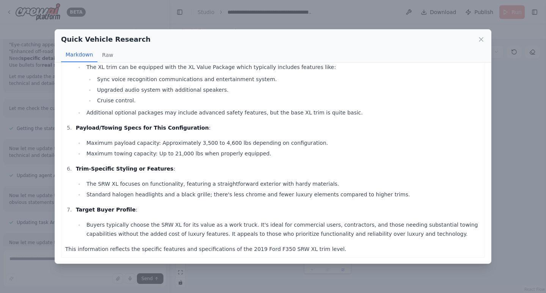
scroll to position [200, 0]
click at [479, 37] on icon at bounding box center [481, 40] width 8 height 8
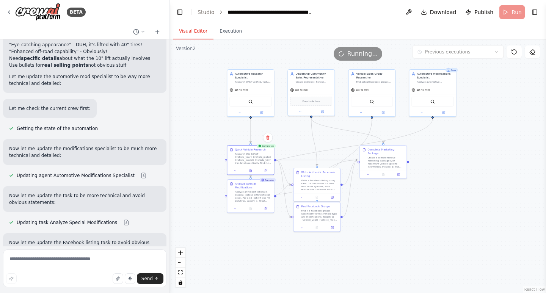
drag, startPoint x: 488, startPoint y: 245, endPoint x: 477, endPoint y: 203, distance: 43.4
click at [477, 203] on div ".deletable-edge-delete-btn { width: 20px; height: 20px; border: 0px solid #ffff…" at bounding box center [358, 166] width 376 height 254
click at [233, 31] on button "Execution" at bounding box center [231, 32] width 35 height 16
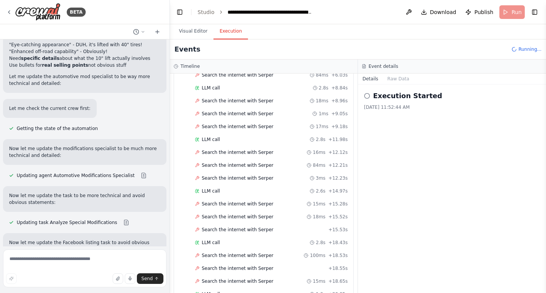
scroll to position [193, 0]
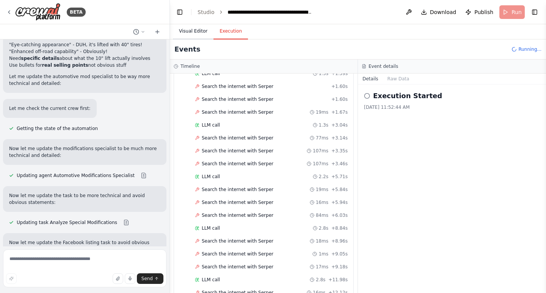
click at [193, 33] on button "Visual Editor" at bounding box center [193, 32] width 41 height 16
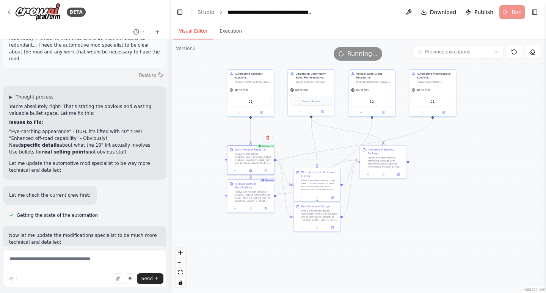
scroll to position [16655, 0]
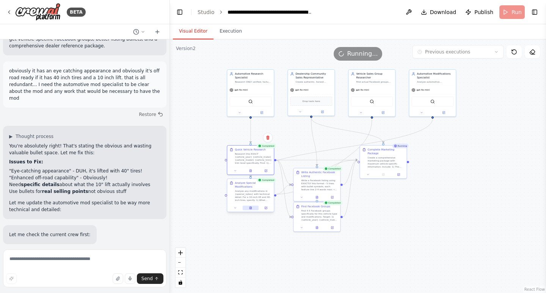
click at [250, 207] on icon at bounding box center [251, 208] width 2 height 3
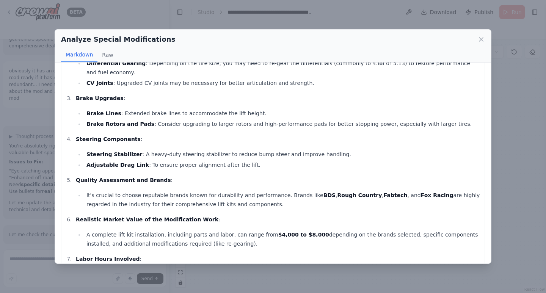
scroll to position [179, 0]
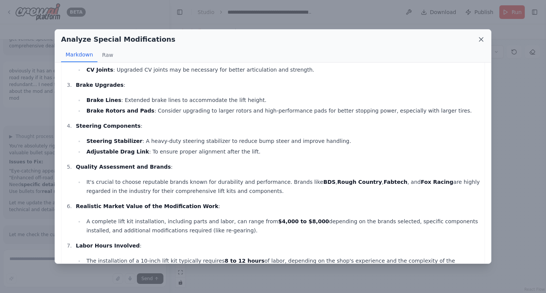
click at [478, 39] on icon at bounding box center [481, 40] width 8 height 8
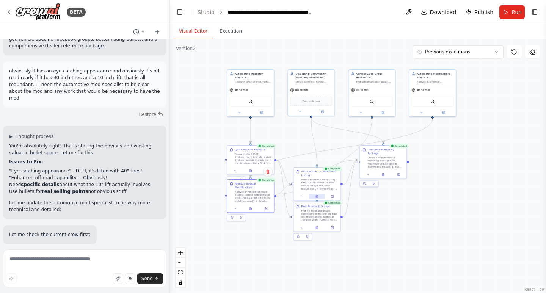
click at [319, 197] on button at bounding box center [317, 196] width 16 height 5
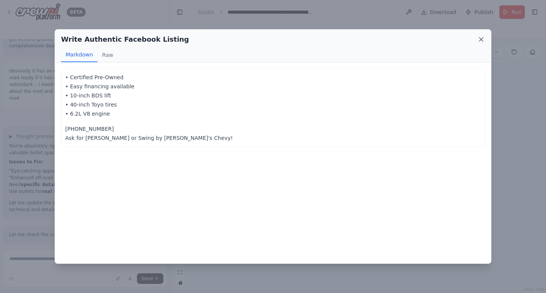
click at [482, 38] on icon at bounding box center [481, 40] width 8 height 8
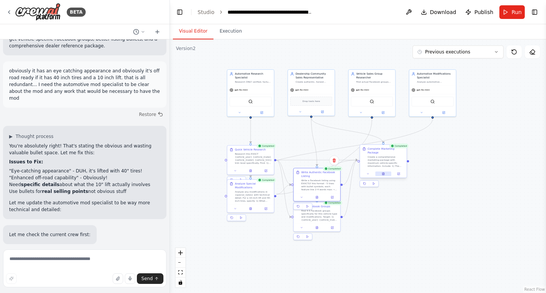
click at [383, 173] on icon at bounding box center [383, 174] width 2 height 3
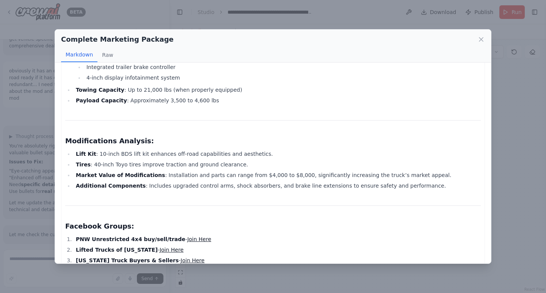
scroll to position [325, 0]
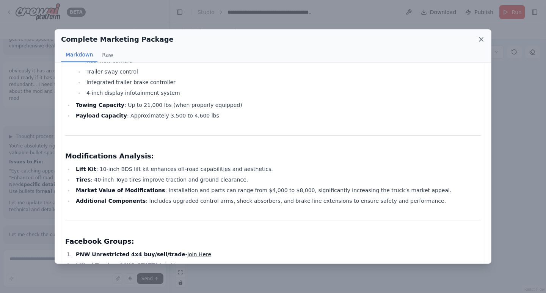
click at [477, 38] on icon at bounding box center [481, 40] width 8 height 8
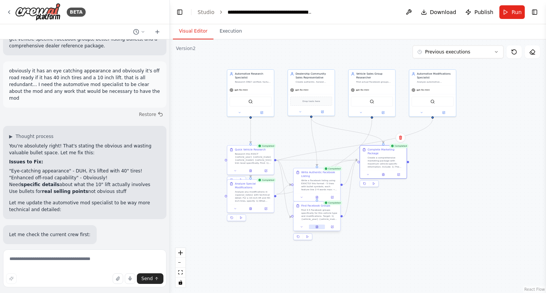
click at [318, 226] on icon at bounding box center [317, 226] width 1 height 1
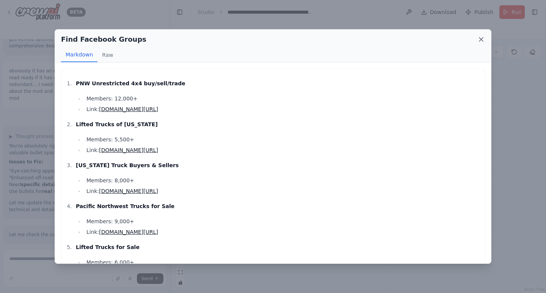
click at [482, 36] on icon at bounding box center [481, 40] width 8 height 8
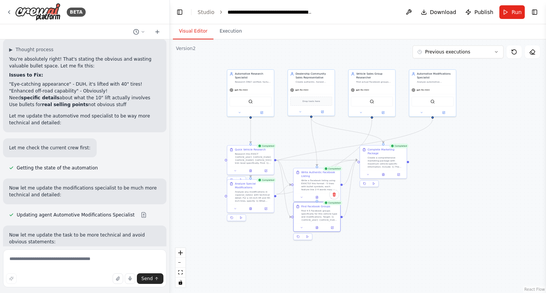
scroll to position [16781, 0]
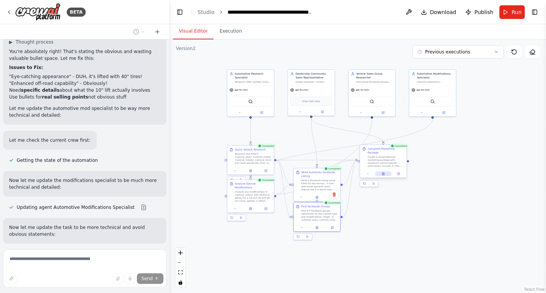
click at [385, 172] on button at bounding box center [383, 173] width 16 height 5
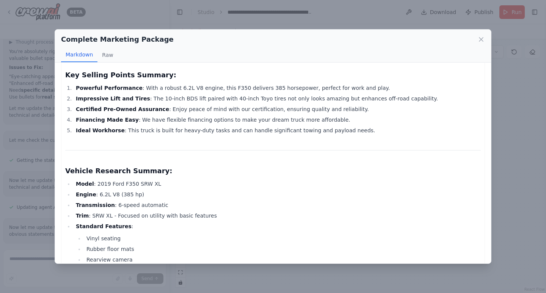
scroll to position [0, 0]
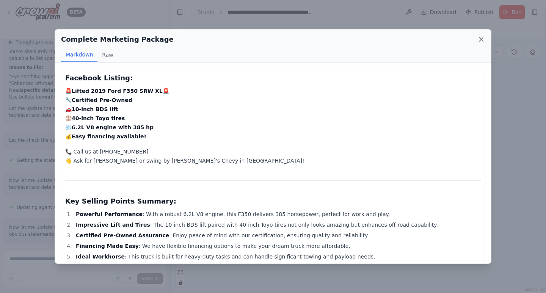
click at [482, 37] on icon at bounding box center [481, 40] width 8 height 8
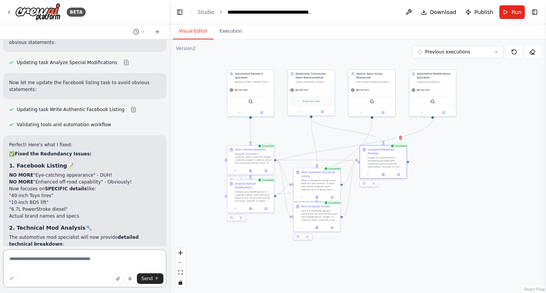
scroll to position [17004, 0]
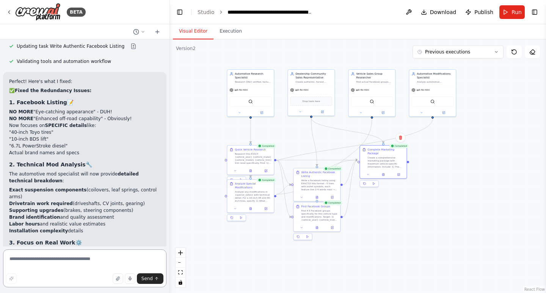
click at [101, 262] on textarea at bounding box center [84, 269] width 163 height 38
type textarea "**********"
click at [146, 278] on span "Send" at bounding box center [146, 279] width 11 height 6
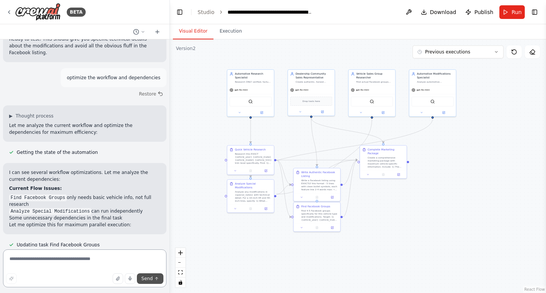
scroll to position [17304, 0]
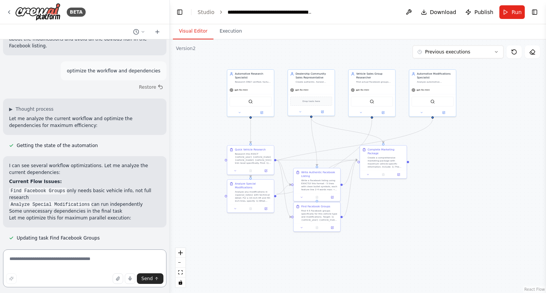
click at [83, 263] on textarea at bounding box center [84, 269] width 163 height 38
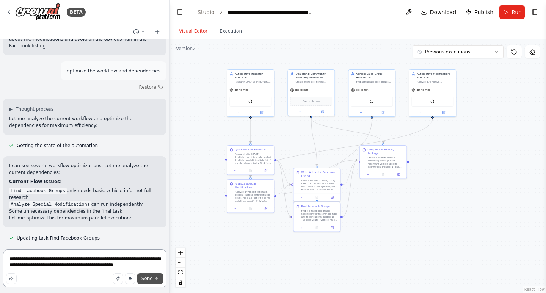
type textarea "**********"
click at [158, 279] on icon "submit" at bounding box center [156, 278] width 5 height 5
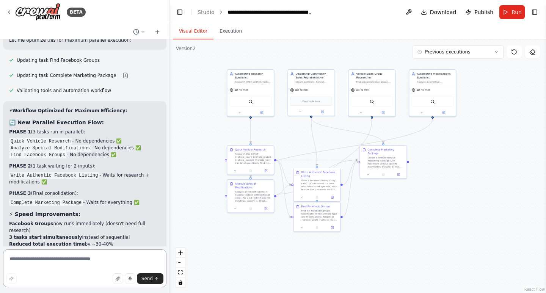
scroll to position [17545, 0]
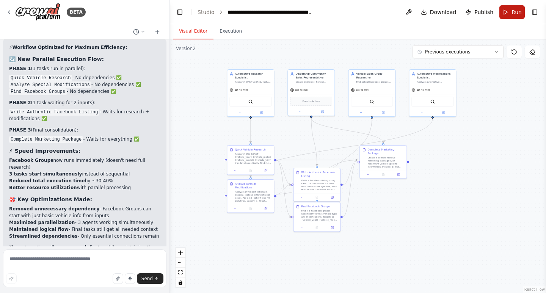
click at [521, 9] on span "Run" at bounding box center [517, 12] width 10 height 8
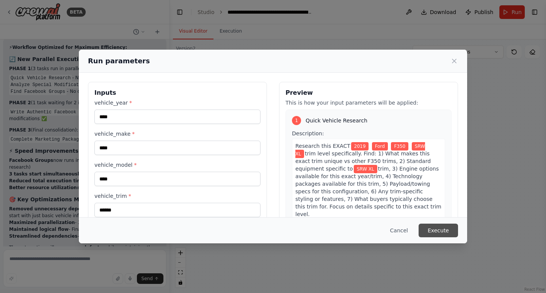
click at [439, 233] on button "Execute" at bounding box center [438, 231] width 39 height 14
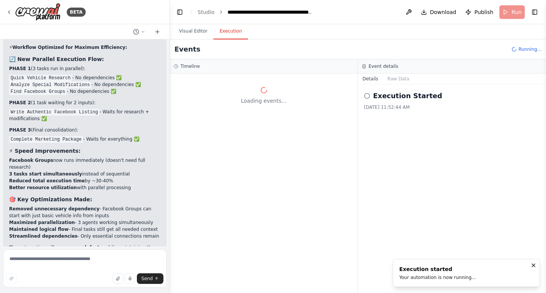
scroll to position [0, 0]
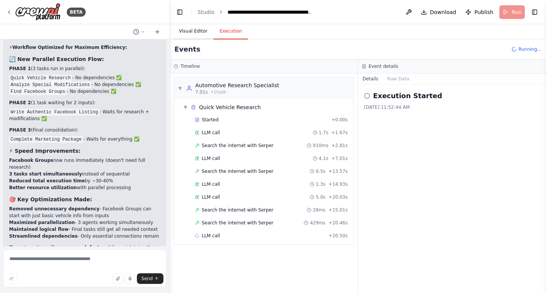
click at [182, 37] on button "Visual Editor" at bounding box center [193, 32] width 41 height 16
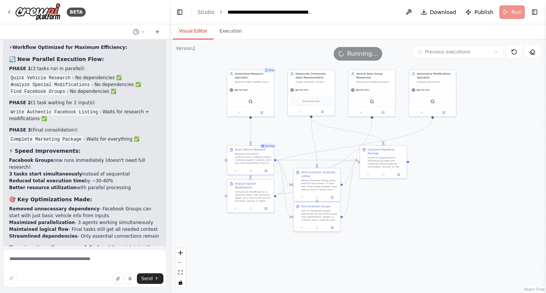
click at [185, 34] on button "Visual Editor" at bounding box center [193, 32] width 41 height 16
click at [253, 168] on button at bounding box center [251, 170] width 16 height 5
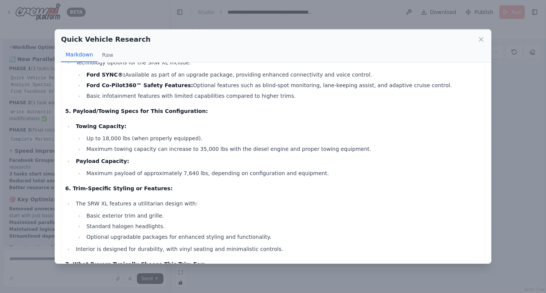
scroll to position [341, 0]
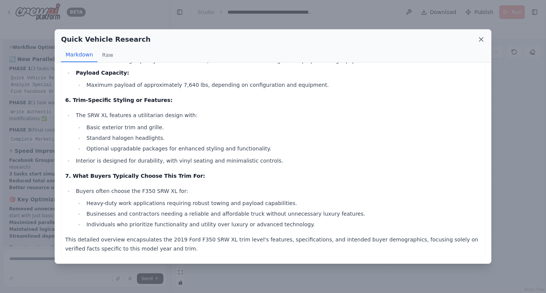
click at [480, 36] on icon at bounding box center [481, 40] width 8 height 8
